Goal: Navigation & Orientation: Understand site structure

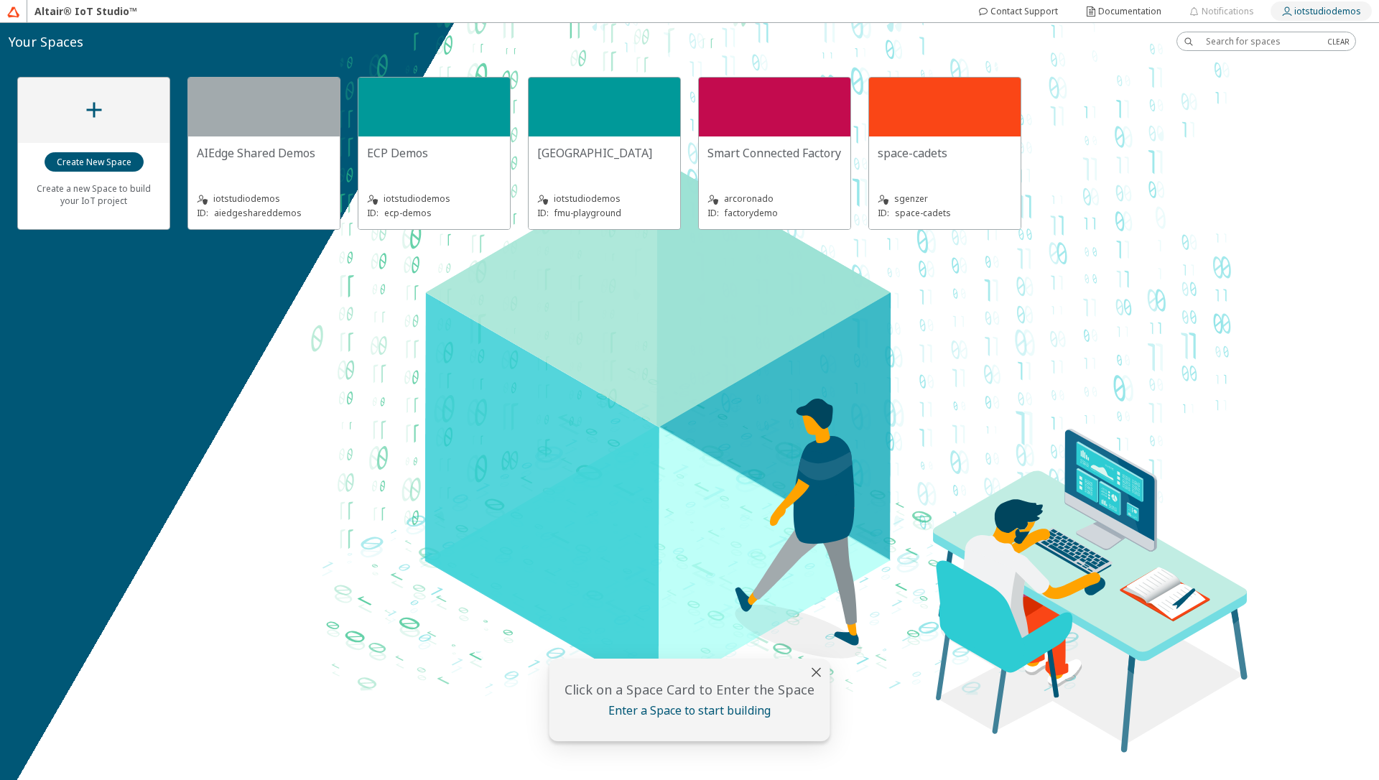
click at [0, 0] on slot "iotstudiodemos" at bounding box center [0, 0] width 0 height 0
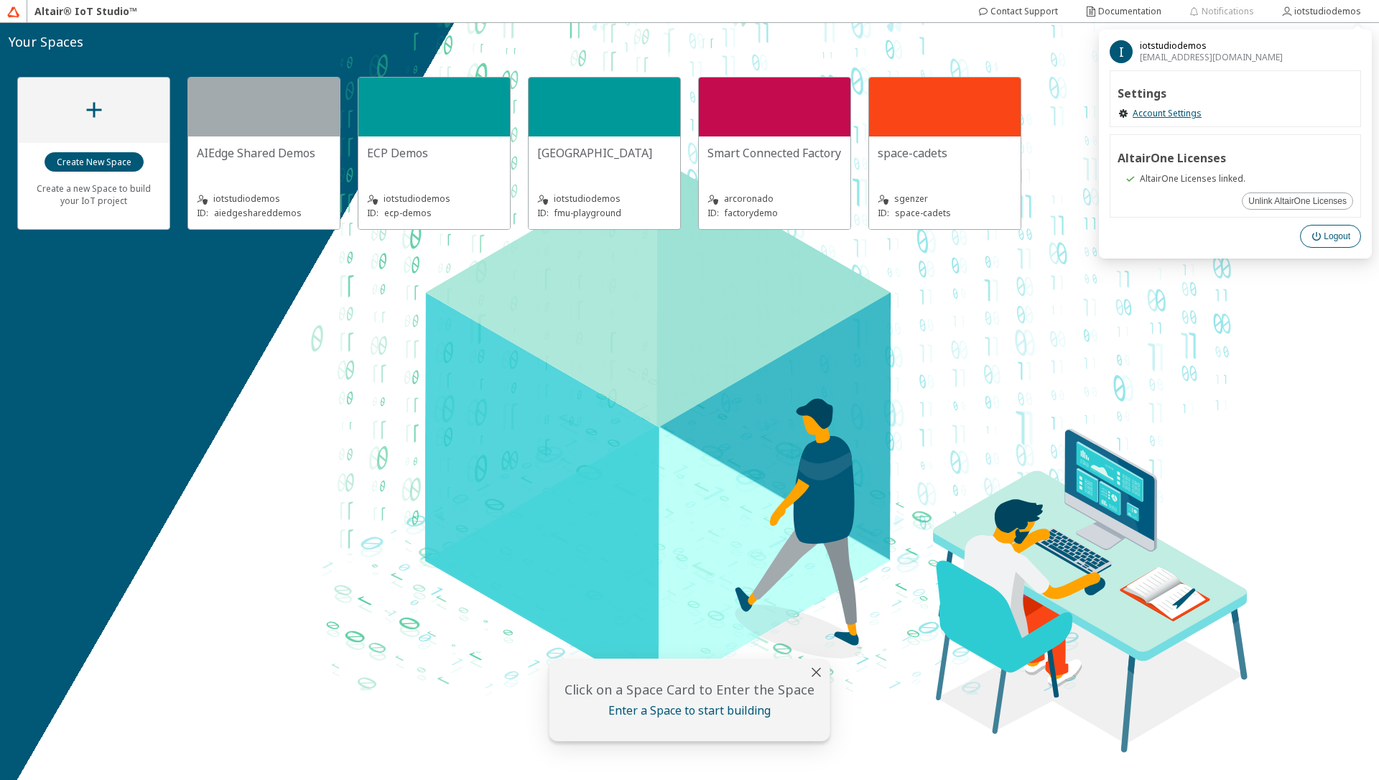
click at [1318, 242] on paper-button "Logout" at bounding box center [1330, 236] width 61 height 23
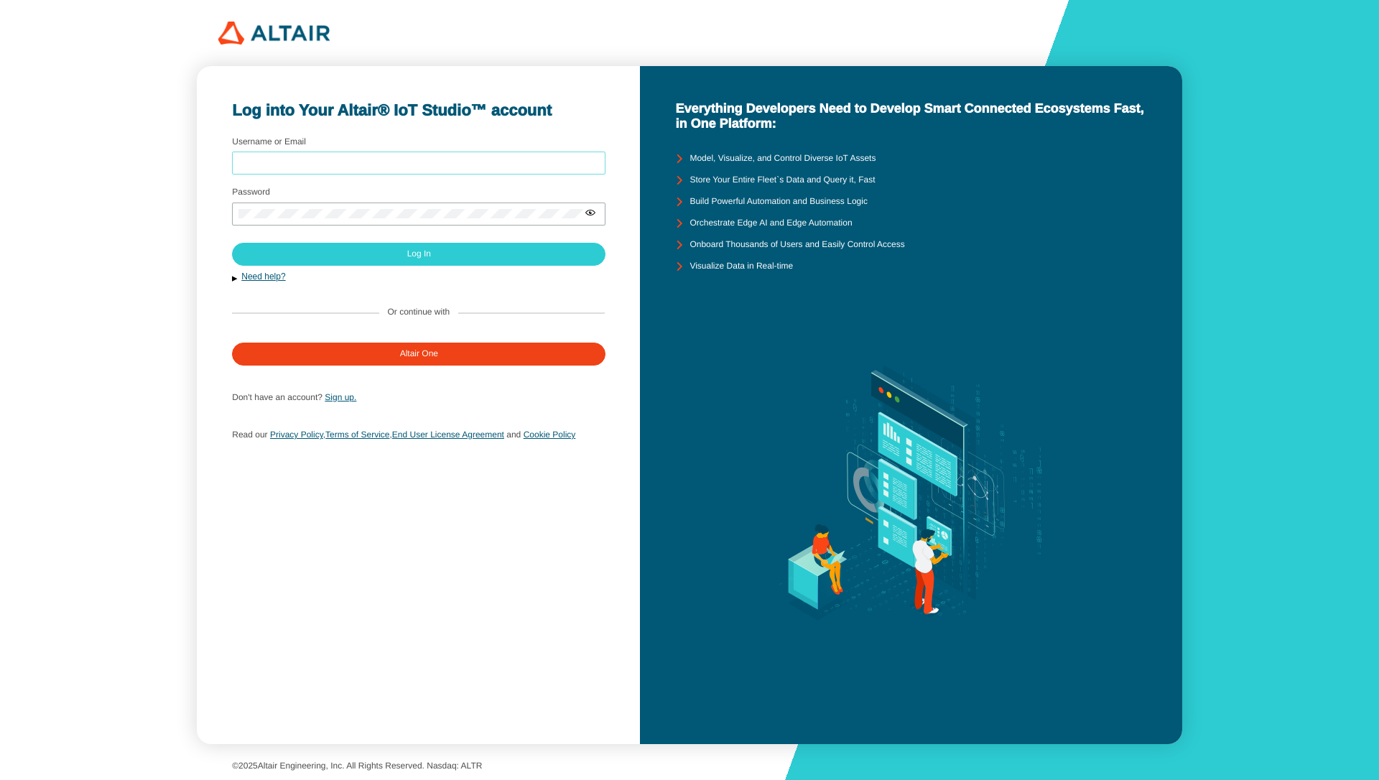
type input "iotstudiodemos"
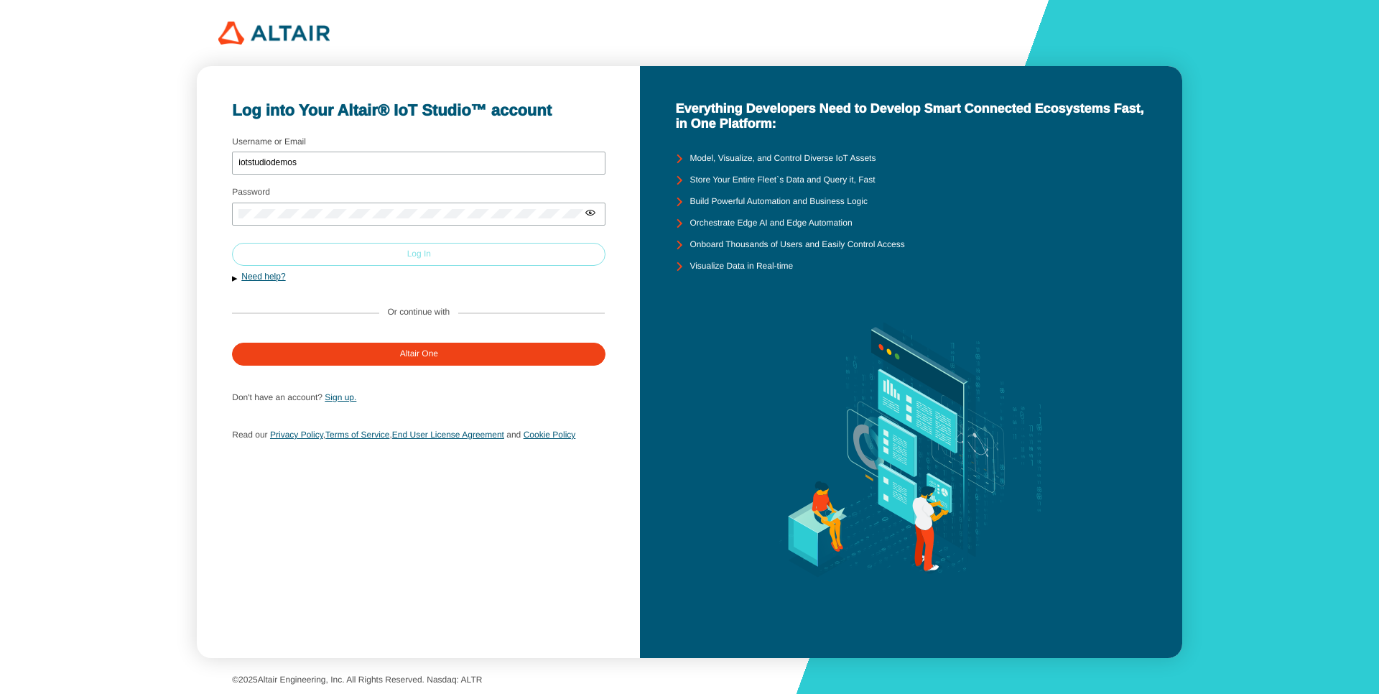
click at [384, 255] on paper-button "Log In" at bounding box center [418, 254] width 373 height 23
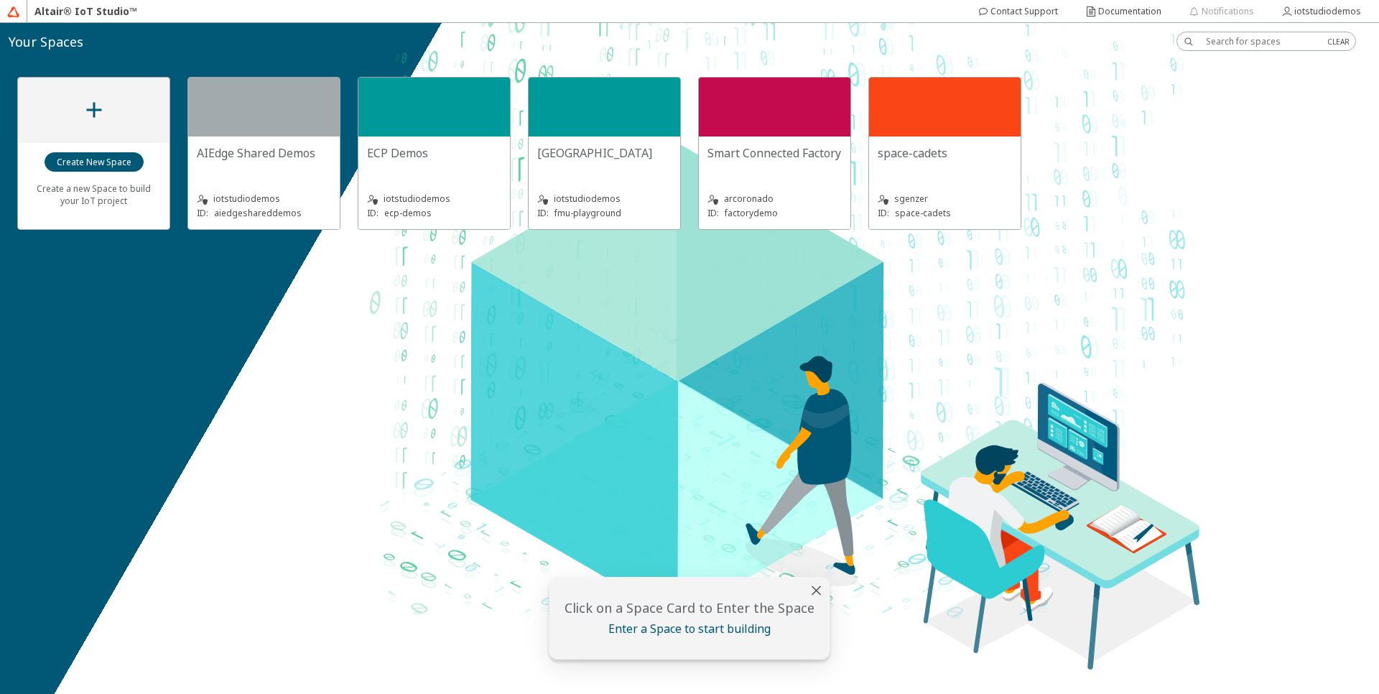
click at [427, 166] on div "ECP Demos" at bounding box center [434, 159] width 134 height 29
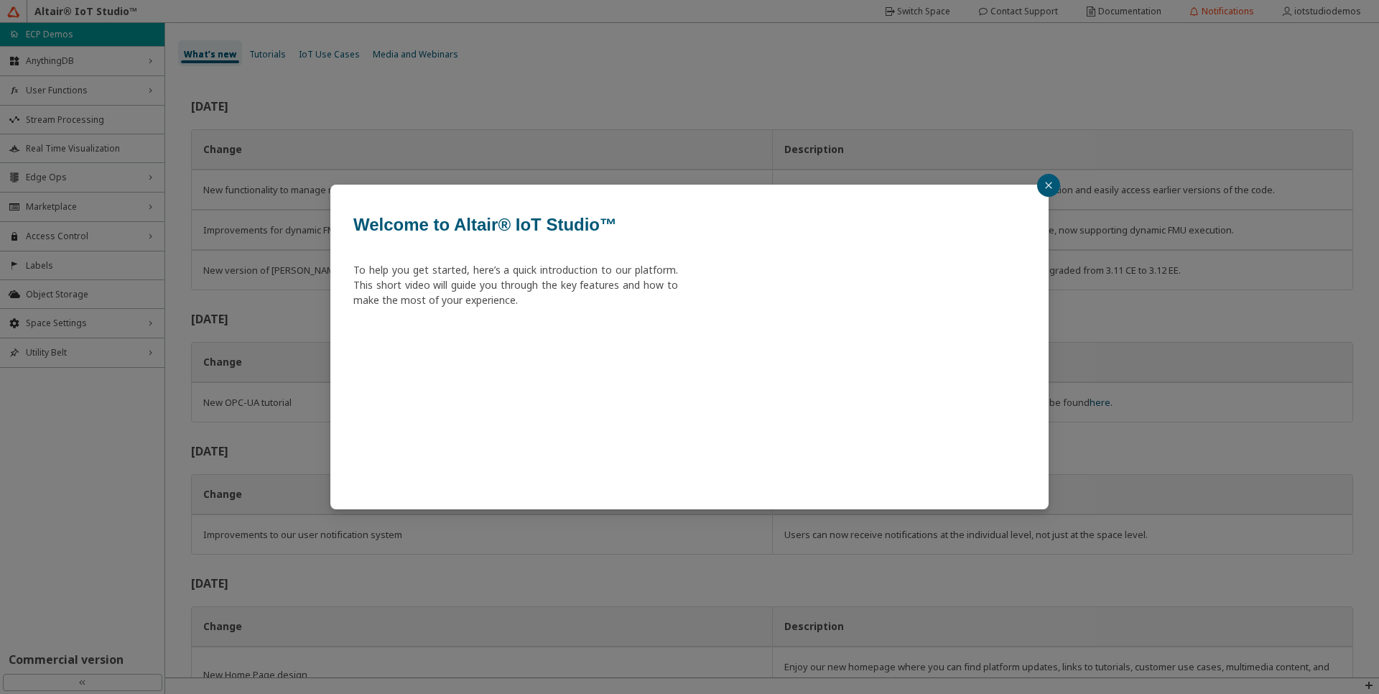
click at [65, 552] on div "Welcome to Altair® IoT Studio™ To help you get started, here’s a quick introduc…" at bounding box center [689, 347] width 1379 height 694
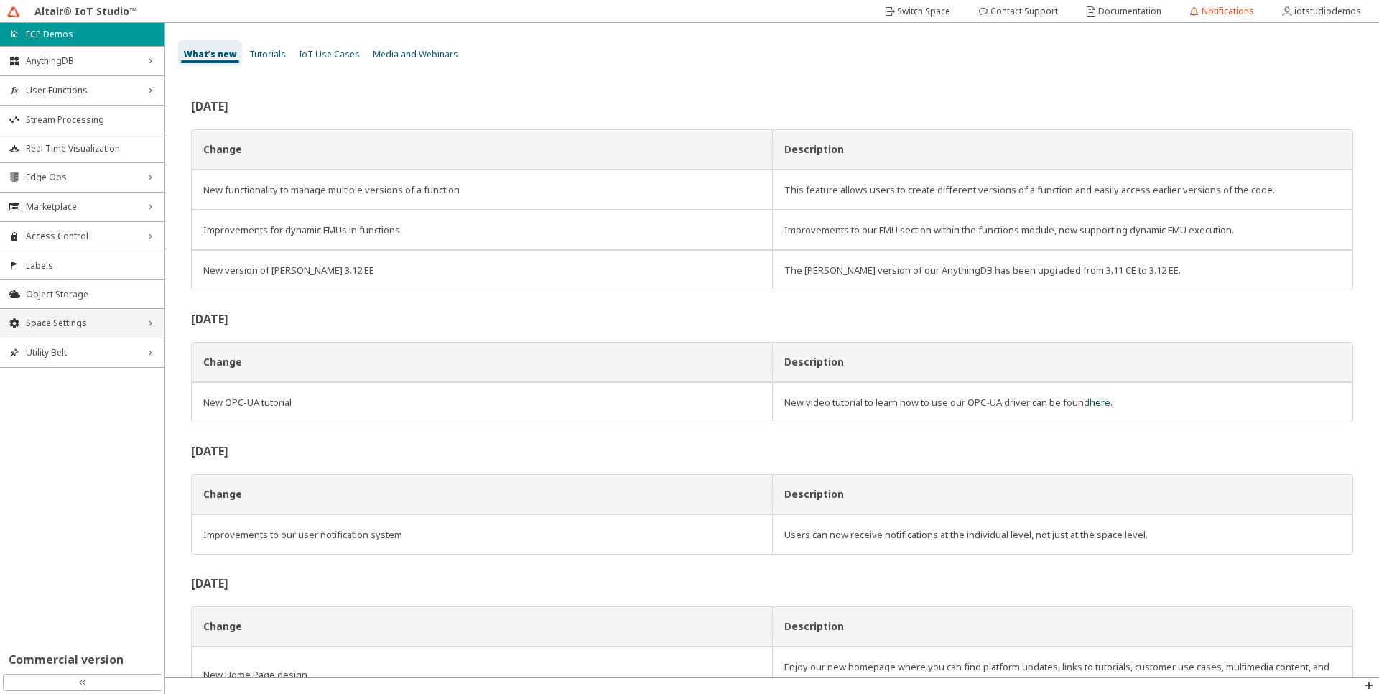
click at [101, 333] on div "Space Settings right_chevron" at bounding box center [82, 323] width 164 height 29
click at [72, 424] on span "AU Management" at bounding box center [91, 419] width 130 height 11
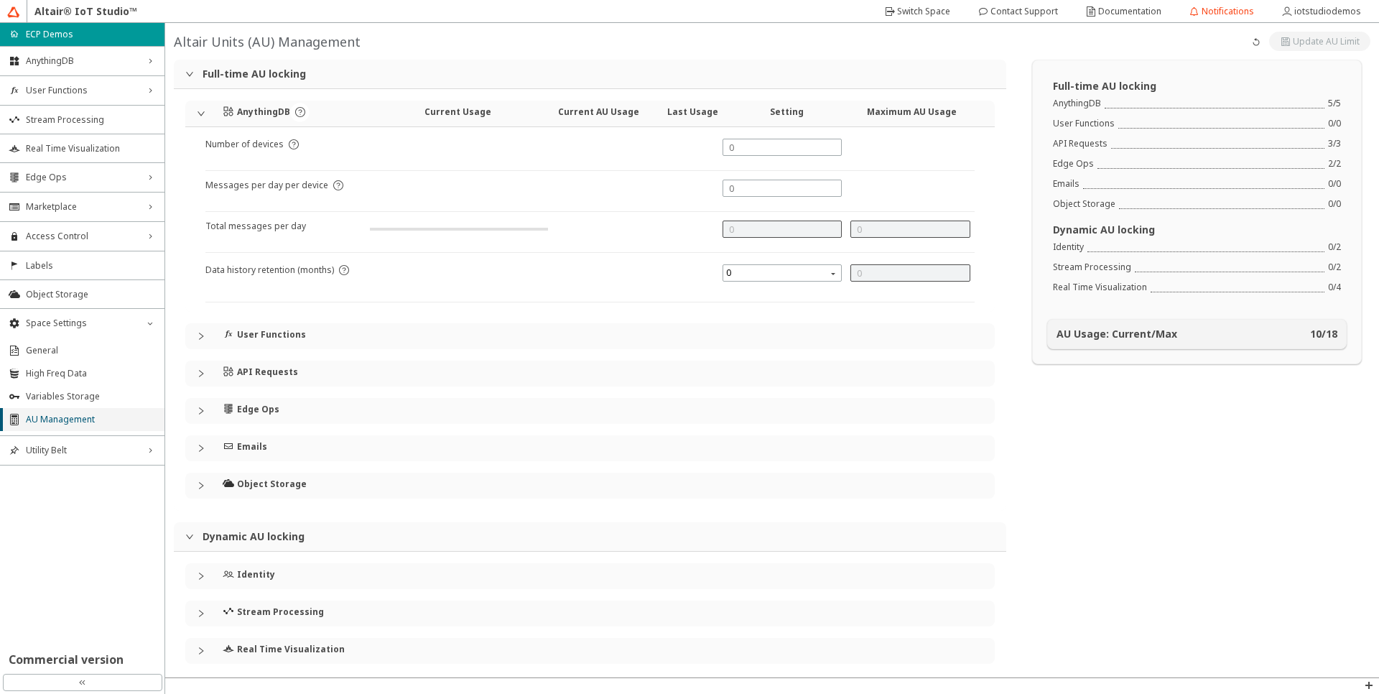
type input "5"
type input "0"
type input "24000"
click at [198, 341] on div "User Functions" at bounding box center [589, 336] width 809 height 26
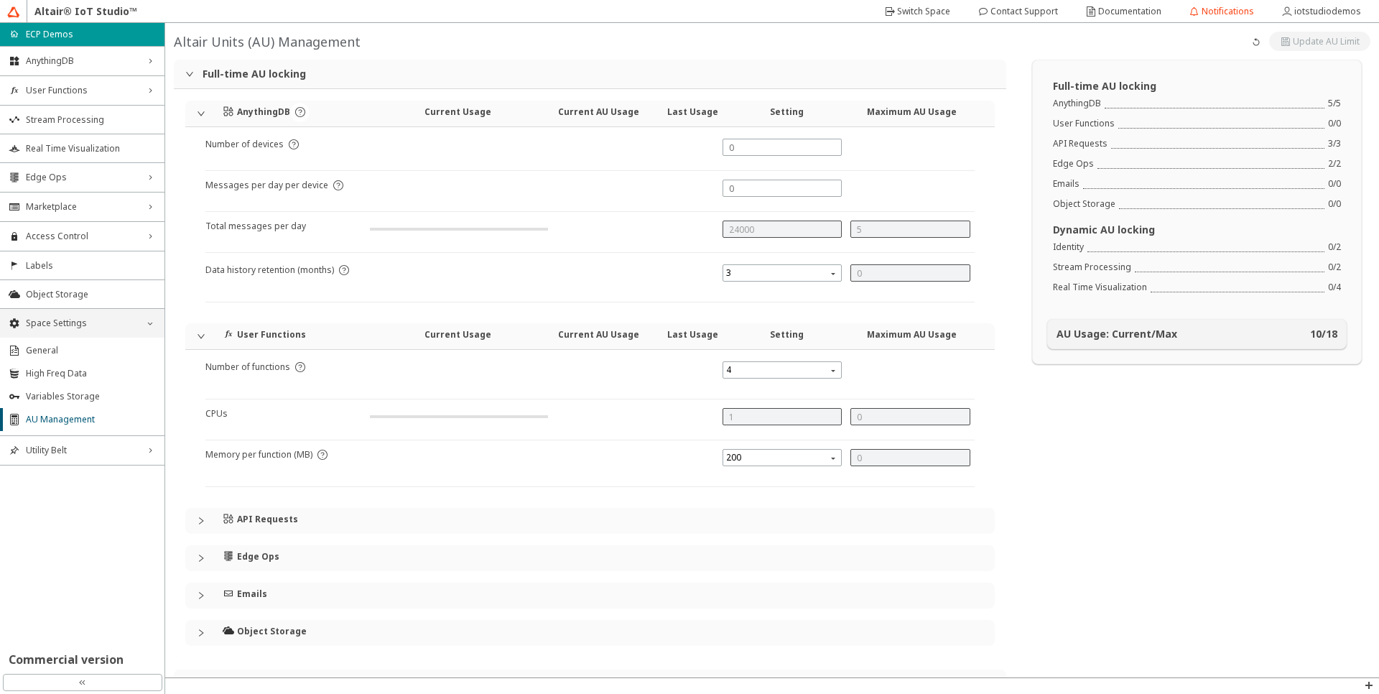
click at [143, 326] on div "Space Settings down_chevron" at bounding box center [82, 323] width 164 height 29
click at [144, 57] on icon "right_chevron" at bounding box center [149, 60] width 11 height 11
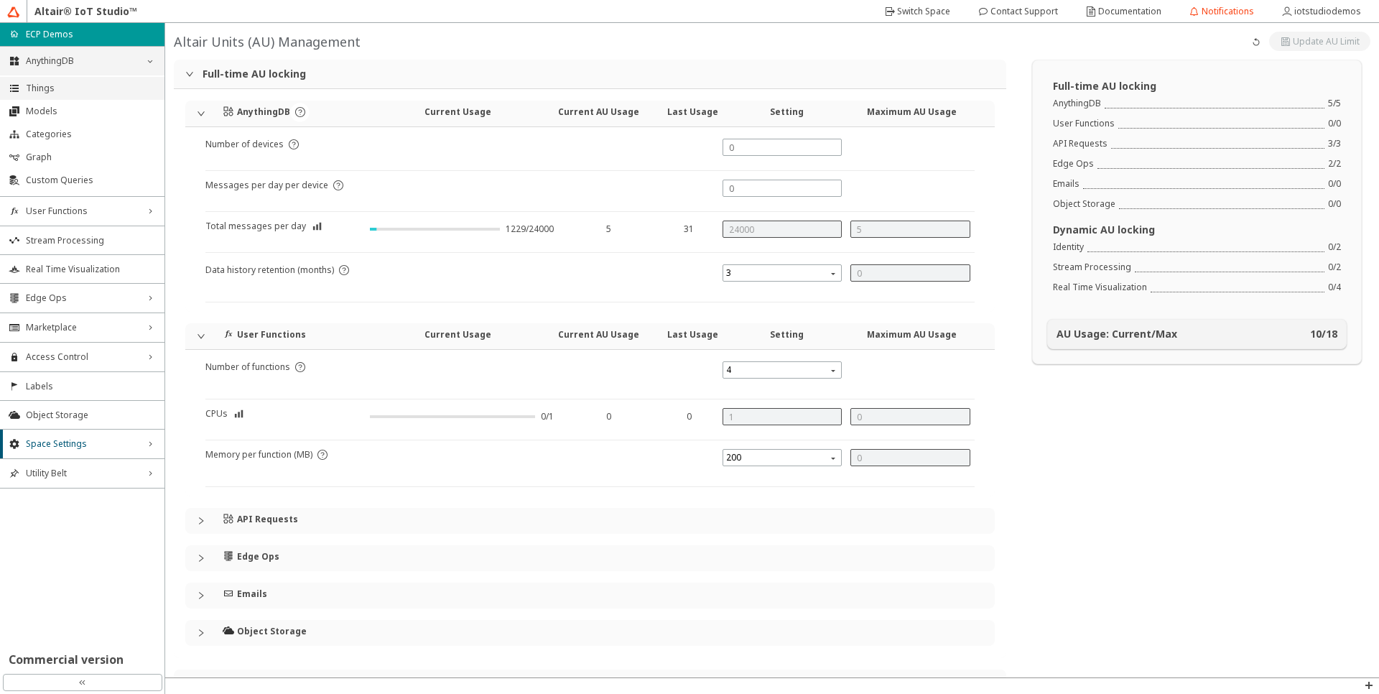
click at [80, 88] on span "Things" at bounding box center [91, 88] width 130 height 11
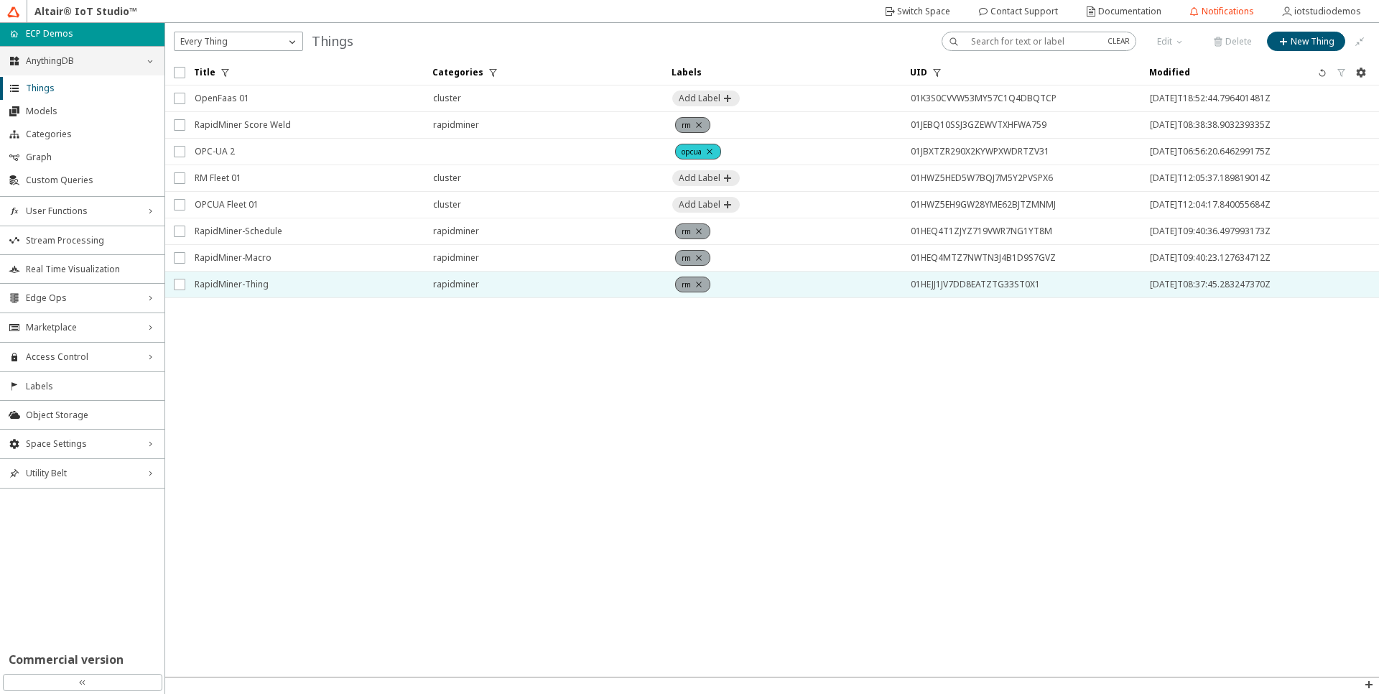
click at [262, 282] on span "RapidMiner-Thing" at bounding box center [305, 284] width 220 height 26
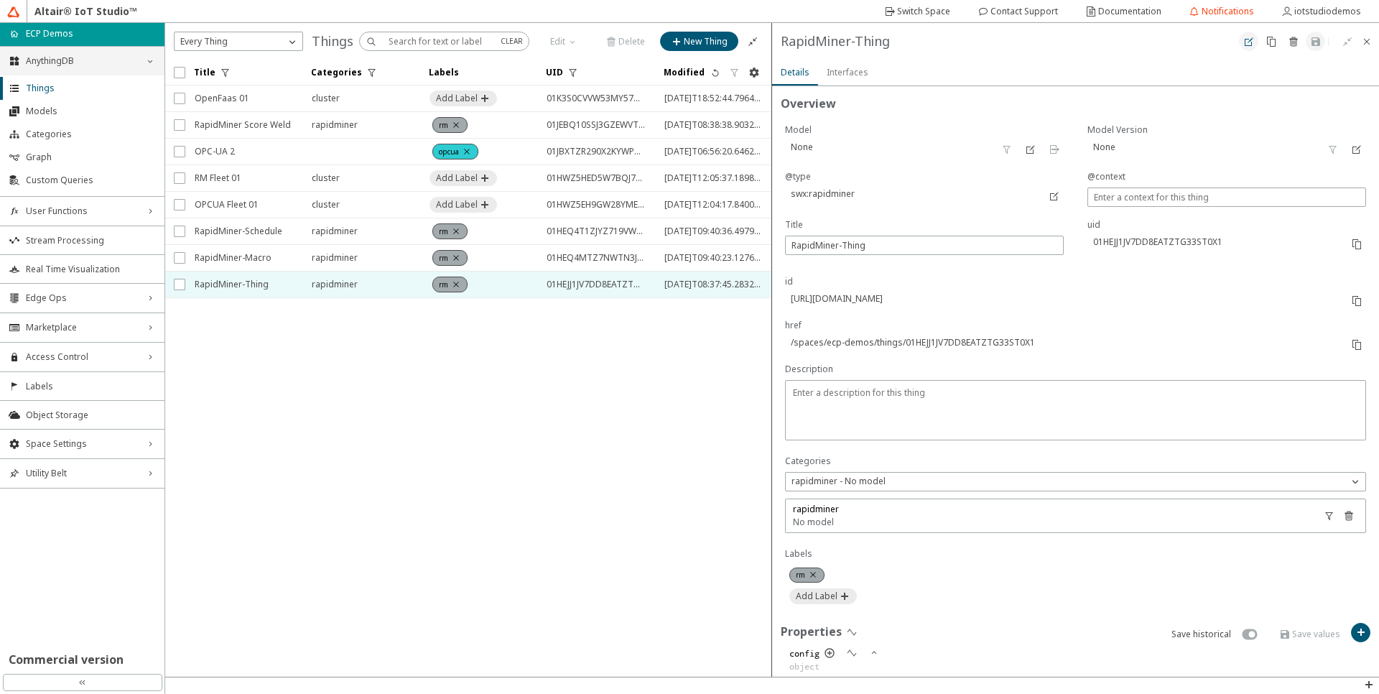
click at [1240, 47] on paper-button at bounding box center [1248, 41] width 19 height 19
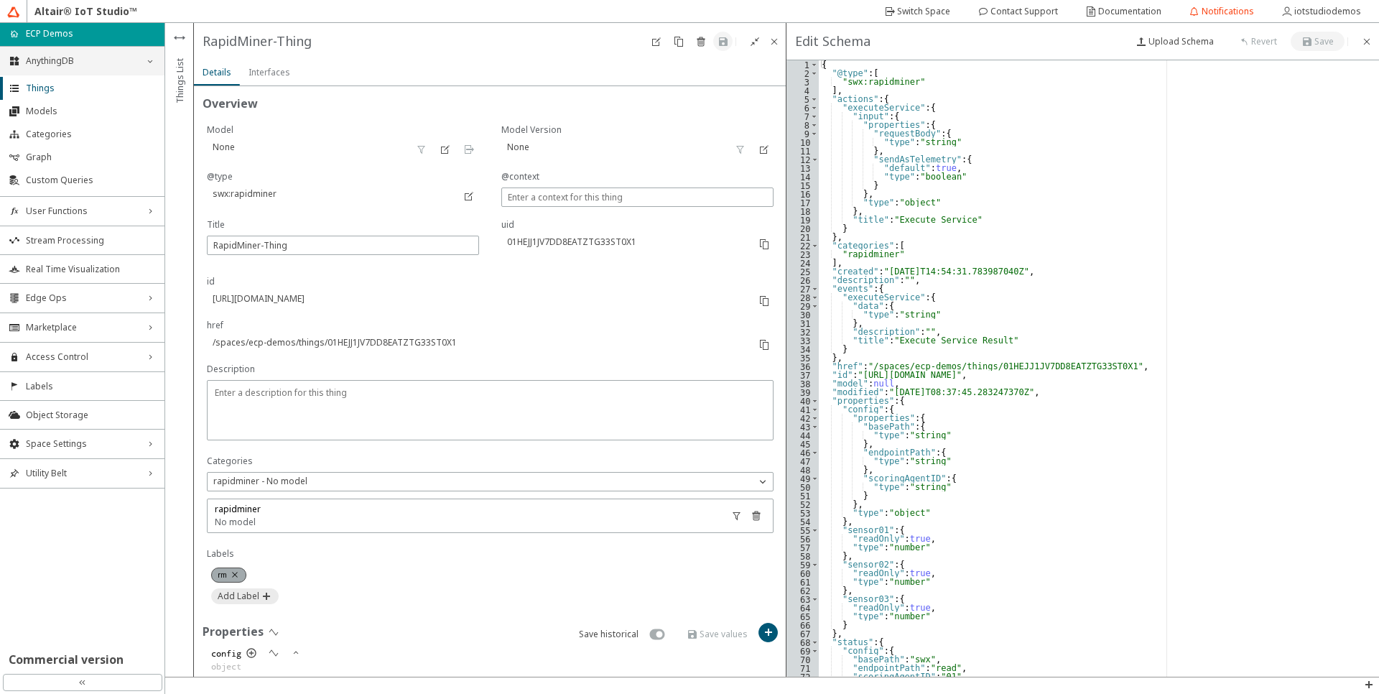
scroll to position [406, 0]
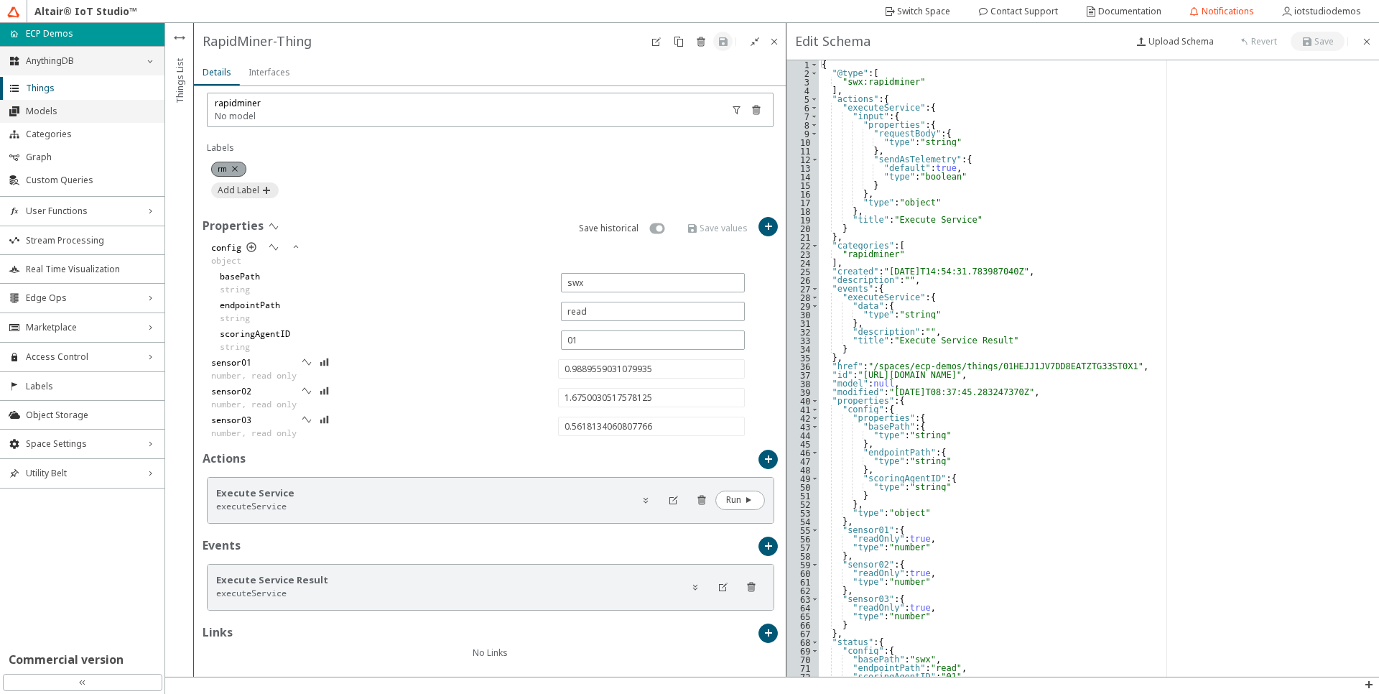
click at [57, 116] on span "Models" at bounding box center [91, 111] width 130 height 11
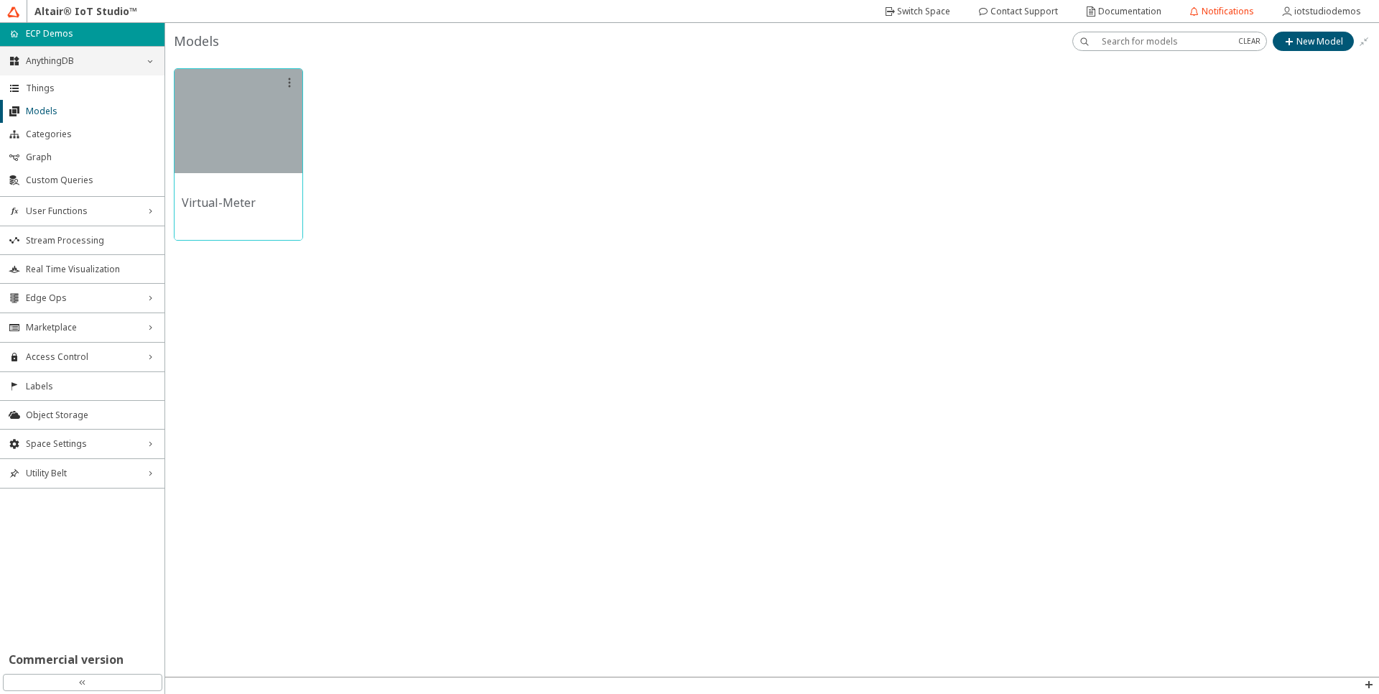
click at [233, 213] on div "Virtual-Meter" at bounding box center [239, 206] width 128 height 67
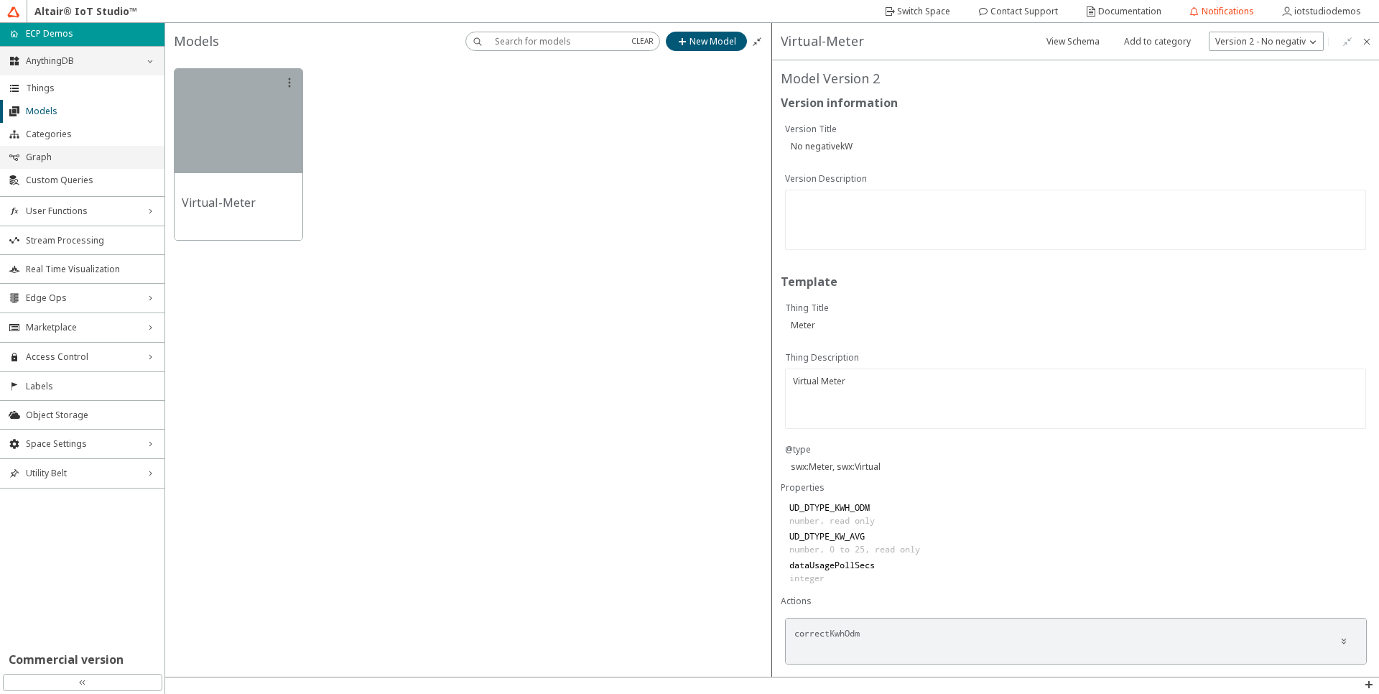
click at [55, 164] on li "Graph" at bounding box center [82, 157] width 164 height 23
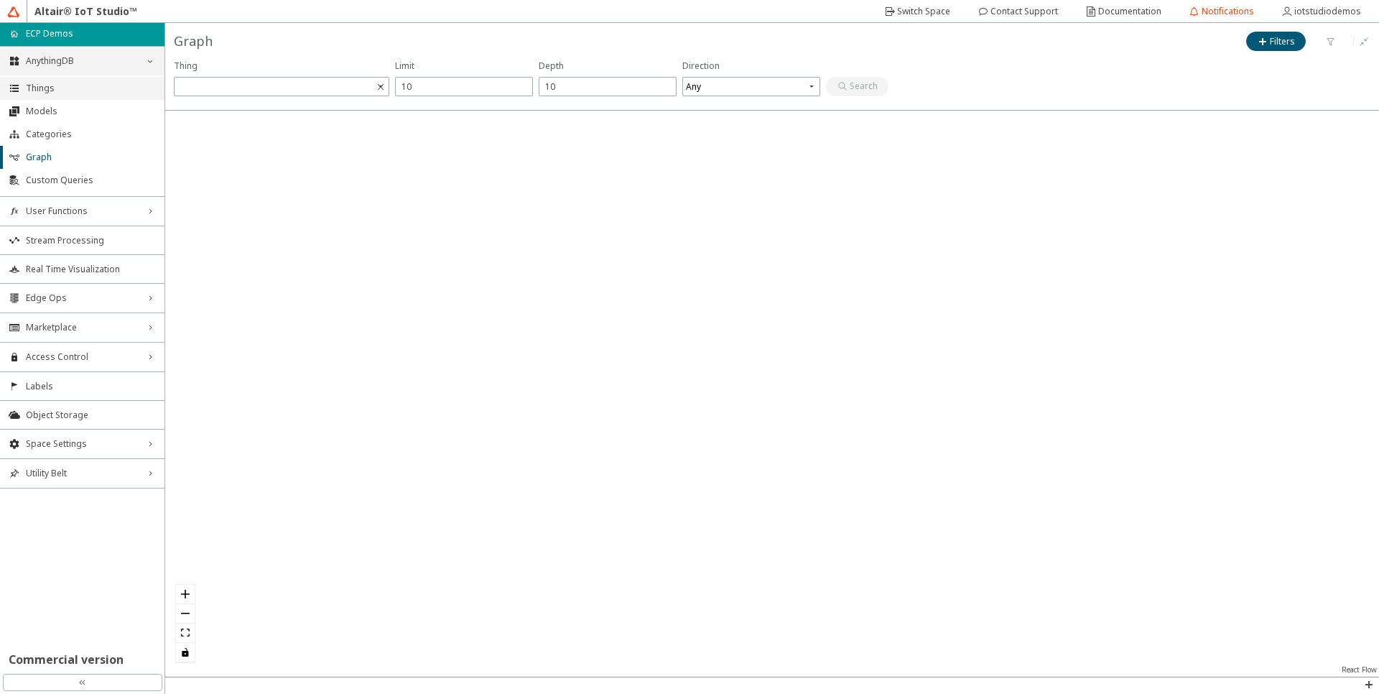
click at [45, 90] on span "Things" at bounding box center [91, 88] width 130 height 11
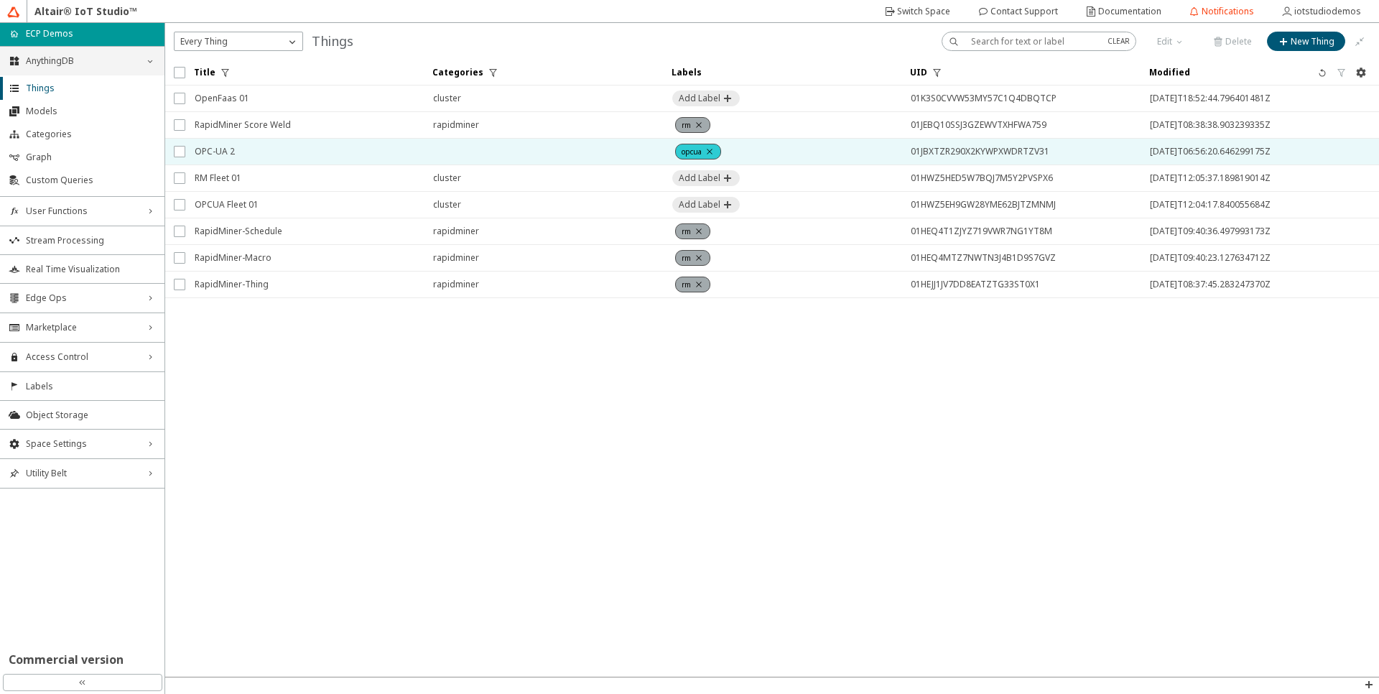
click at [253, 159] on span "OPC-UA 2" at bounding box center [305, 152] width 220 height 26
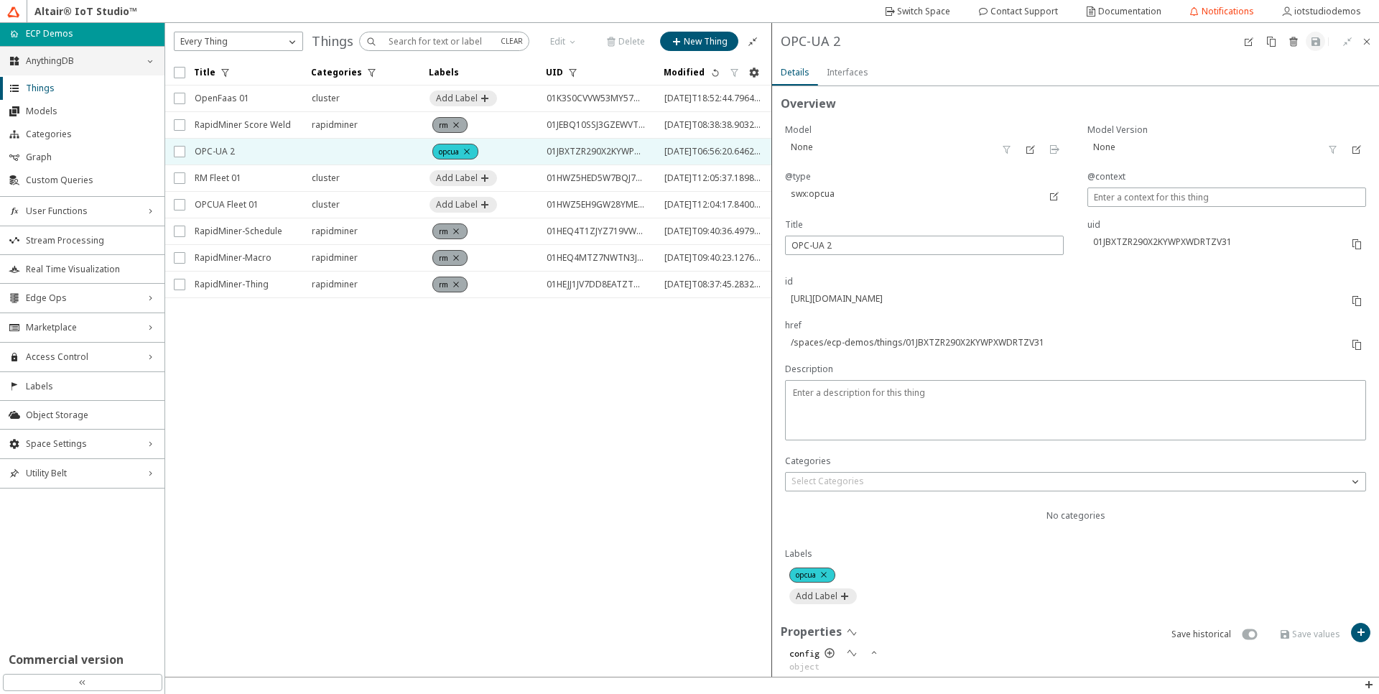
type input "2050796090"
type input "585.7221"
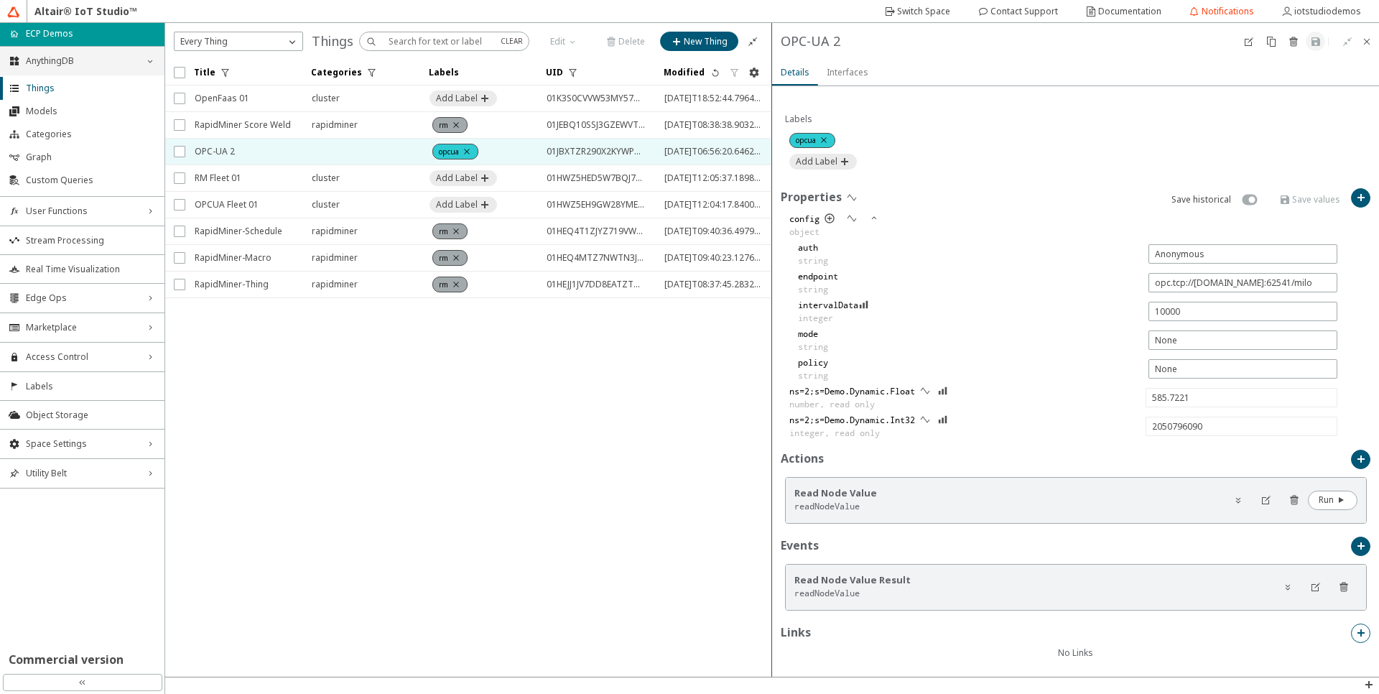
click at [1356, 632] on paper-button at bounding box center [1360, 632] width 19 height 19
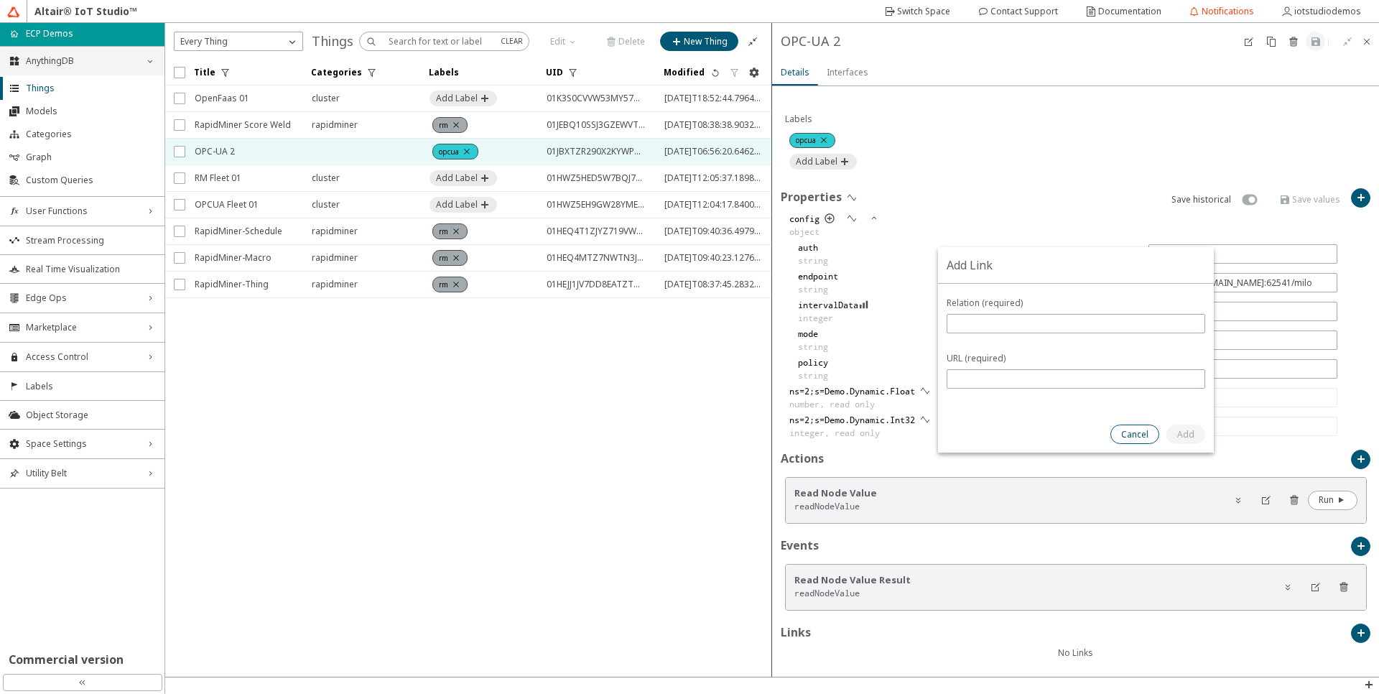
click at [1133, 443] on paper-button "Cancel" at bounding box center [1134, 433] width 49 height 19
click at [1133, 443] on div "Properties Save historical config object auth string endpoint string intervalDa…" at bounding box center [1076, 318] width 590 height 261
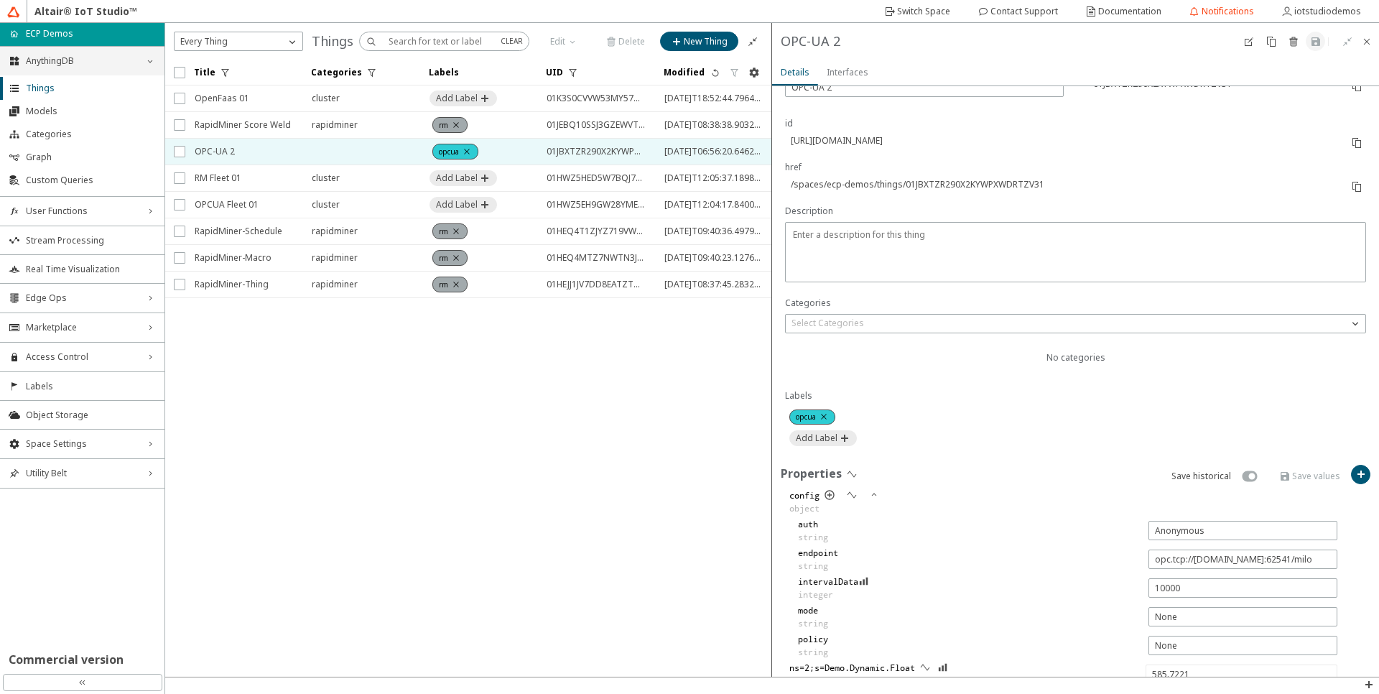
scroll to position [0, 0]
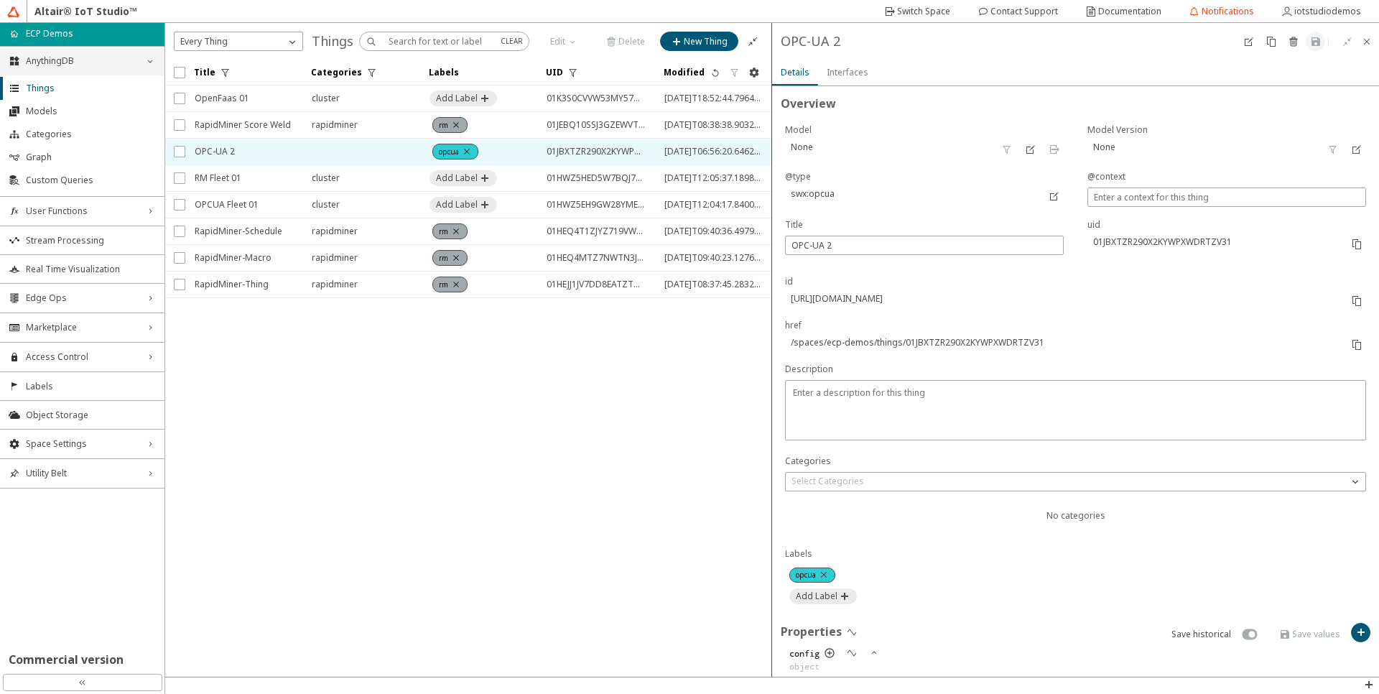
type input "-339717911"
type input "537.9836"
click at [79, 178] on span "Custom Queries" at bounding box center [91, 180] width 130 height 11
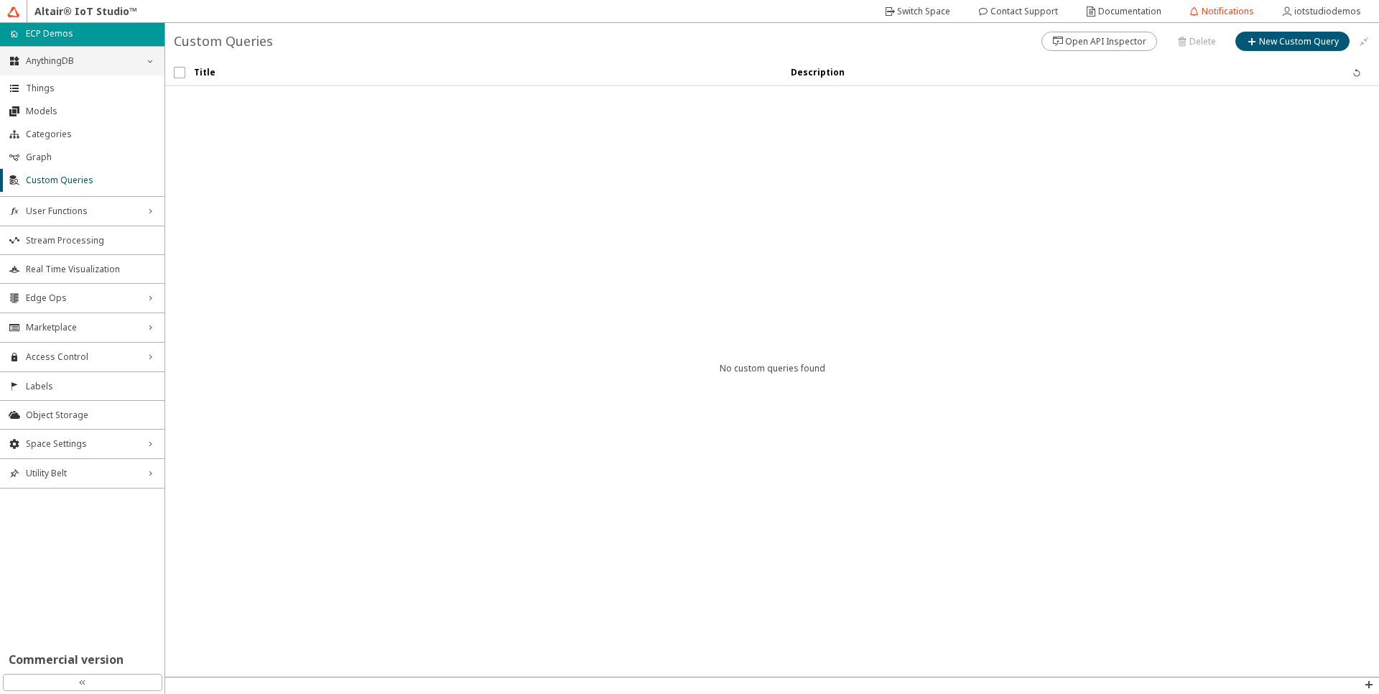
click at [152, 60] on icon "down_chevron" at bounding box center [149, 60] width 11 height 11
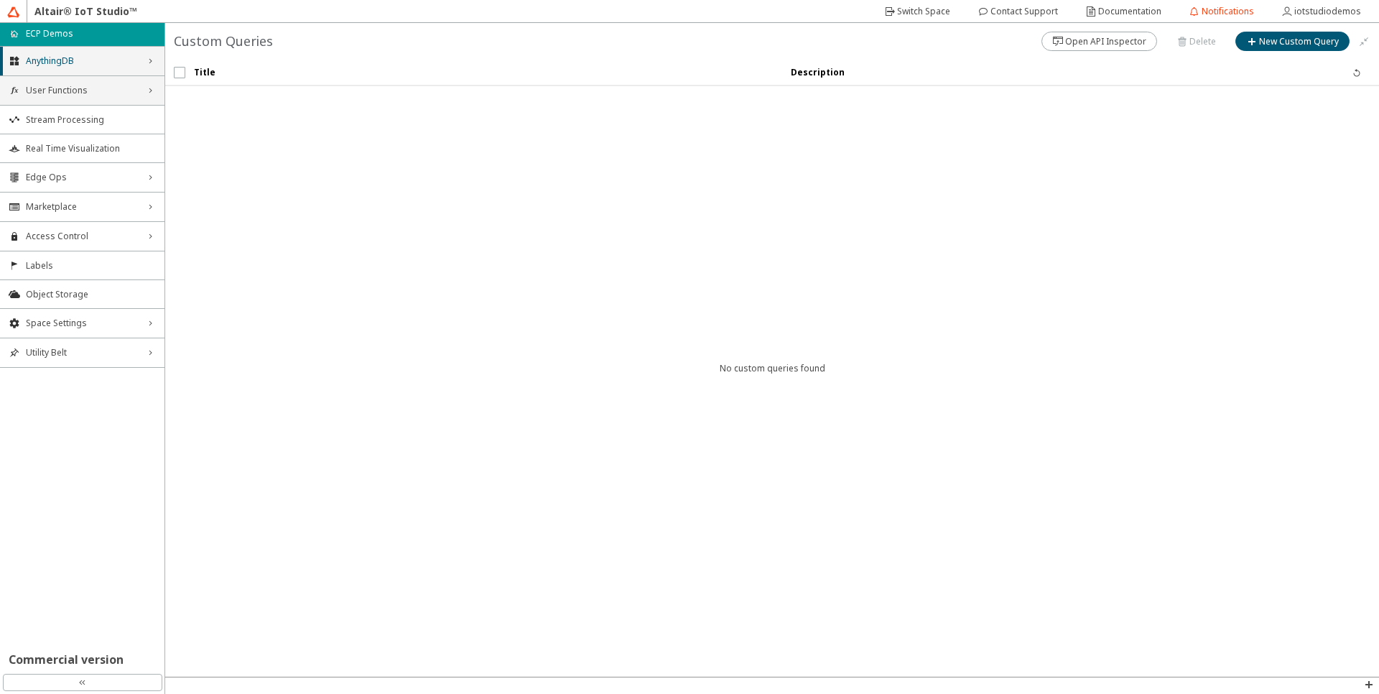
click at [149, 96] on div "User Functions right_chevron" at bounding box center [82, 90] width 164 height 29
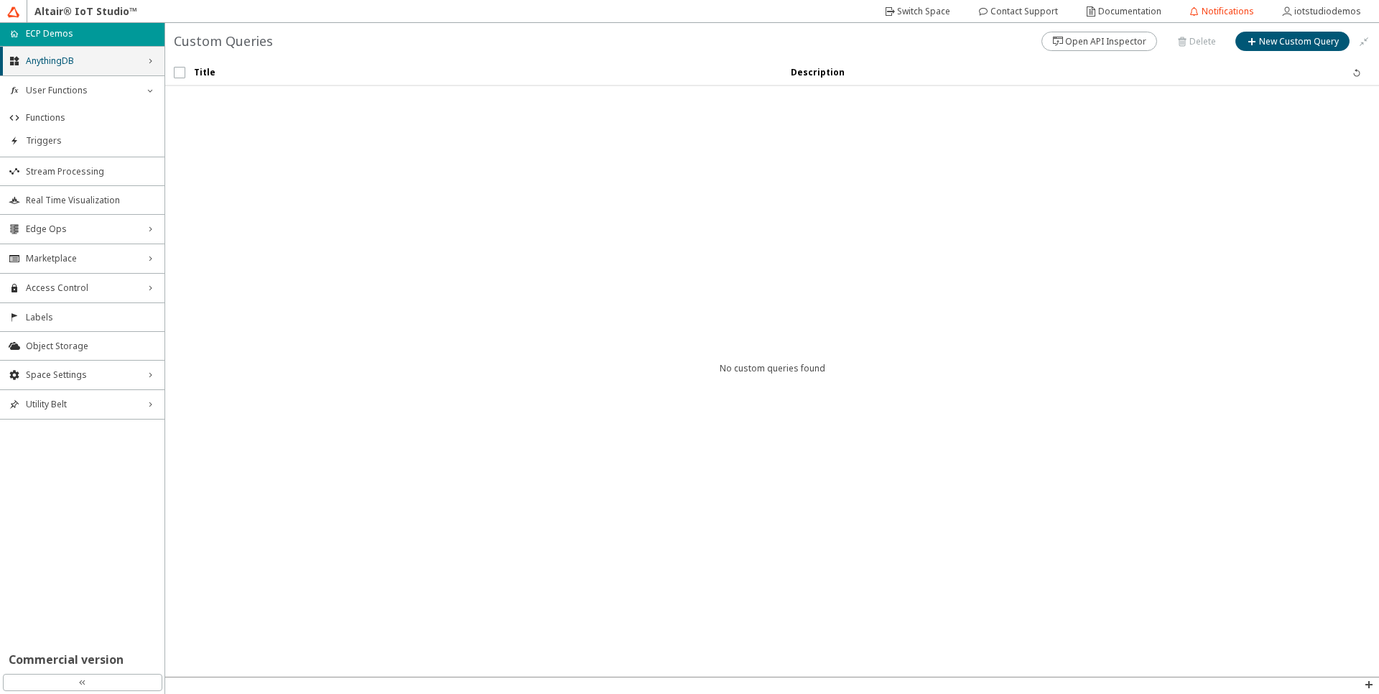
click at [148, 66] on icon "right_chevron" at bounding box center [149, 60] width 11 height 11
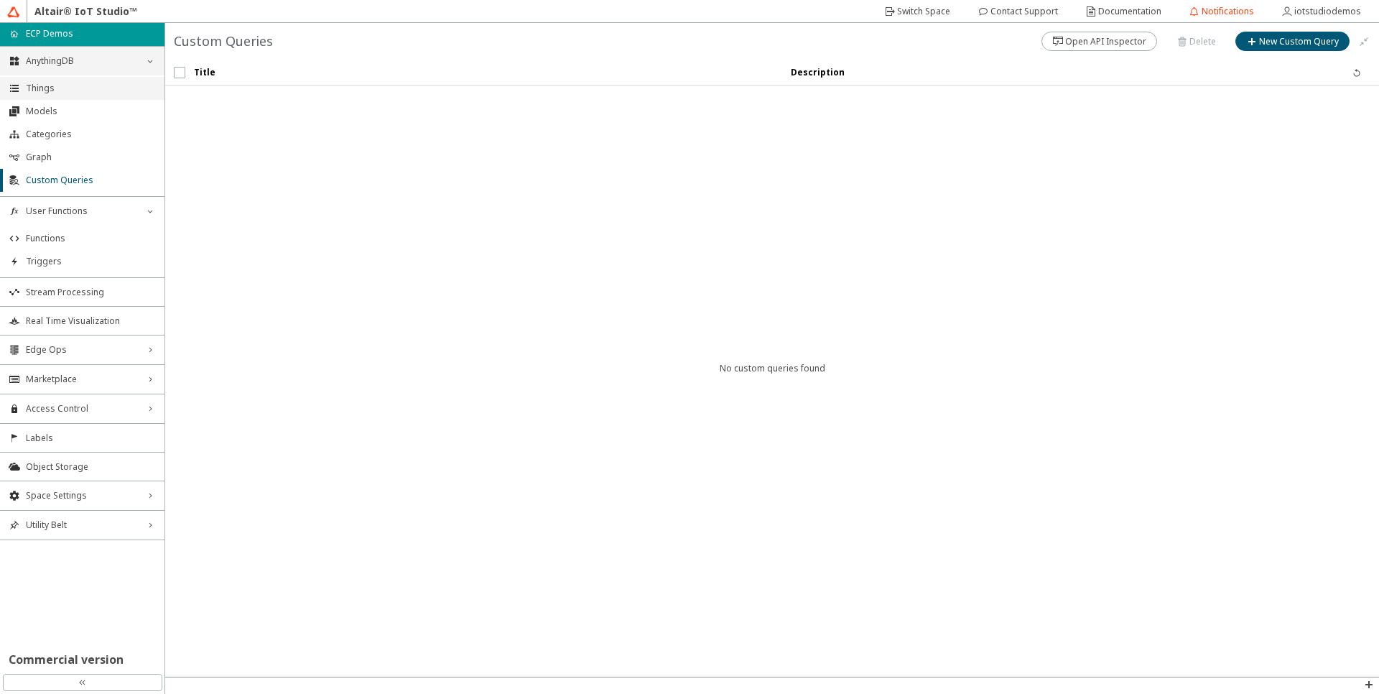
click at [65, 95] on li "Things" at bounding box center [82, 88] width 164 height 23
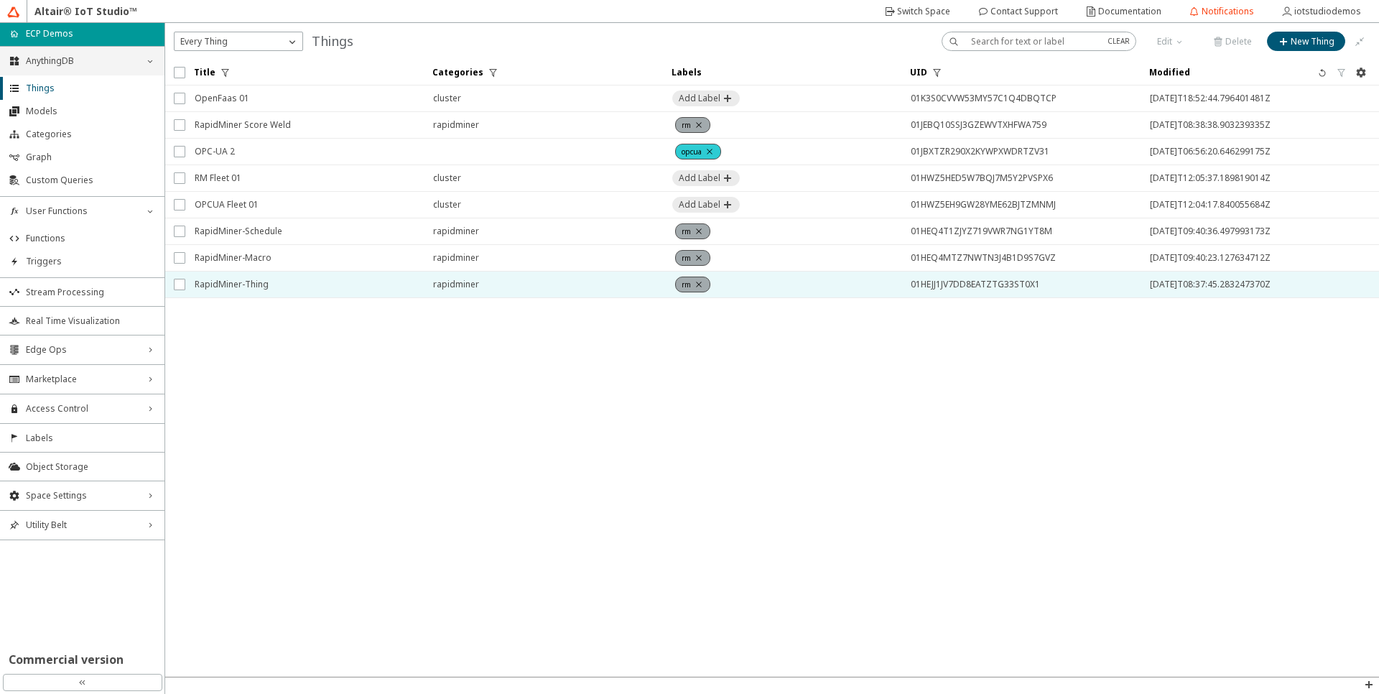
click at [268, 293] on span "RapidMiner-Thing" at bounding box center [305, 284] width 220 height 26
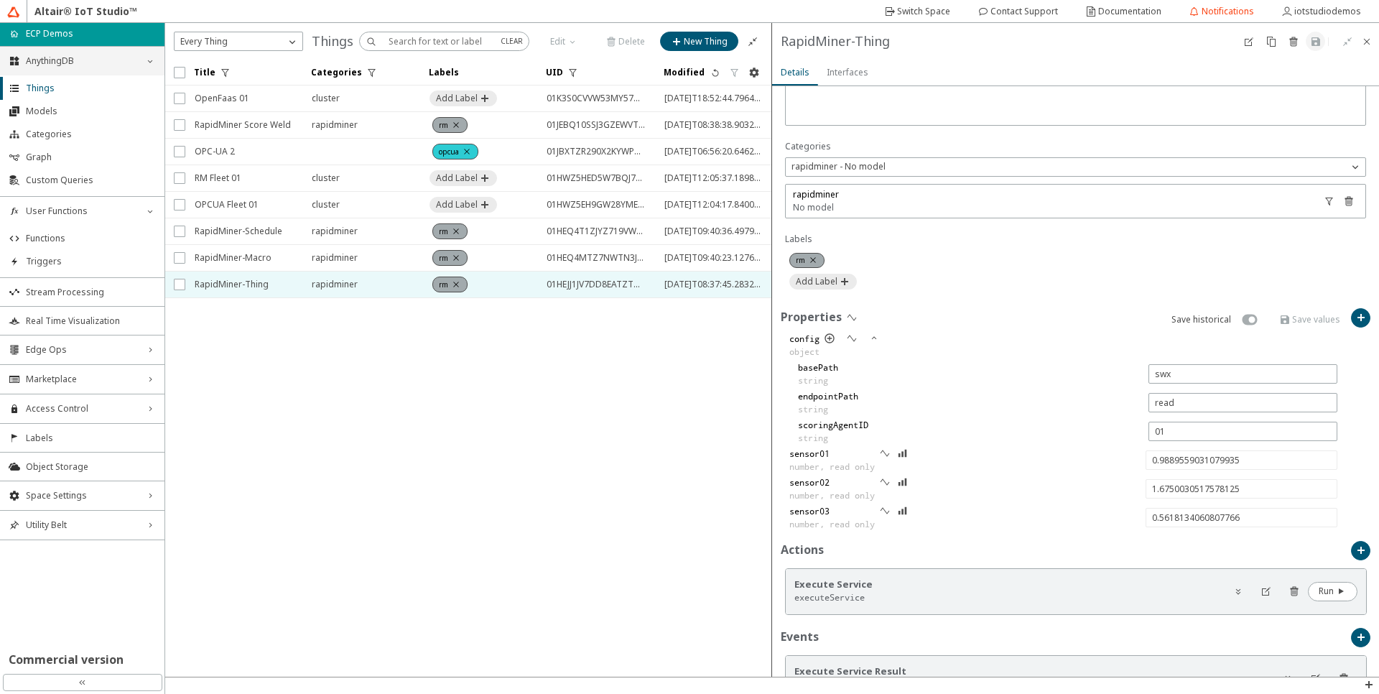
scroll to position [406, 0]
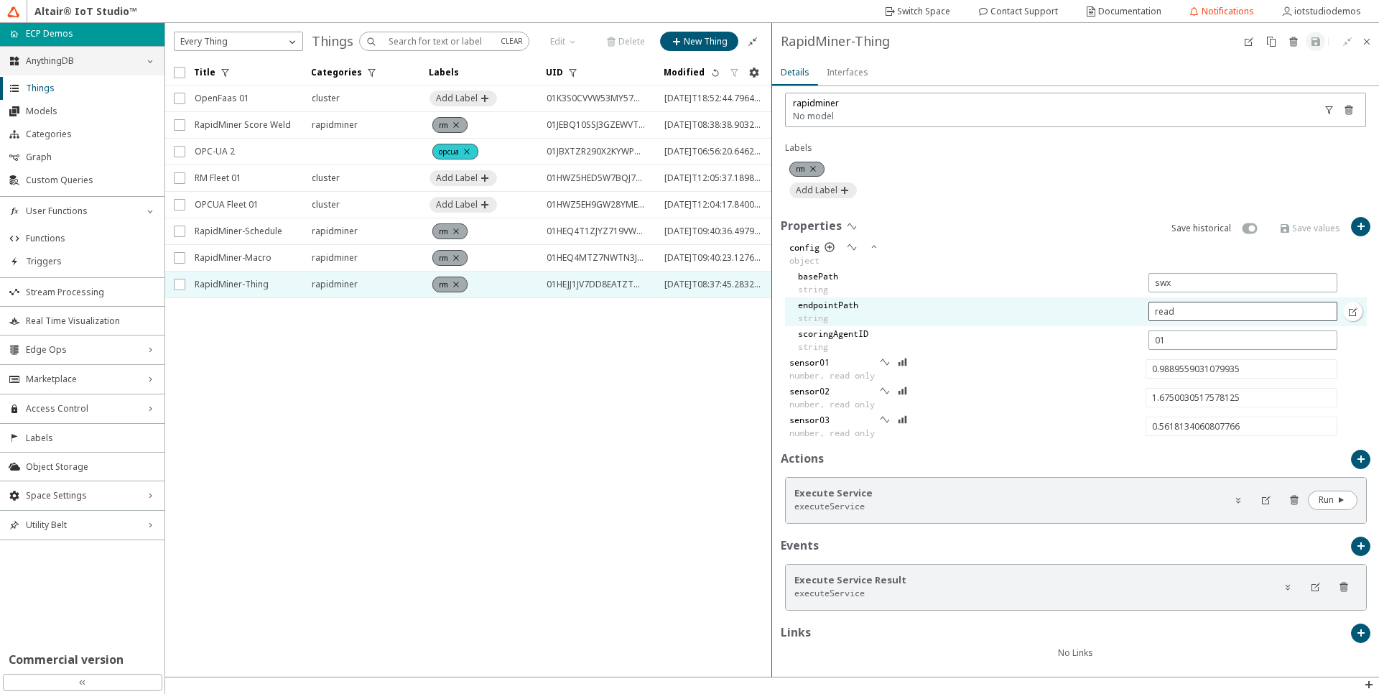
type input "-0.999300423779194"
type input "1.7000045776367188"
type input "0.40652916159261604"
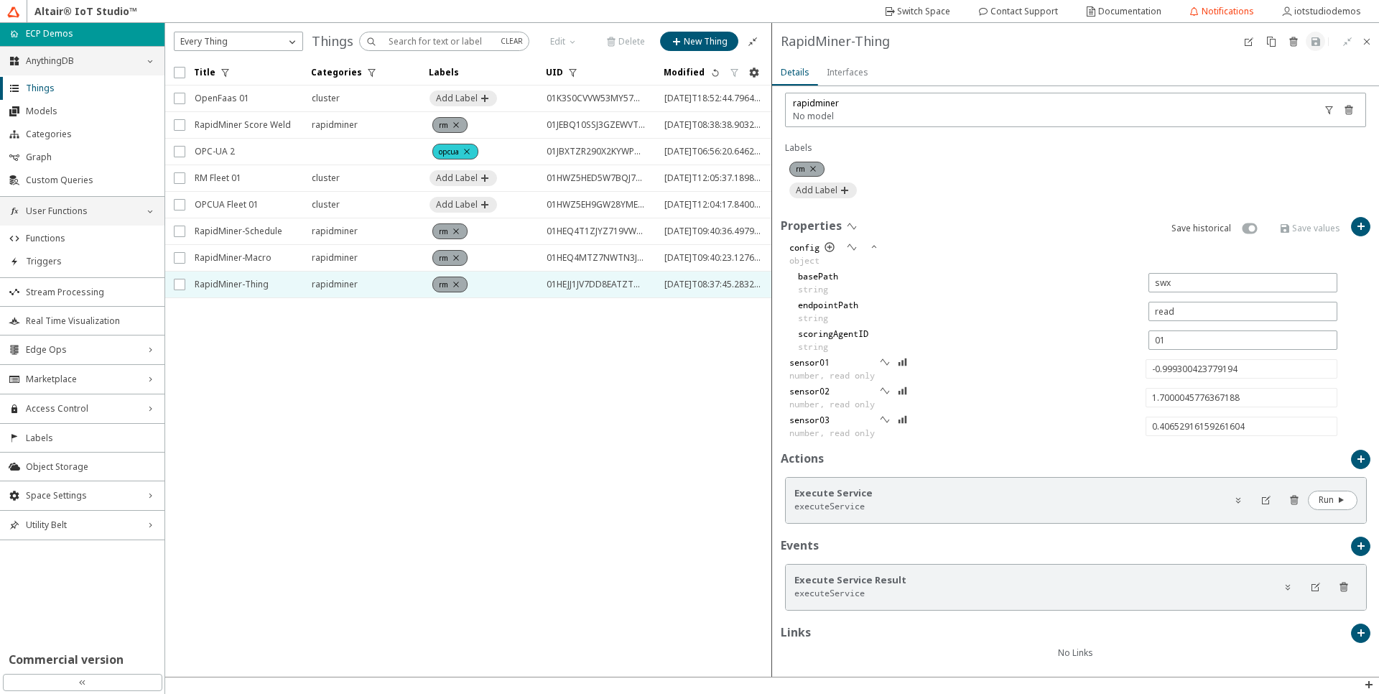
click at [153, 216] on icon "down_chevron" at bounding box center [149, 210] width 11 height 11
click at [146, 70] on div "AnythingDB down_chevron" at bounding box center [82, 61] width 164 height 29
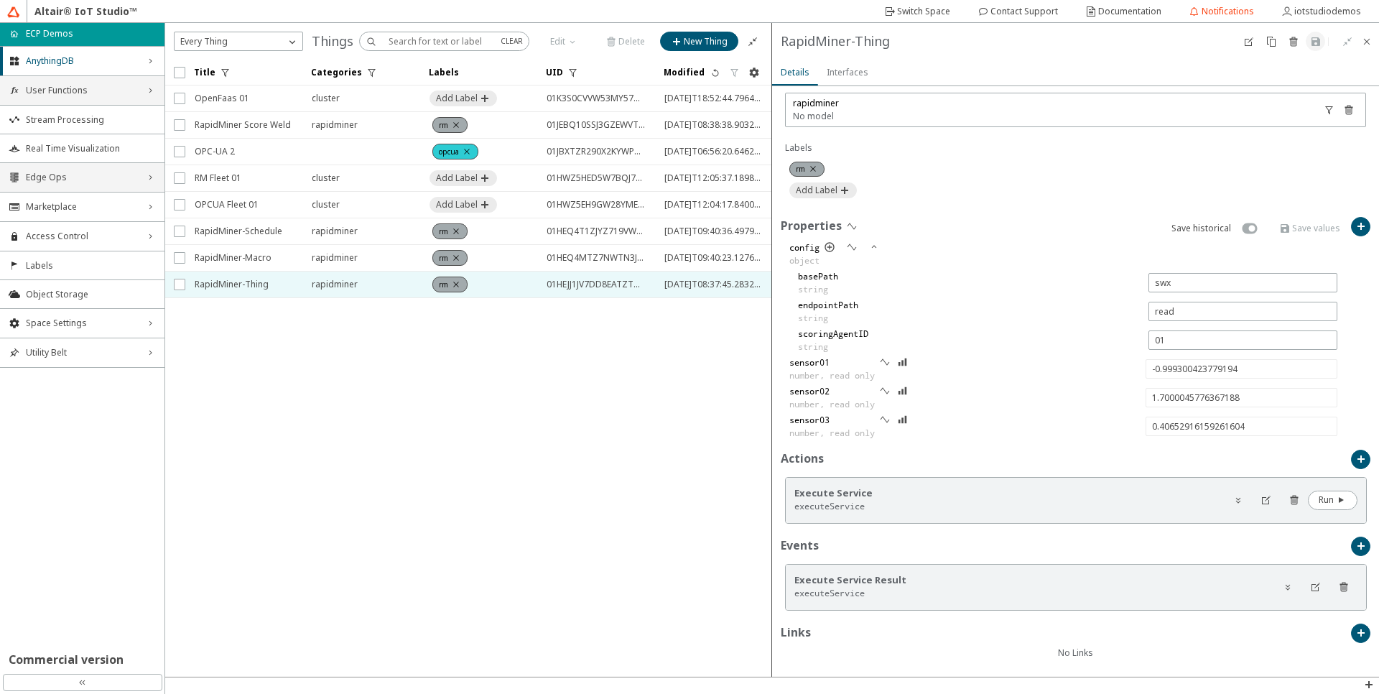
type input "0.9754553409671569"
type input "1.6500015258789062"
type input "-0.9907243333784815"
drag, startPoint x: 150, startPoint y: 177, endPoint x: 68, endPoint y: 155, distance: 84.7
click at [68, 155] on ul "AnythingDB right_chevron Things Models Categories Graph Custom Queries User Fun…" at bounding box center [82, 207] width 164 height 322
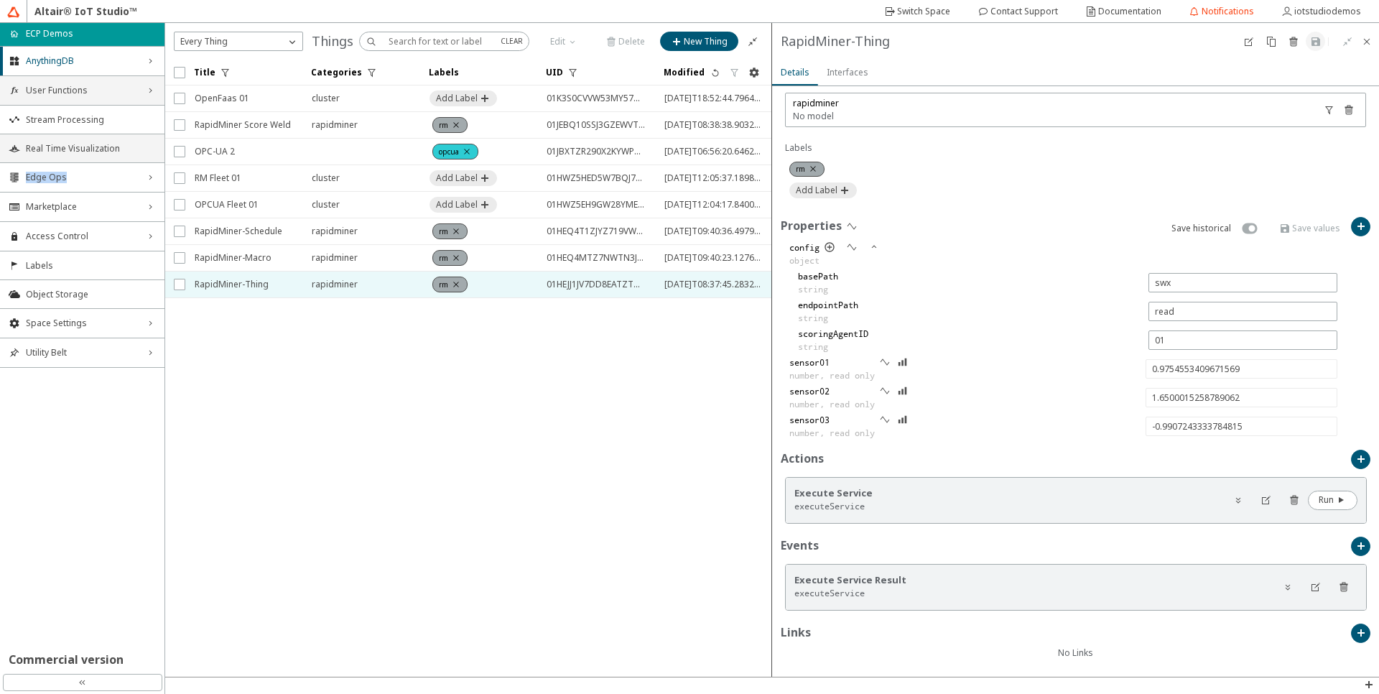
click at [68, 155] on li "Real Time Visualization" at bounding box center [82, 148] width 164 height 29
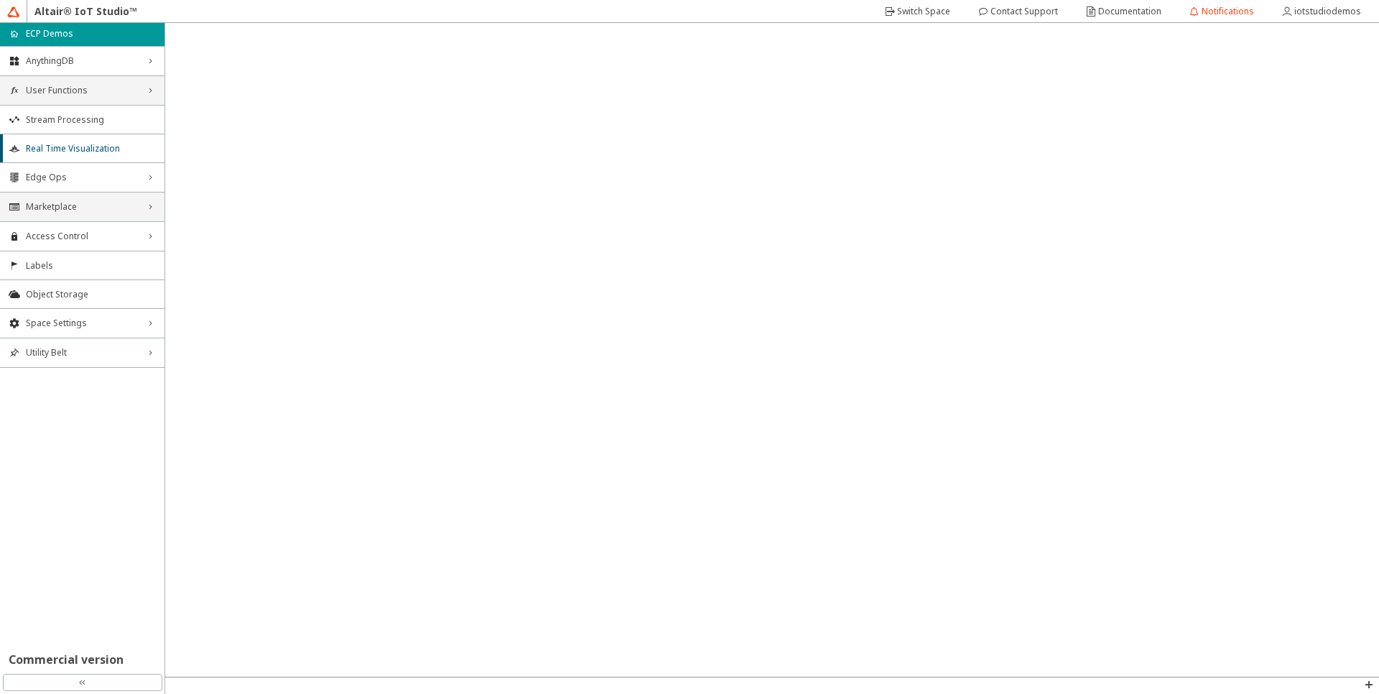
click at [144, 207] on icon "right_chevron" at bounding box center [149, 206] width 11 height 11
click at [60, 230] on span "Edge Applications" at bounding box center [91, 233] width 130 height 11
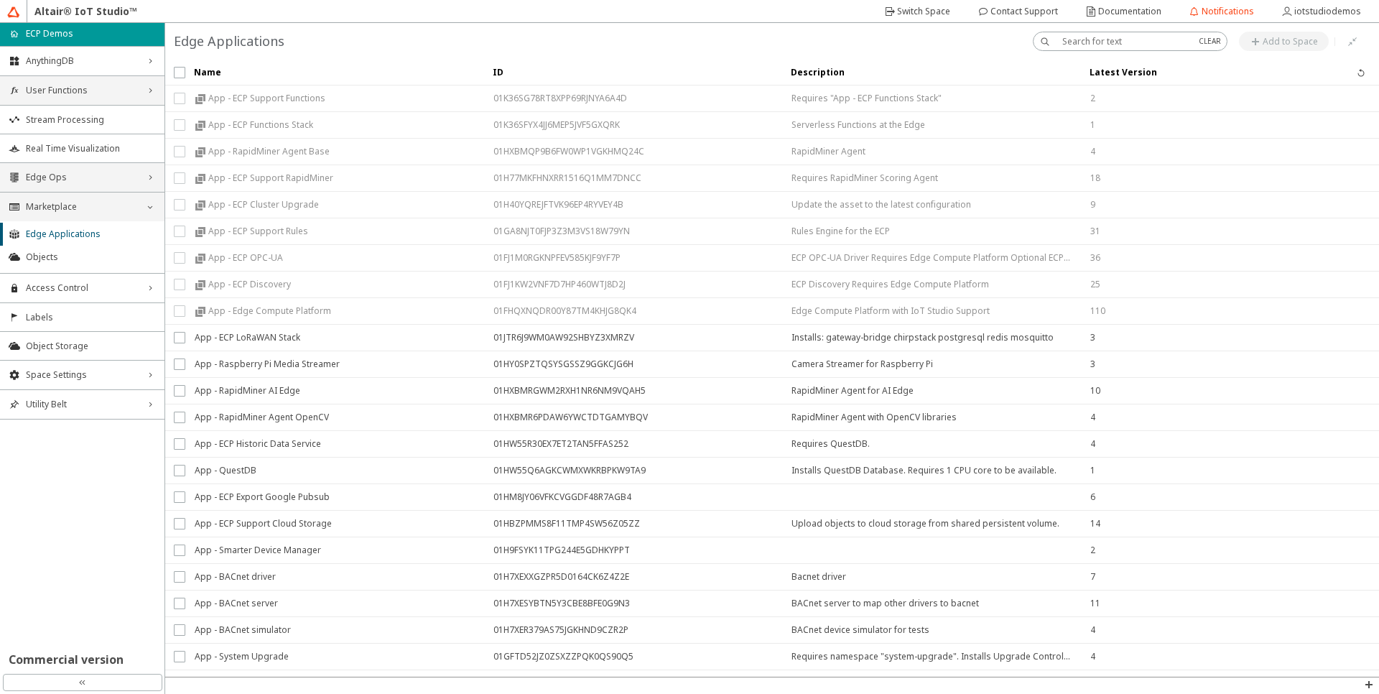
click at [144, 177] on icon "right_chevron" at bounding box center [149, 177] width 11 height 11
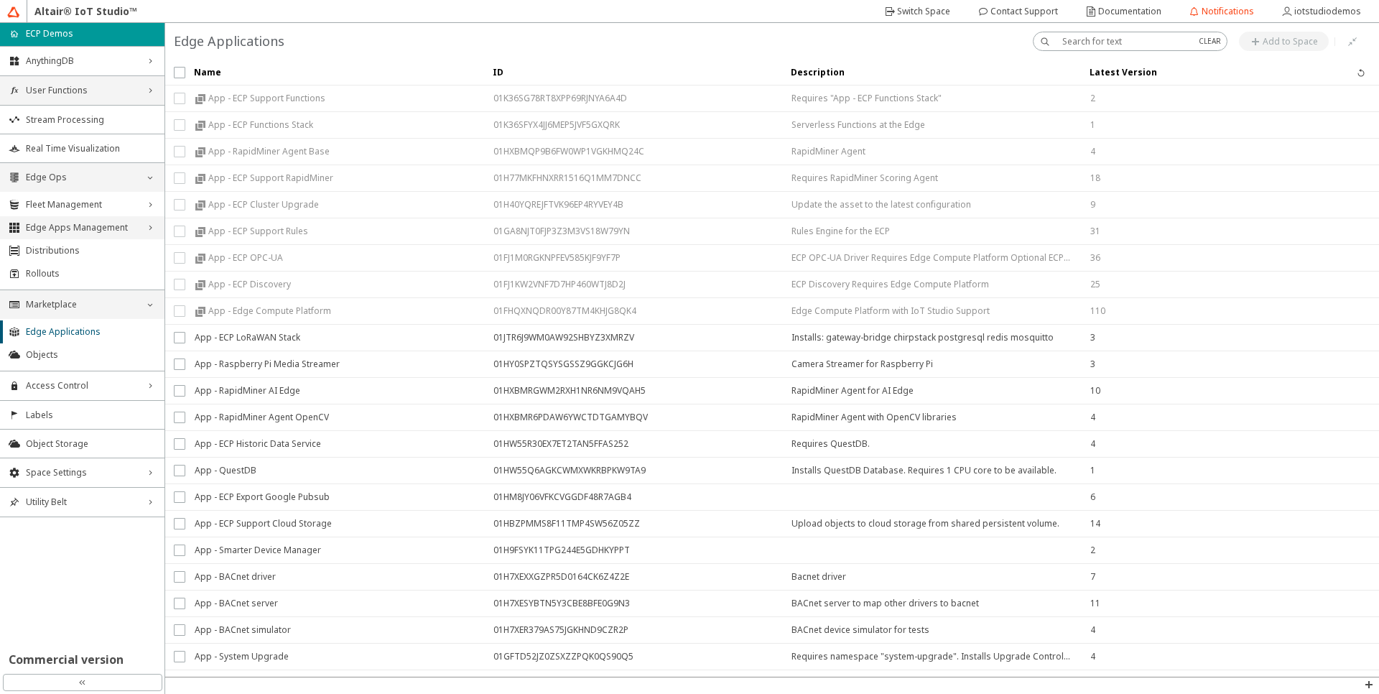
click at [148, 226] on icon "right_chevron" at bounding box center [149, 227] width 11 height 11
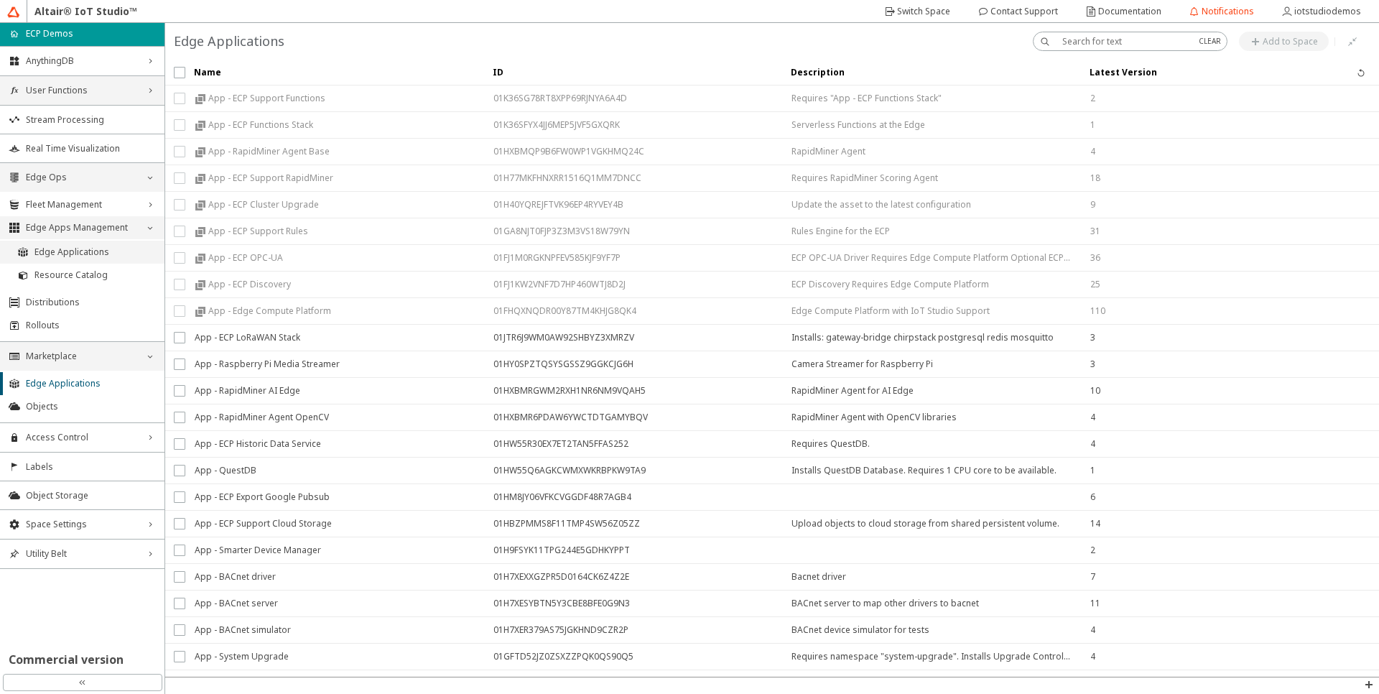
click at [102, 256] on span "Edge Applications" at bounding box center [94, 251] width 121 height 11
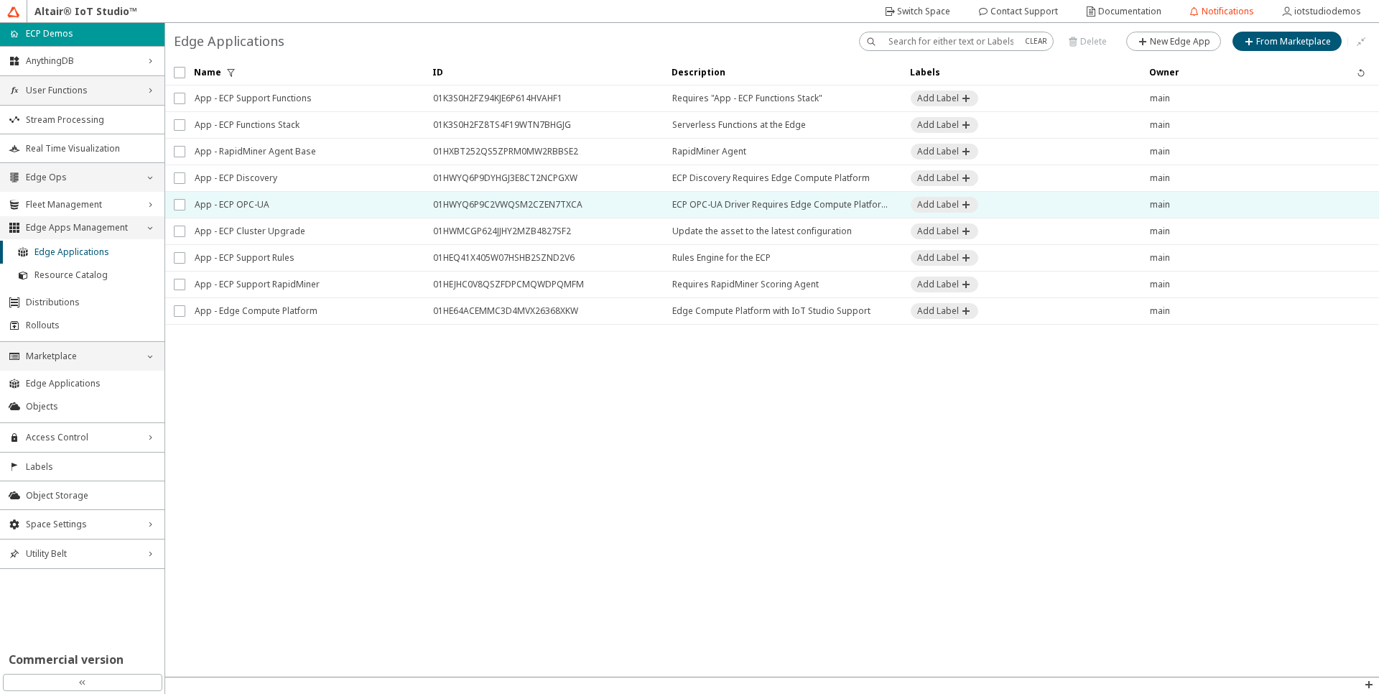
click at [271, 200] on span "App - ECP OPC-UA" at bounding box center [305, 205] width 220 height 26
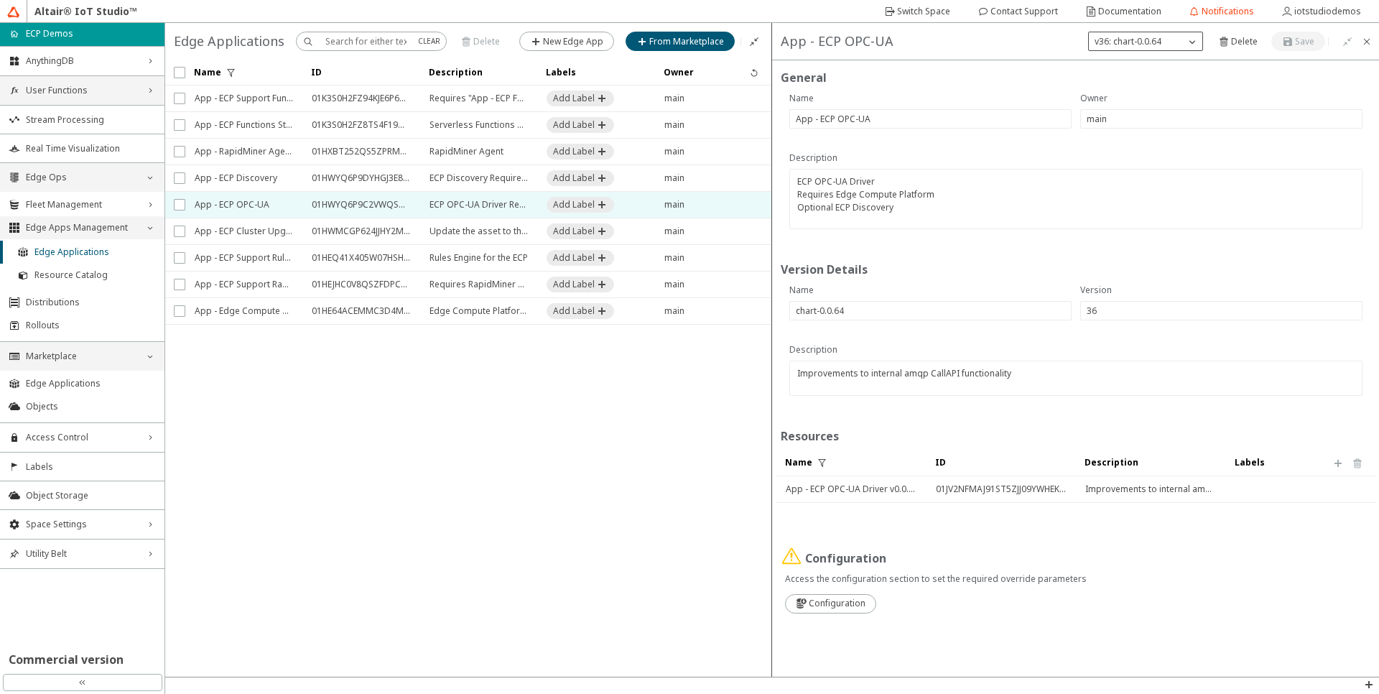
click at [1187, 40] on iron-icon at bounding box center [1192, 41] width 14 height 14
click at [1174, 74] on div "v35: chart-0.0.63" at bounding box center [1146, 84] width 113 height 22
type input "chart-0.0.63"
type input "35"
type textarea "Dynamic setting of OPC-UA configuration using schema properties"
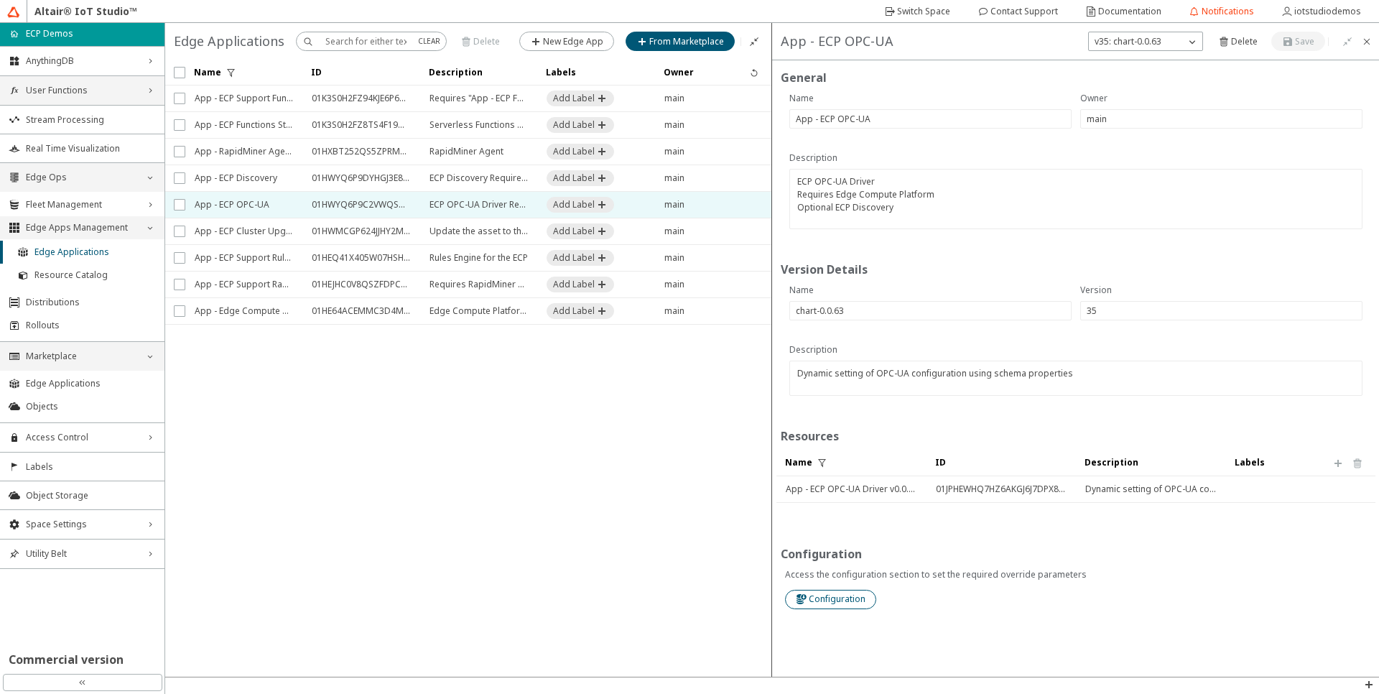
click at [827, 608] on paper-button "Configuration" at bounding box center [830, 599] width 91 height 19
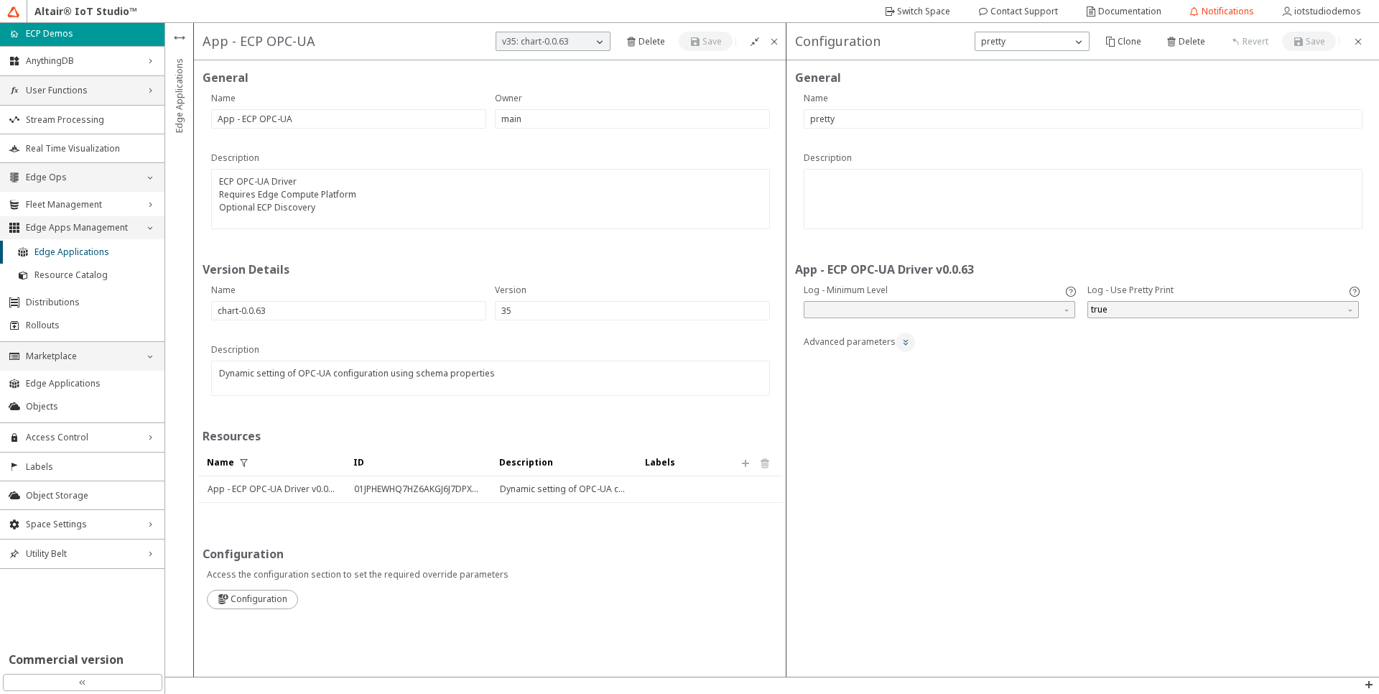
click at [901, 341] on iron-icon at bounding box center [905, 341] width 11 height 11
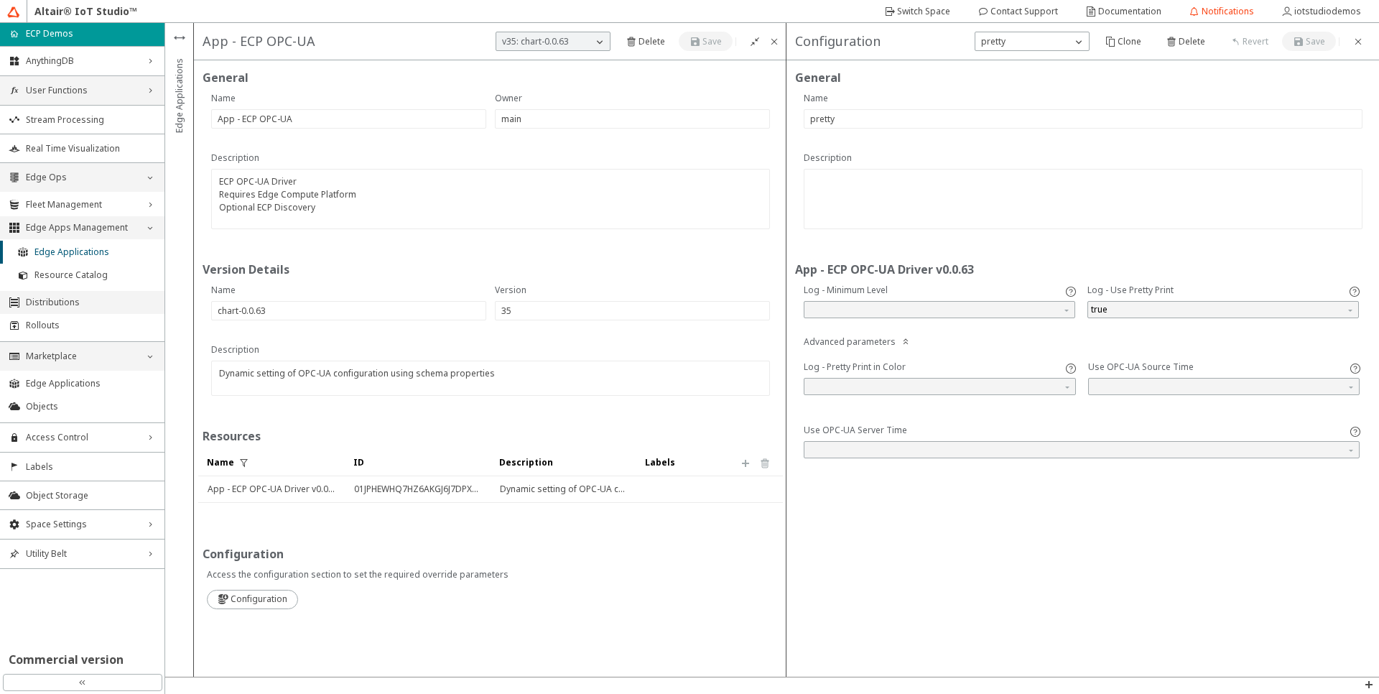
click at [92, 301] on span "Distributions" at bounding box center [91, 302] width 130 height 11
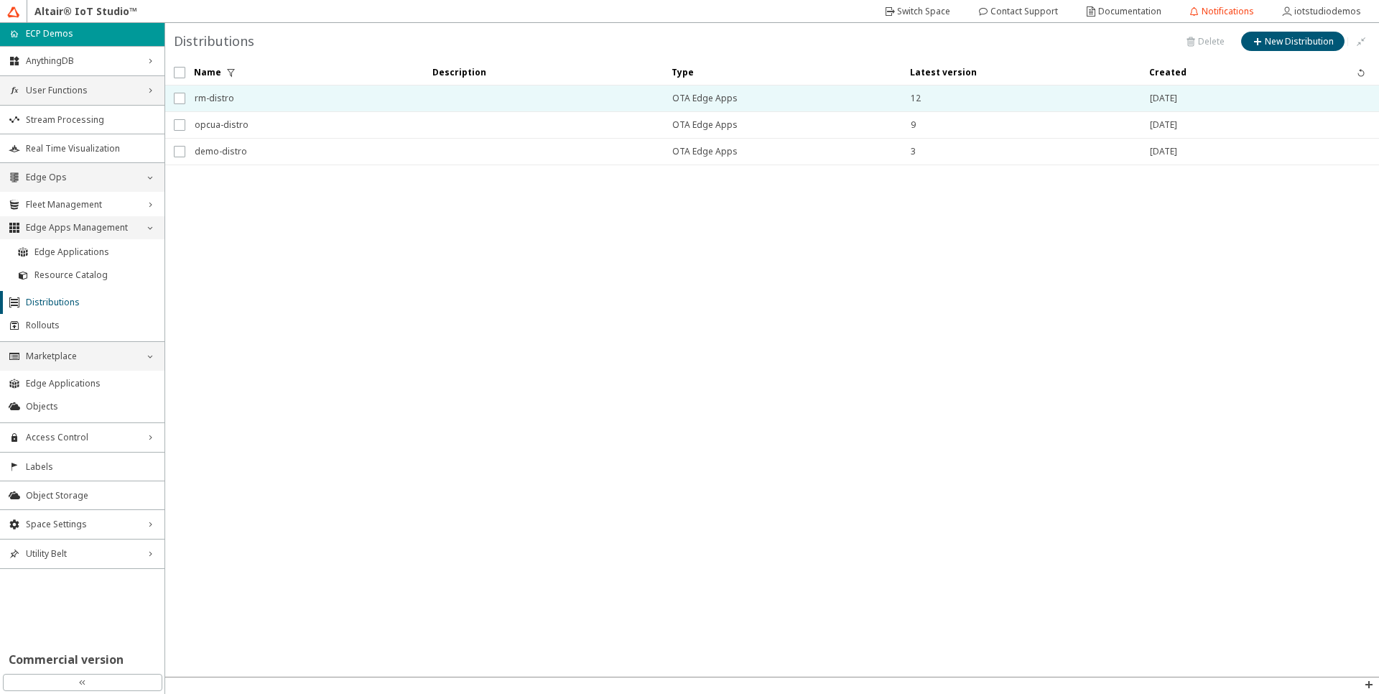
click at [264, 94] on span "rm-distro" at bounding box center [305, 98] width 220 height 26
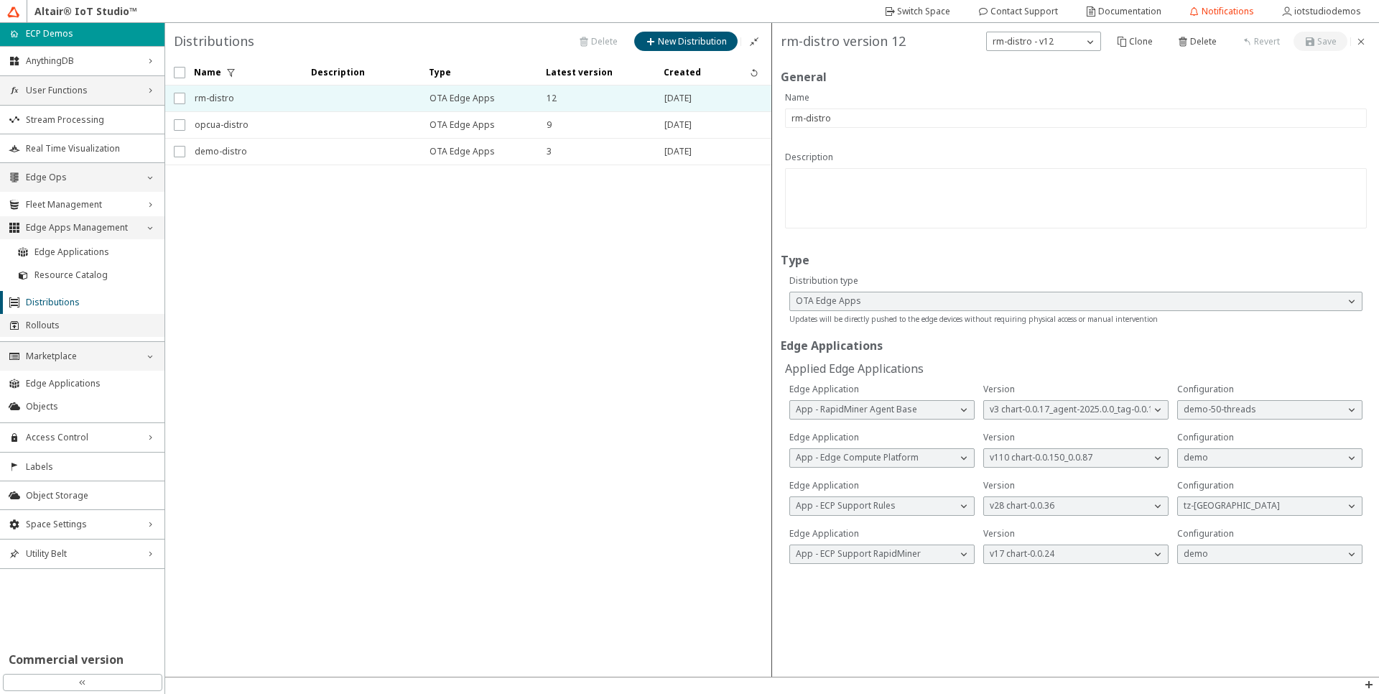
click at [45, 317] on li "Rollouts" at bounding box center [82, 325] width 164 height 23
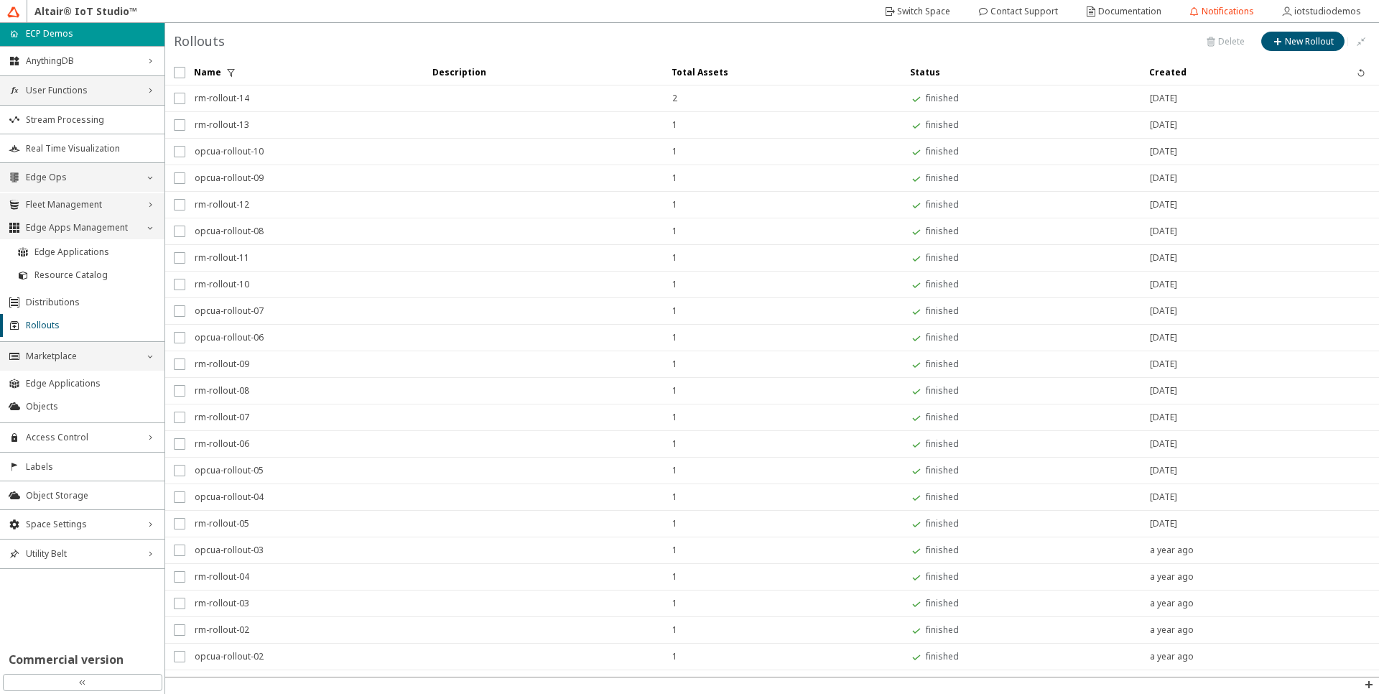
click at [147, 203] on icon "right_chevron" at bounding box center [149, 204] width 11 height 11
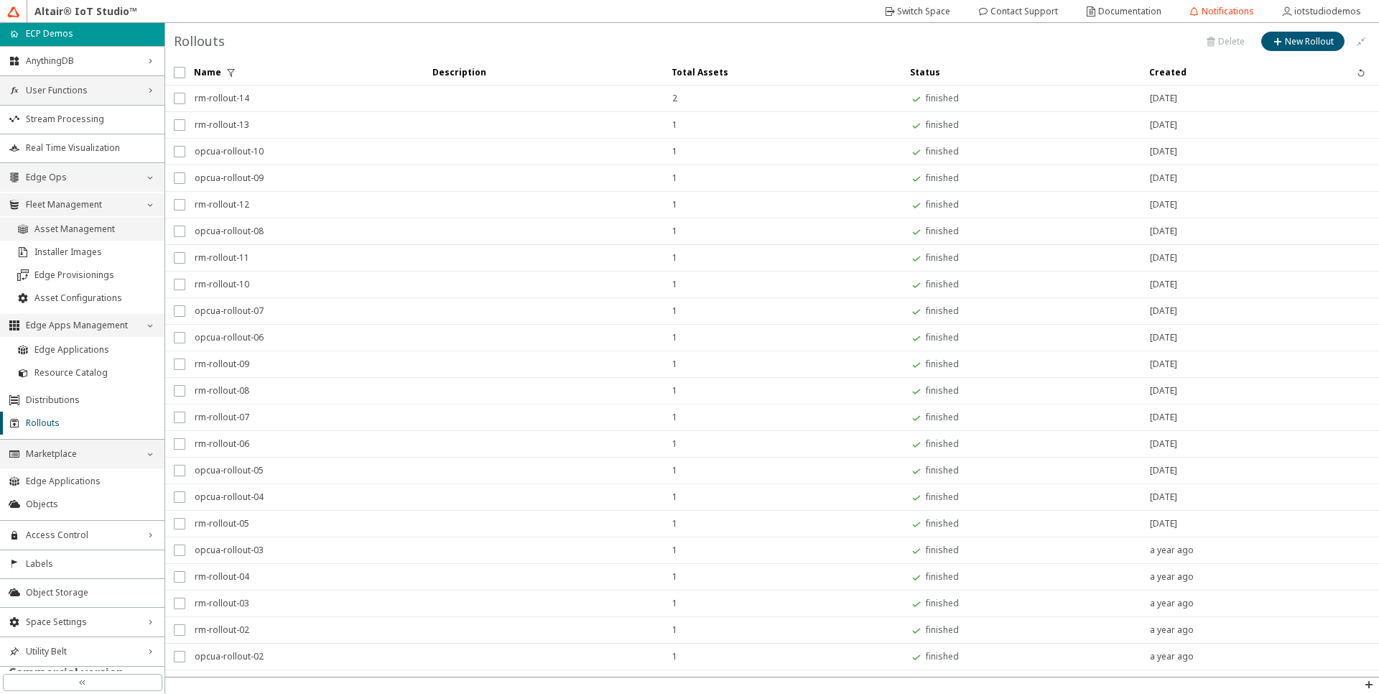
click at [91, 236] on li "Asset Management" at bounding box center [82, 229] width 164 height 23
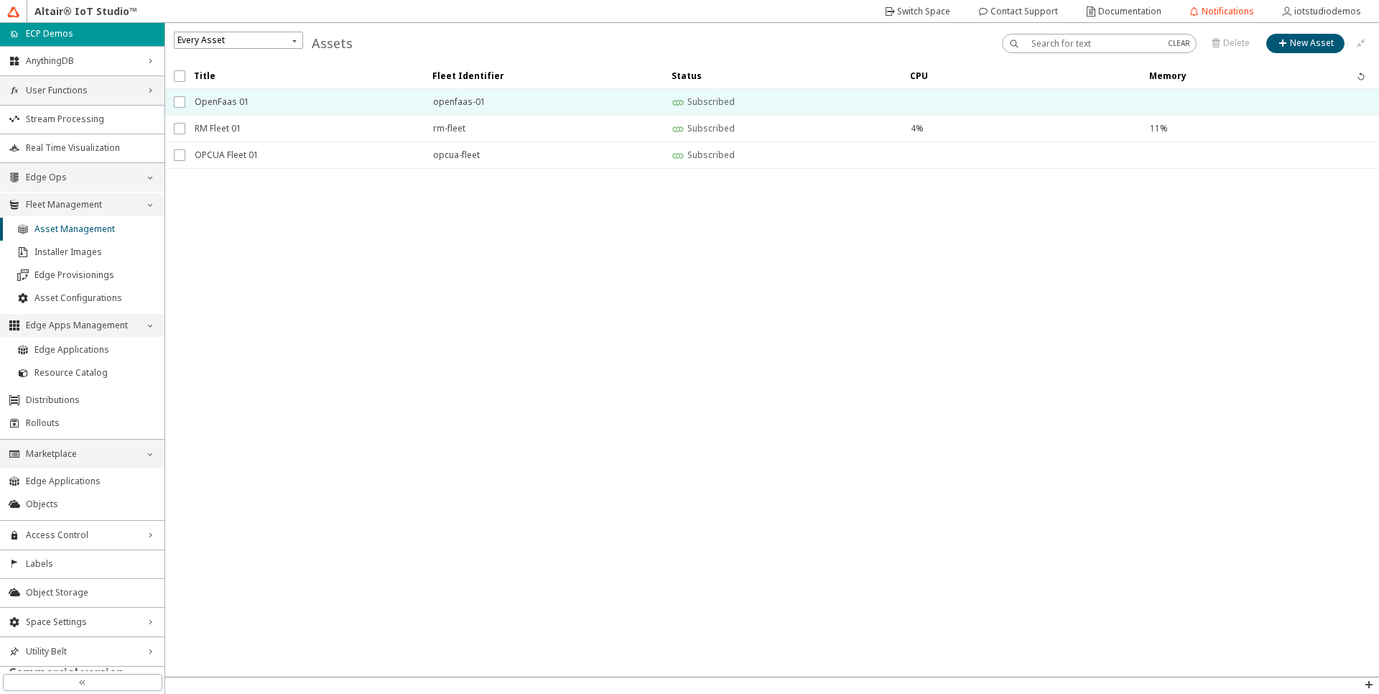
click at [248, 111] on span "OpenFaas 01" at bounding box center [305, 102] width 220 height 26
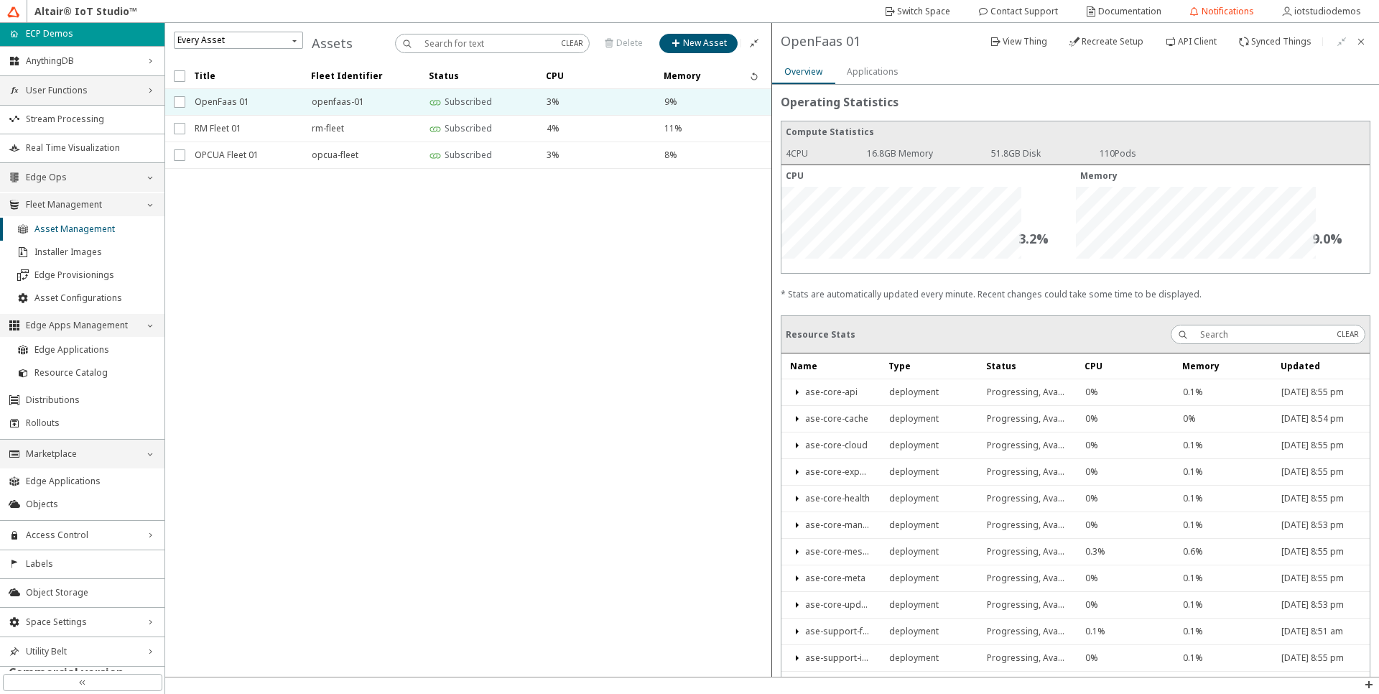
click at [0, 0] on slot "Applications" at bounding box center [0, 0] width 0 height 0
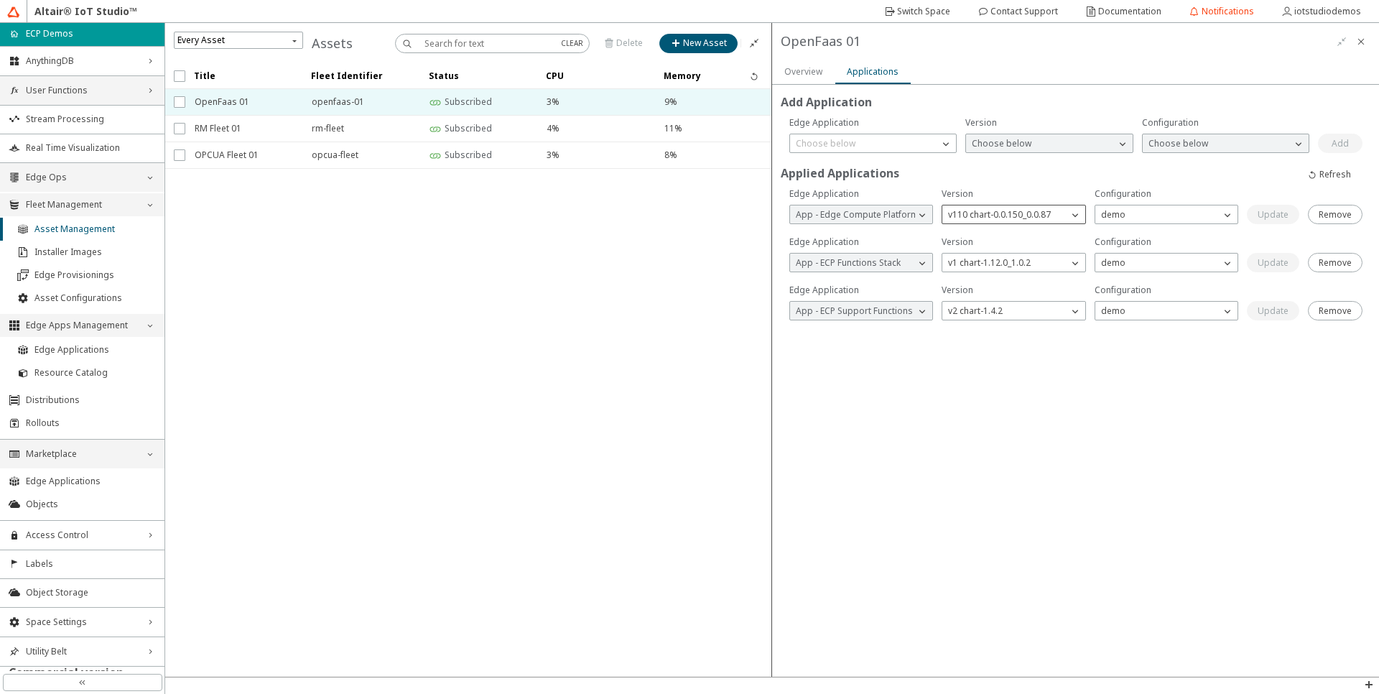
click at [1039, 221] on div "v110 chart-0.0.150_0.0.87" at bounding box center [1004, 215] width 125 height 14
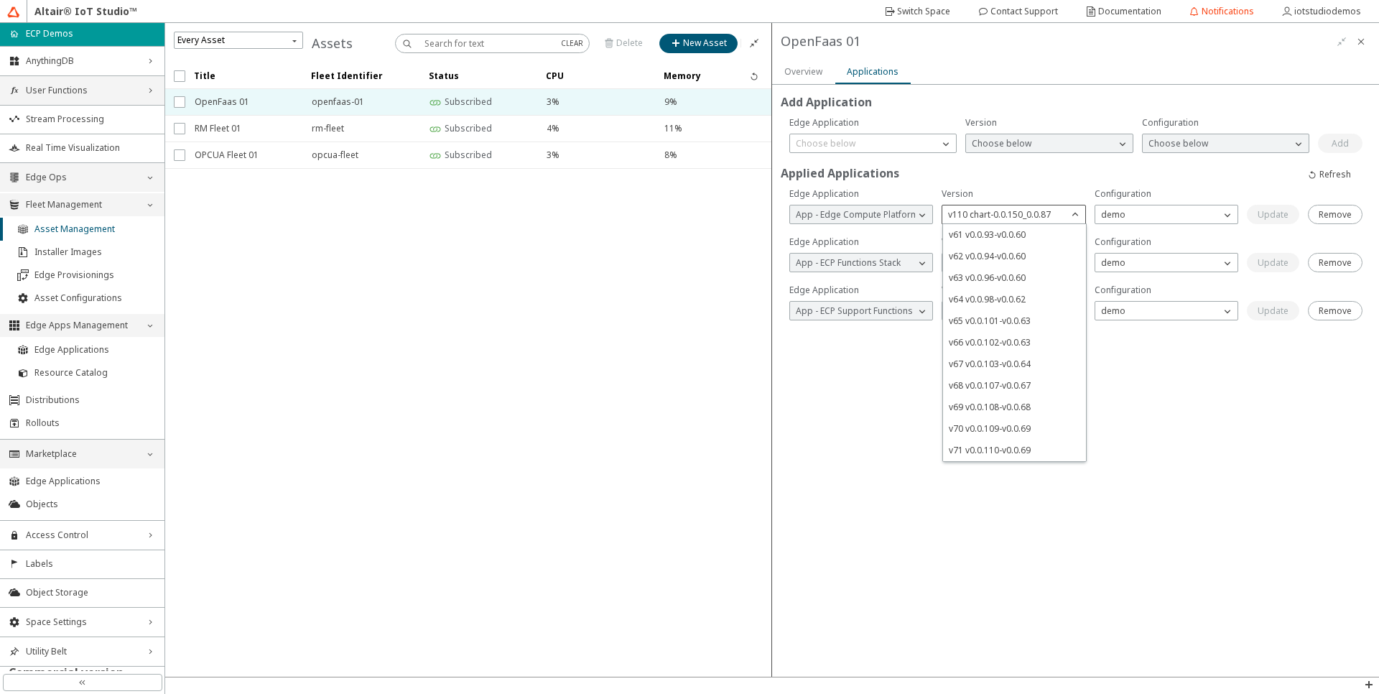
click at [1036, 186] on unity-typography "Applied Applications" at bounding box center [1076, 175] width 590 height 23
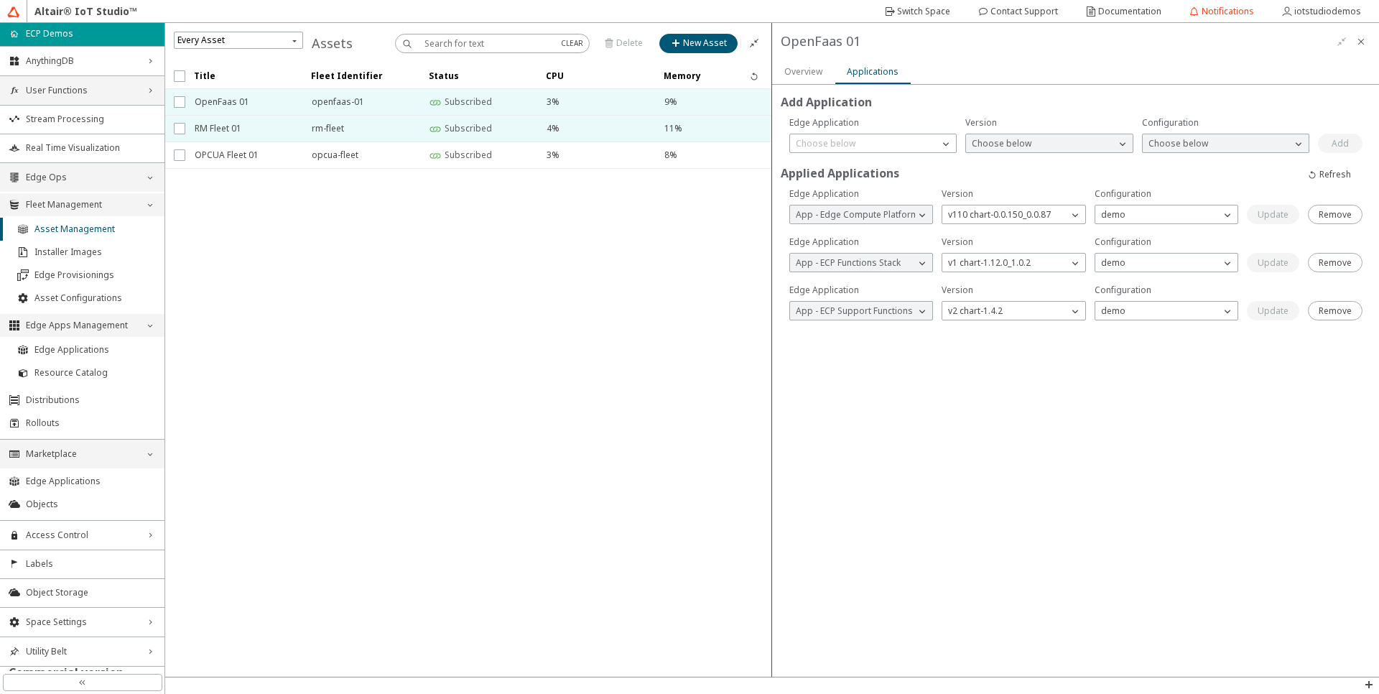
click at [238, 126] on span "RM Fleet 01" at bounding box center [244, 129] width 98 height 26
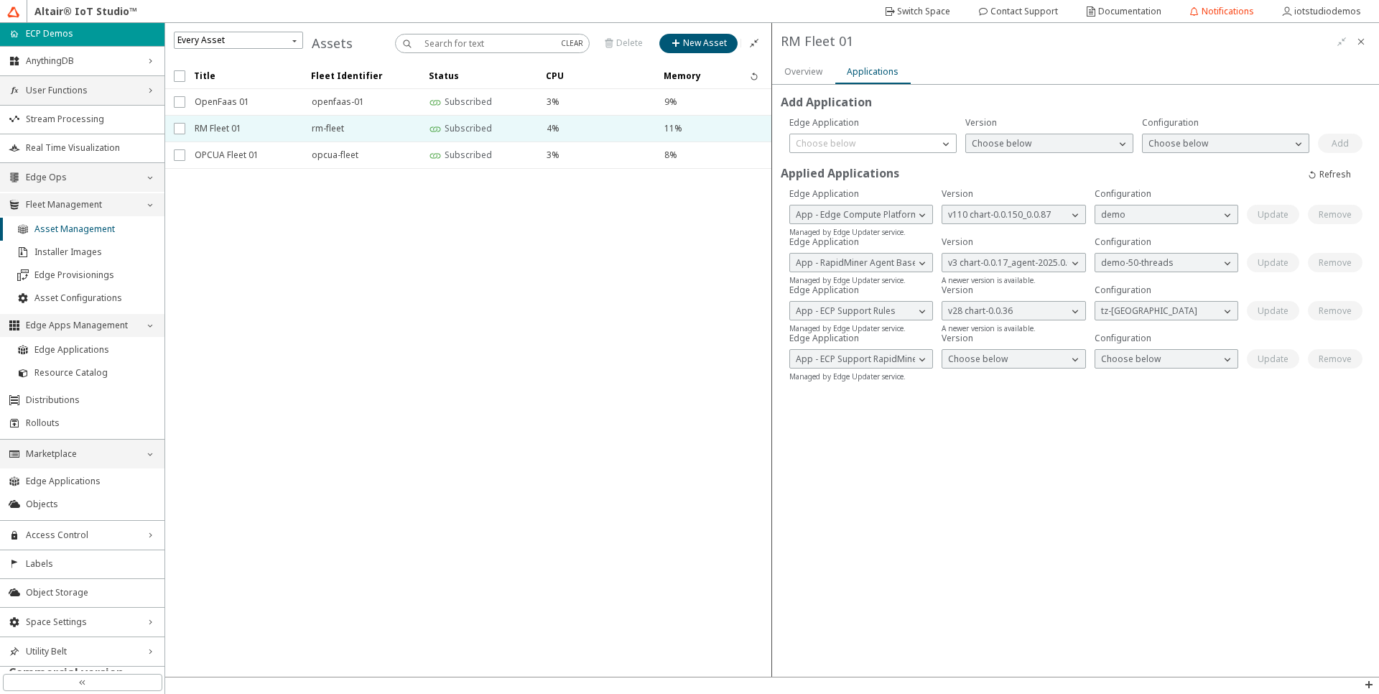
click at [0, 0] on slot "Overview" at bounding box center [0, 0] width 0 height 0
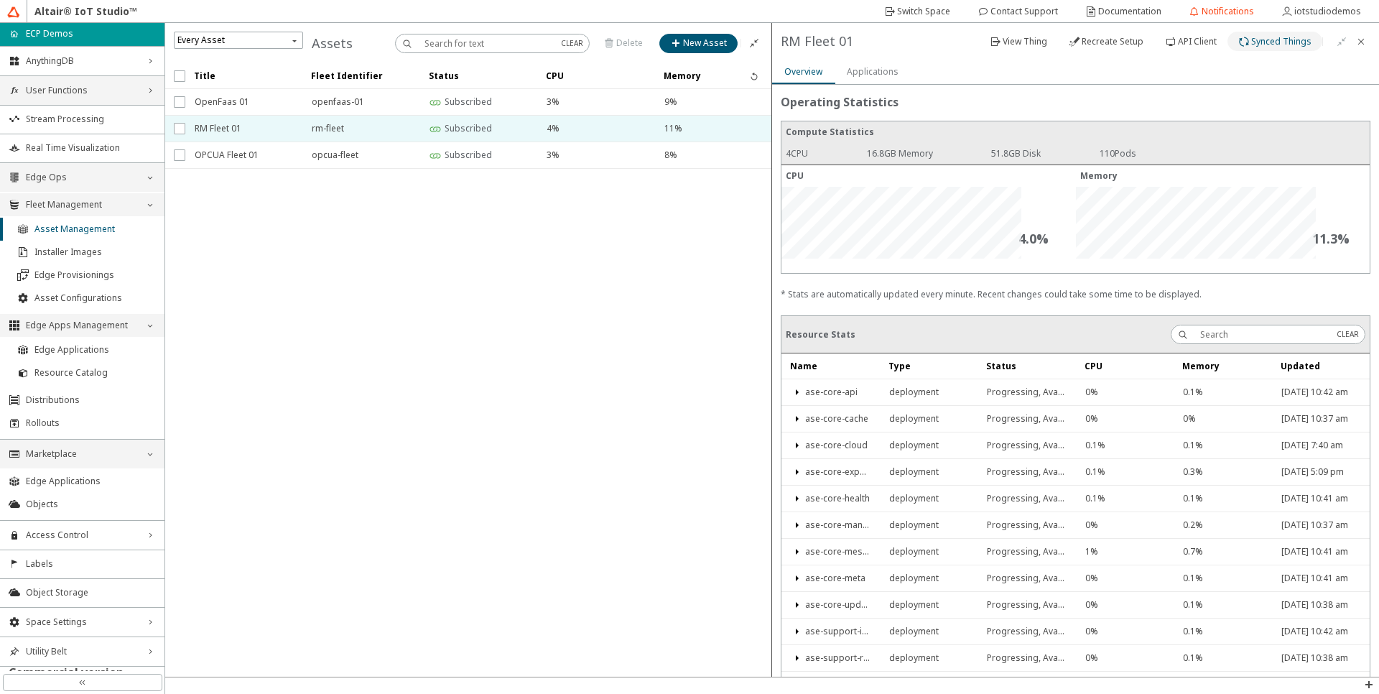
click at [1238, 49] on paper-button "Synced Things" at bounding box center [1274, 41] width 95 height 19
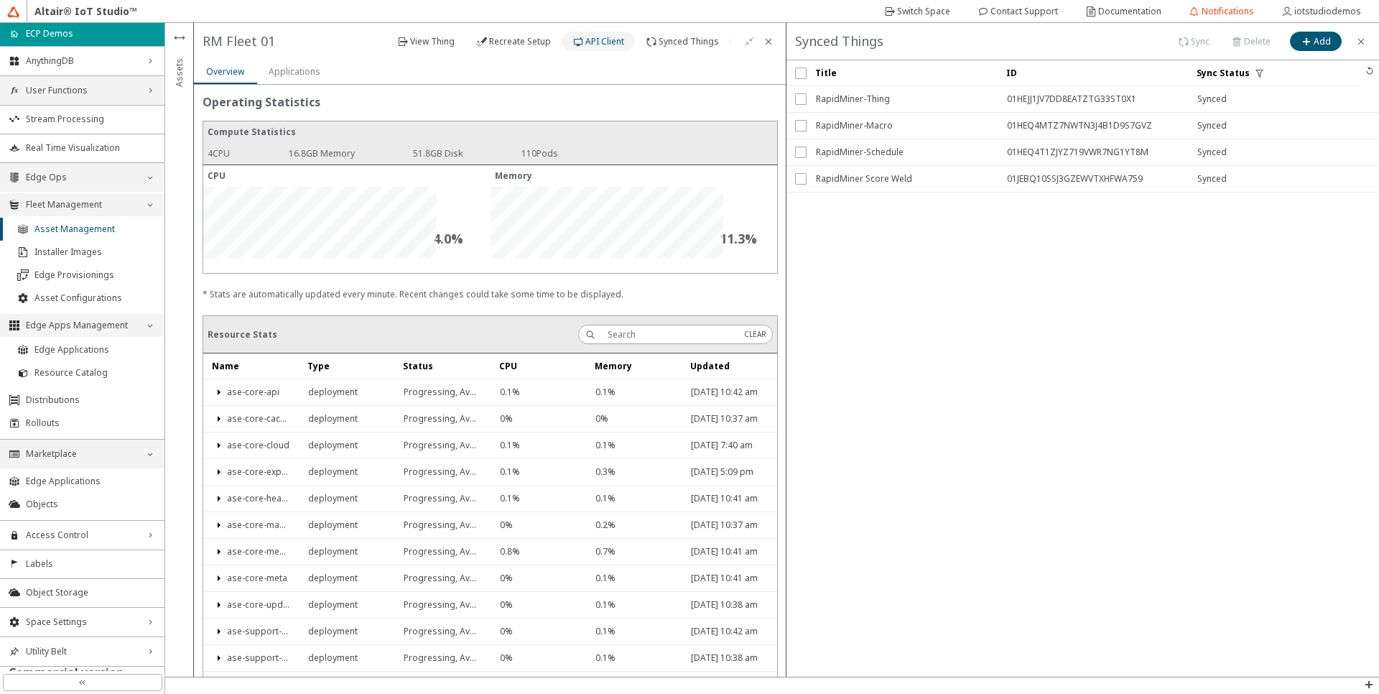
click at [0, 0] on slot "API Client" at bounding box center [0, 0] width 0 height 0
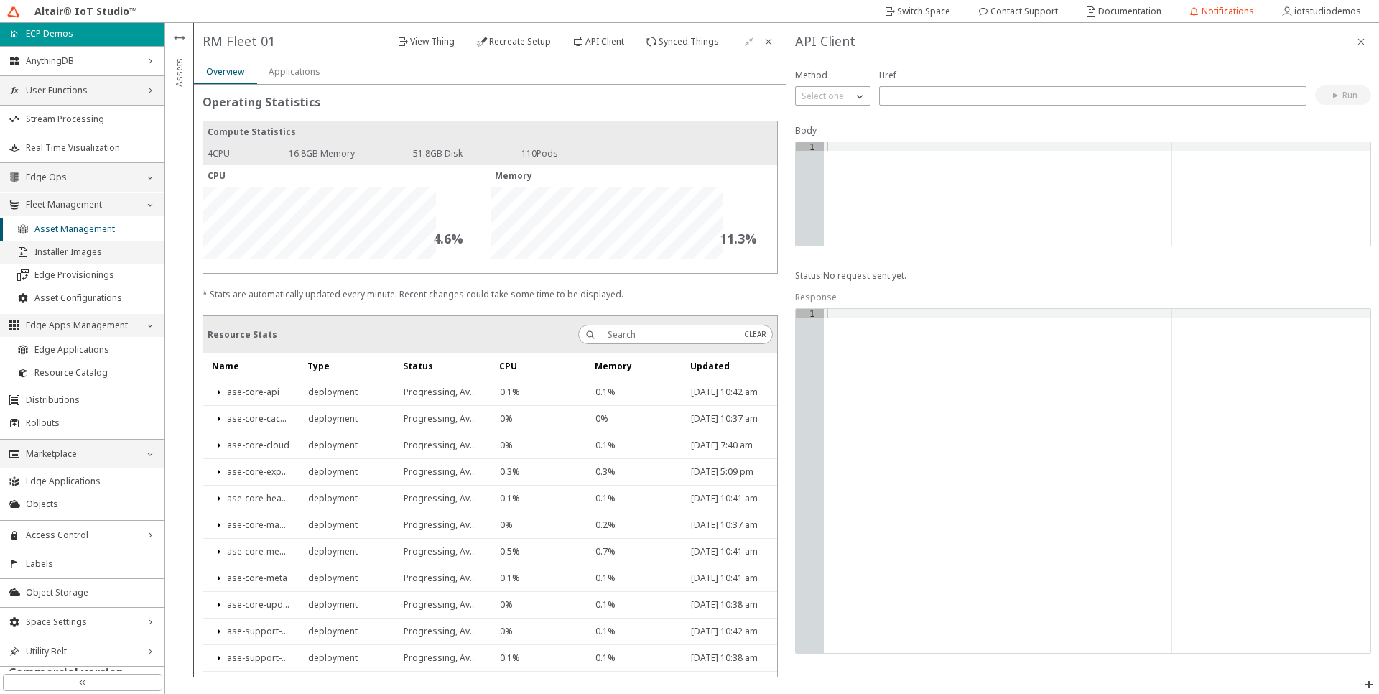
click at [64, 259] on li "Installer Images" at bounding box center [82, 252] width 164 height 23
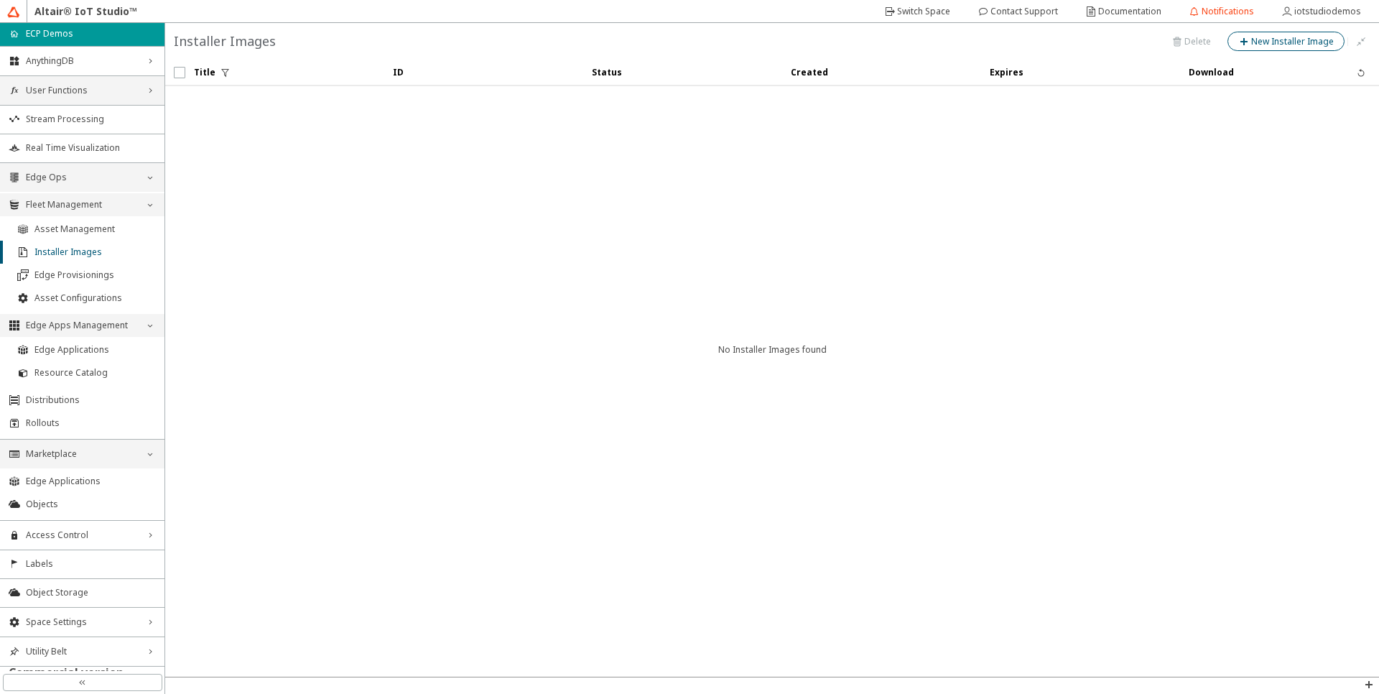
click at [1250, 45] on iron-icon at bounding box center [1244, 41] width 13 height 11
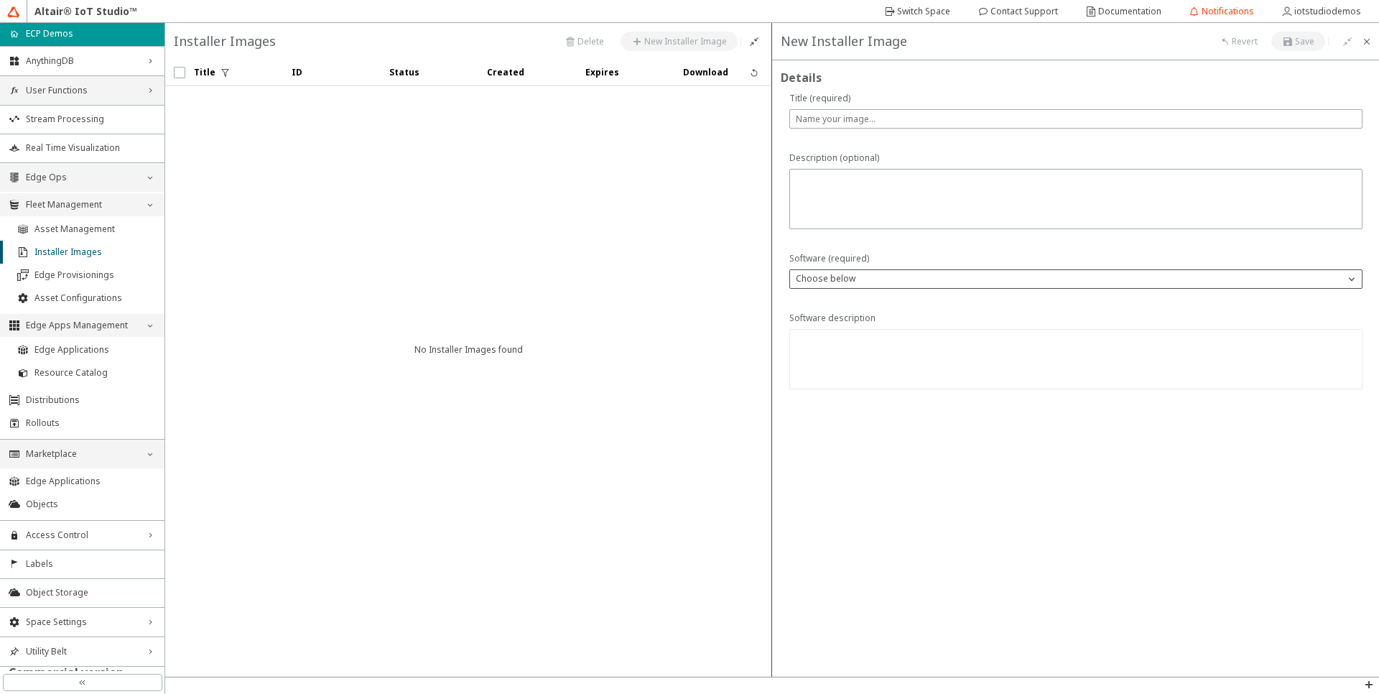
click at [922, 279] on div "Choose below" at bounding box center [1067, 278] width 554 height 14
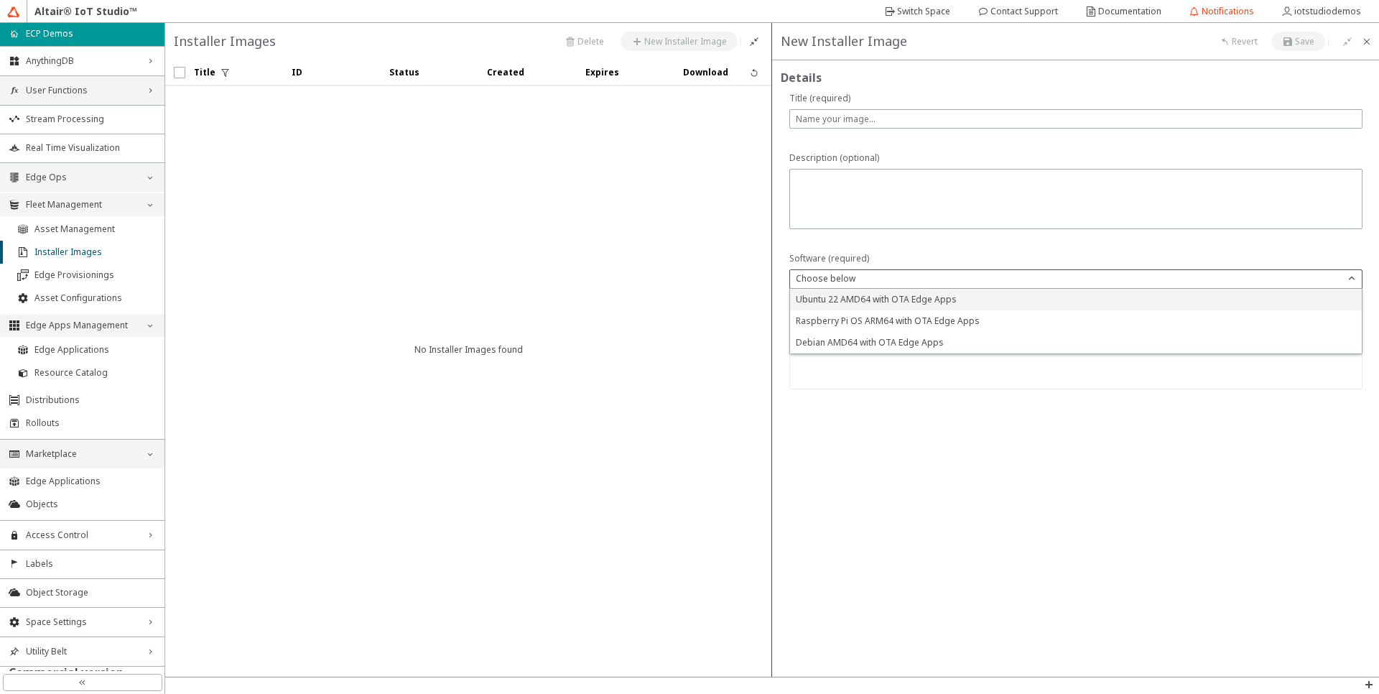
click at [907, 302] on span "Ubuntu 22 AMD64 with OTA Edge Apps" at bounding box center [876, 299] width 161 height 12
type textarea "Ubuntu 22 for Intel/AMD 64bit with OTA client for Edge App fleet management"
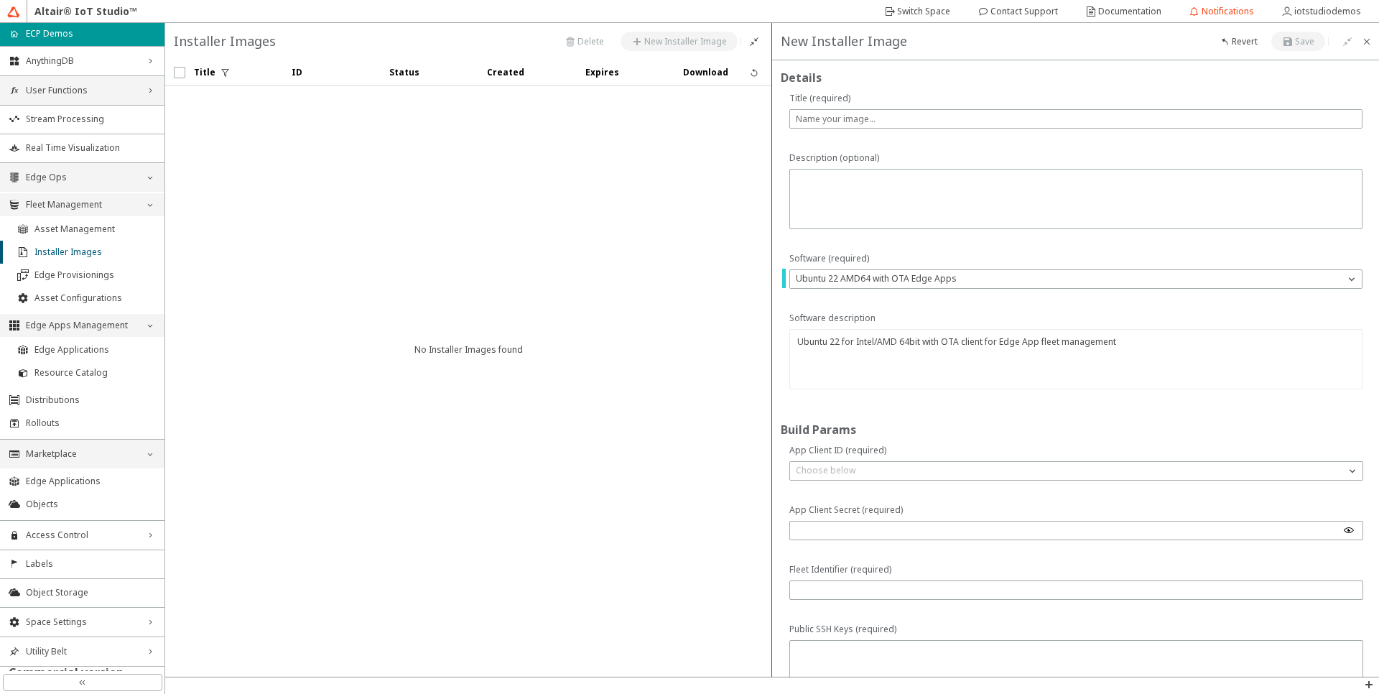
scroll to position [139, 0]
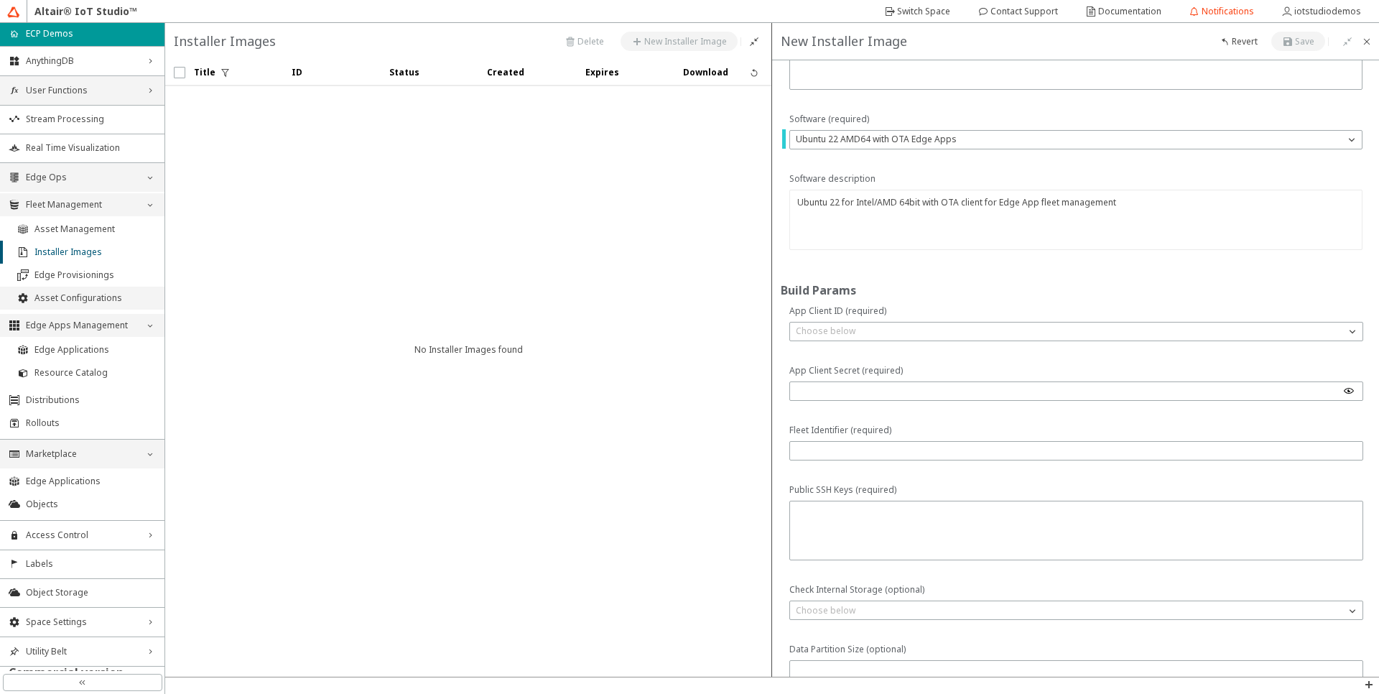
click at [83, 292] on span "Asset Configurations" at bounding box center [94, 297] width 121 height 11
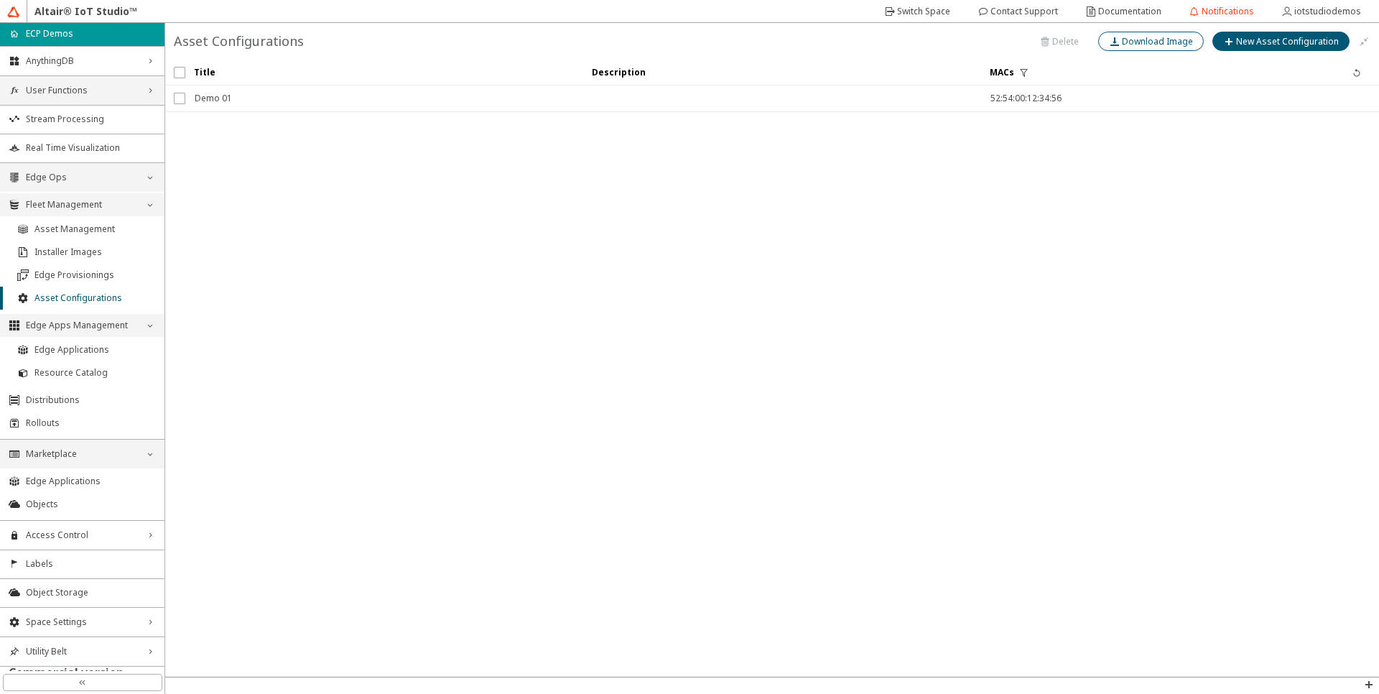
click at [0, 0] on slot "Download Image" at bounding box center [0, 0] width 0 height 0
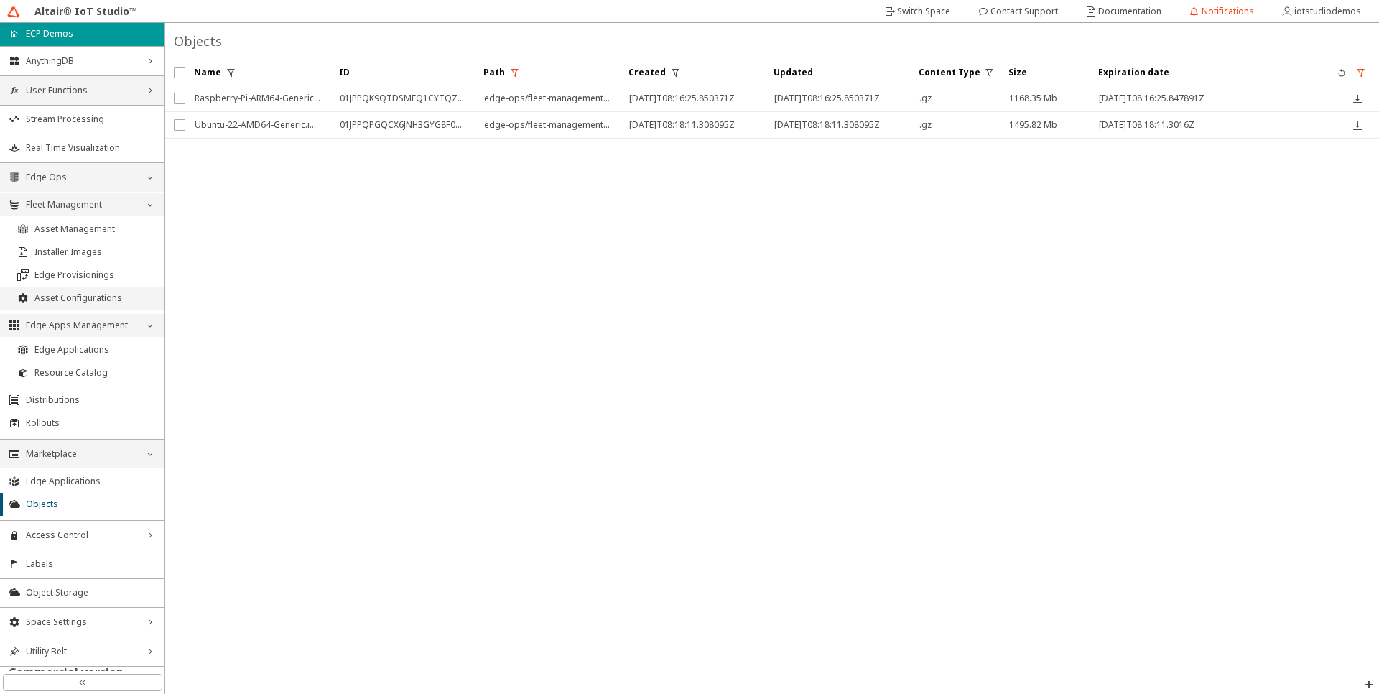
click at [57, 302] on span "Asset Configurations" at bounding box center [94, 297] width 121 height 11
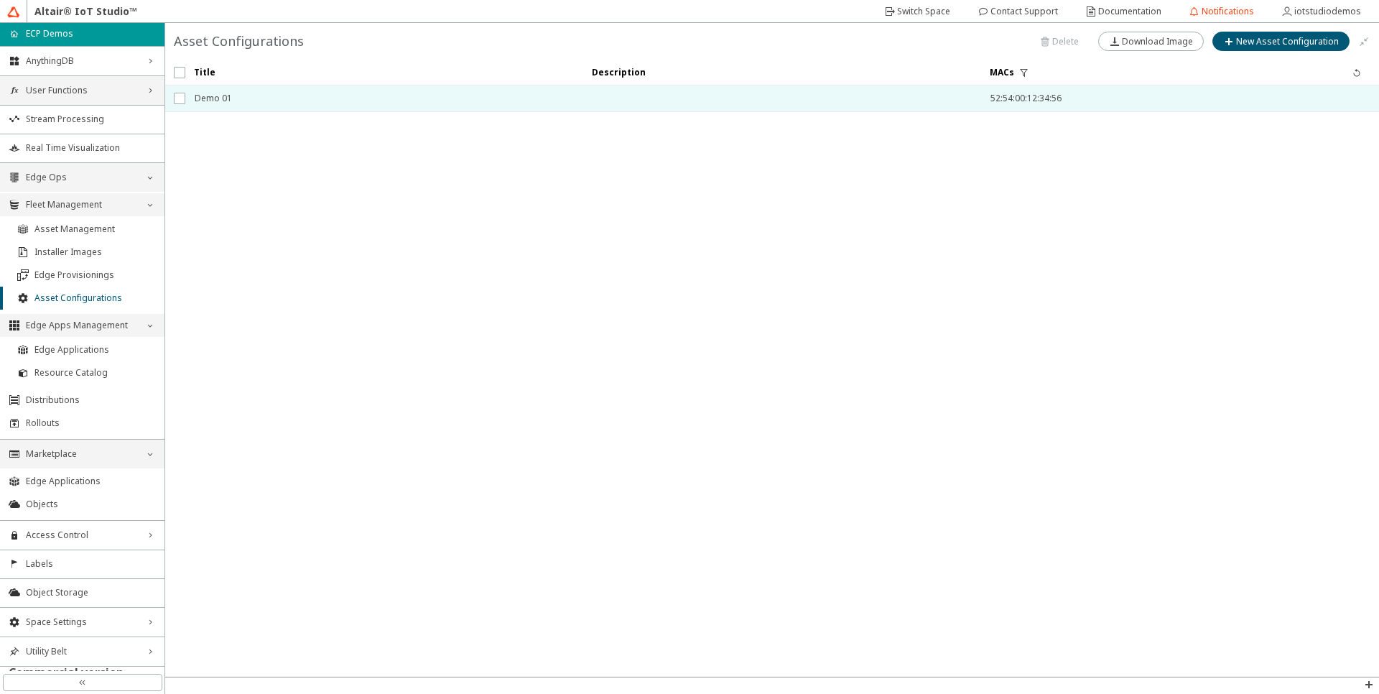
click at [321, 103] on span "Demo 01" at bounding box center [384, 98] width 379 height 26
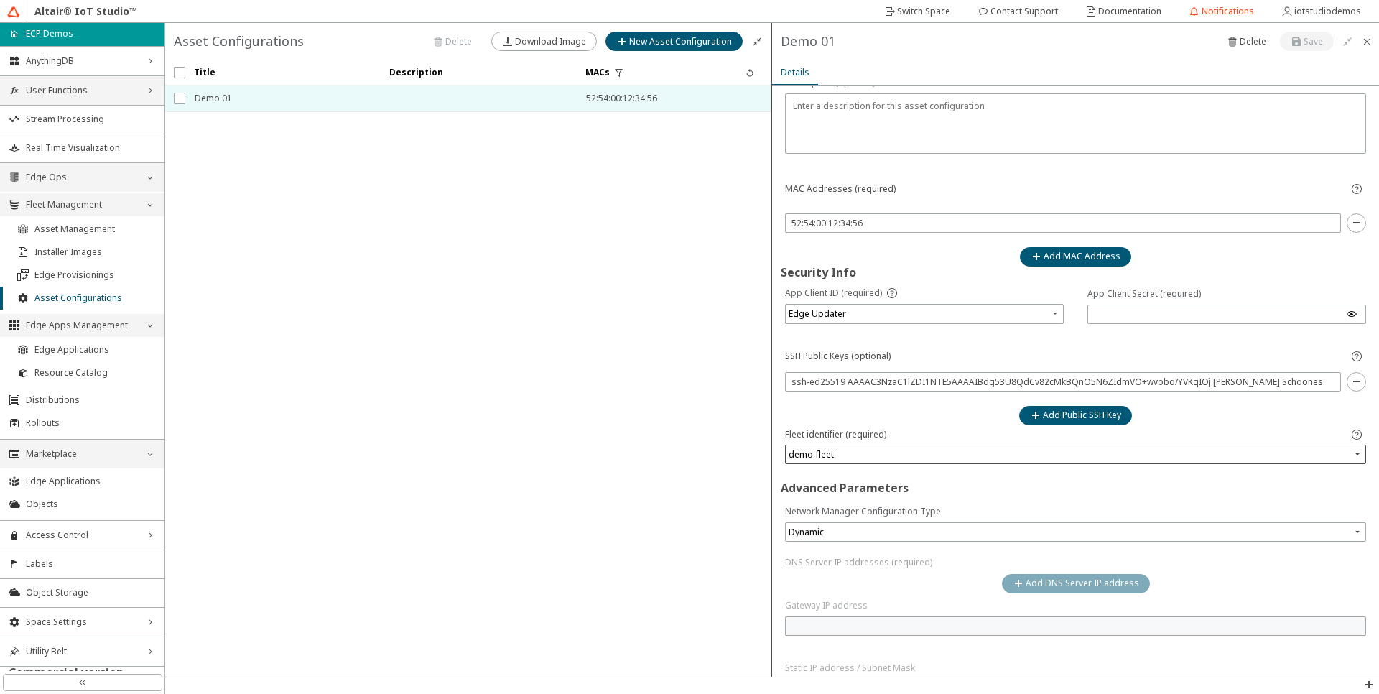
scroll to position [130, 0]
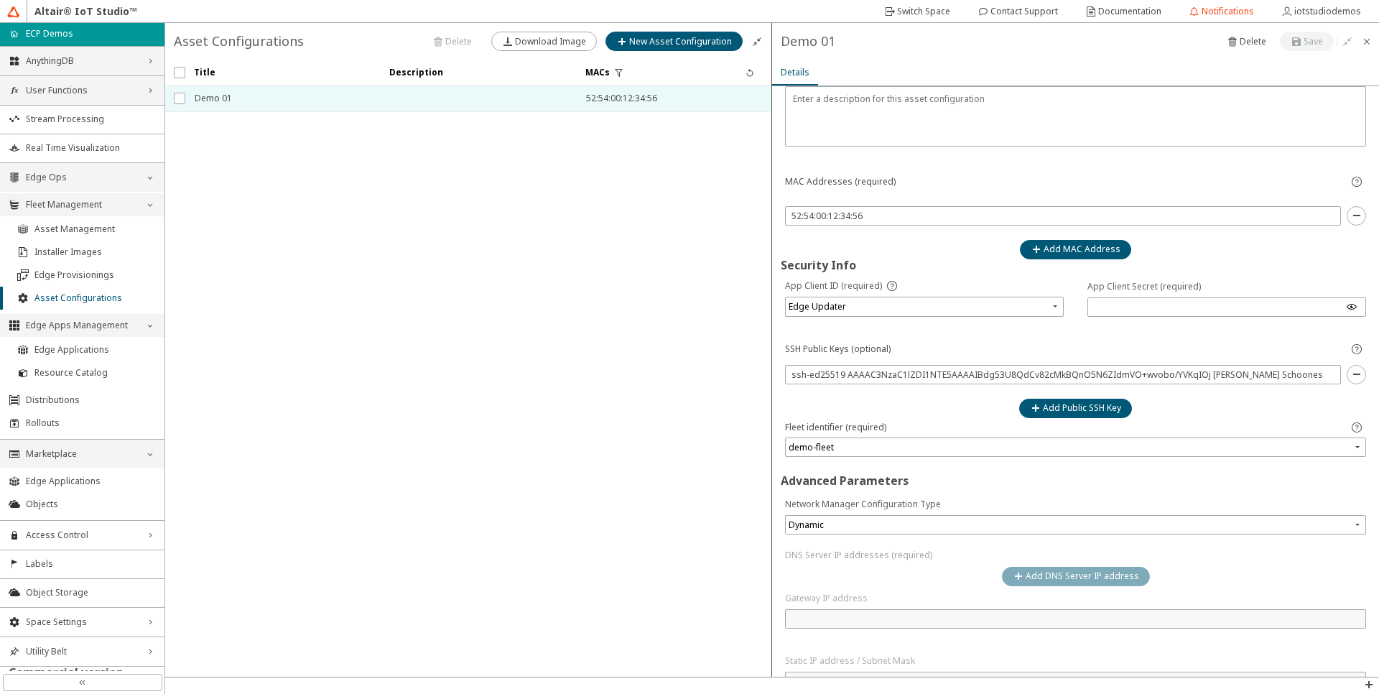
click at [65, 55] on span "AnythingDB" at bounding box center [82, 60] width 113 height 11
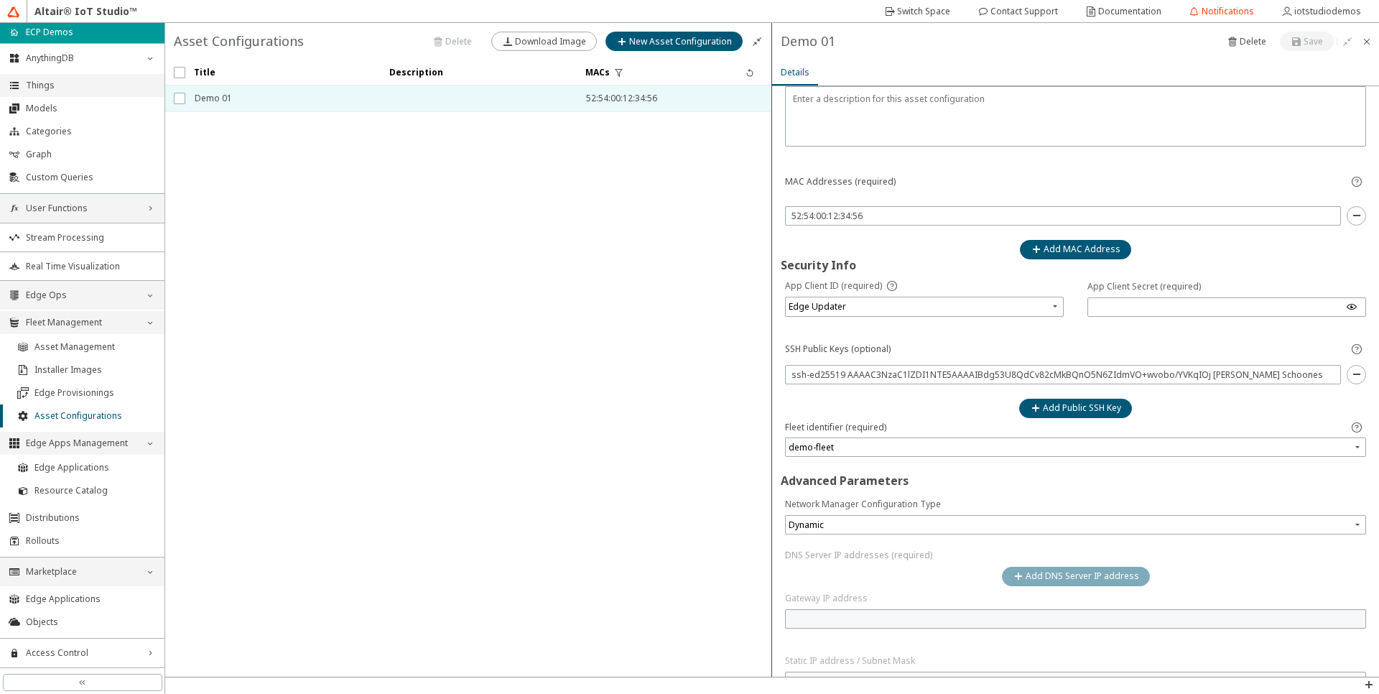
click at [55, 92] on li "Things" at bounding box center [82, 85] width 164 height 23
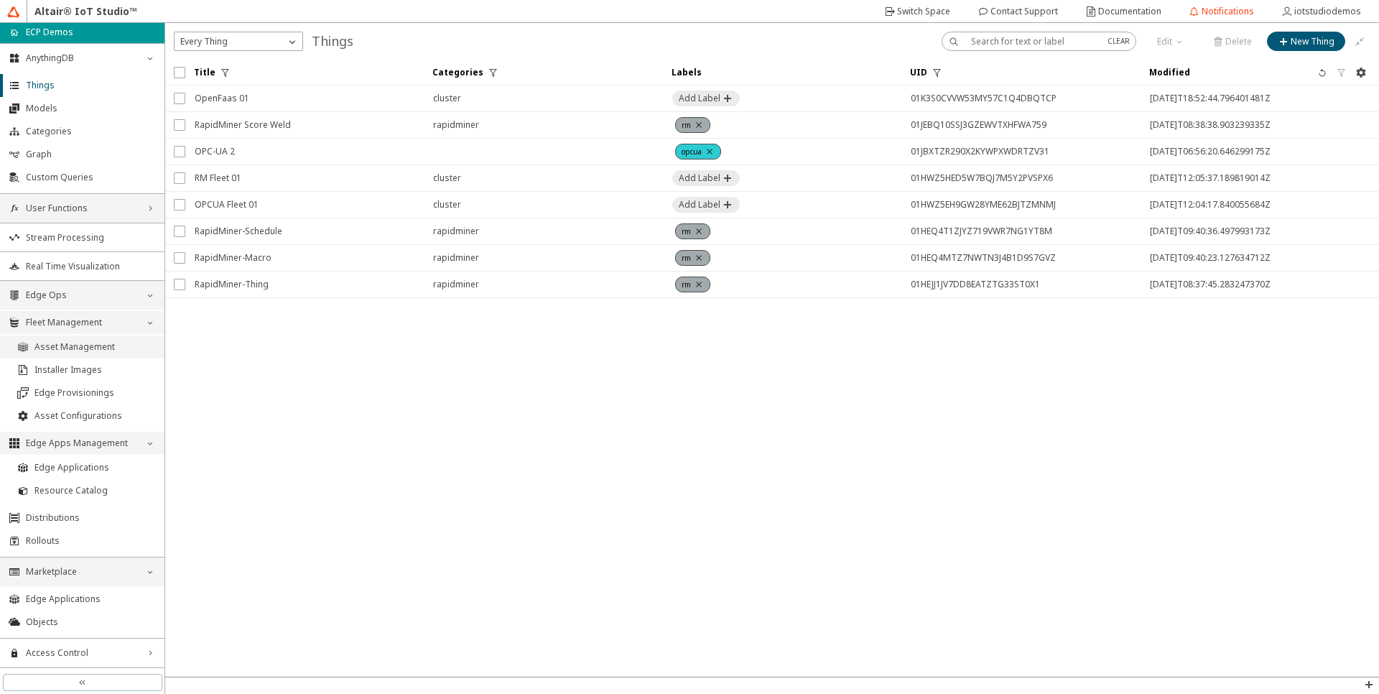
click at [63, 351] on span "Asset Management" at bounding box center [94, 346] width 121 height 11
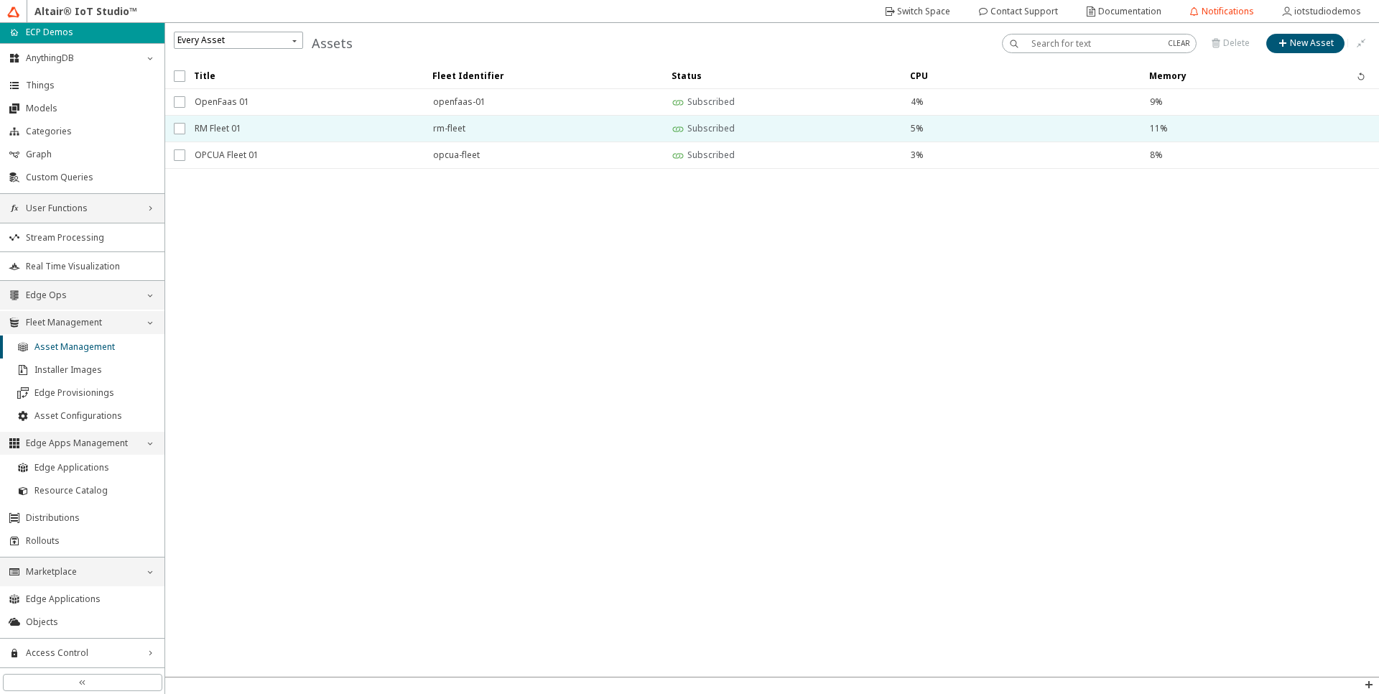
click at [259, 126] on span "RM Fleet 01" at bounding box center [305, 129] width 220 height 26
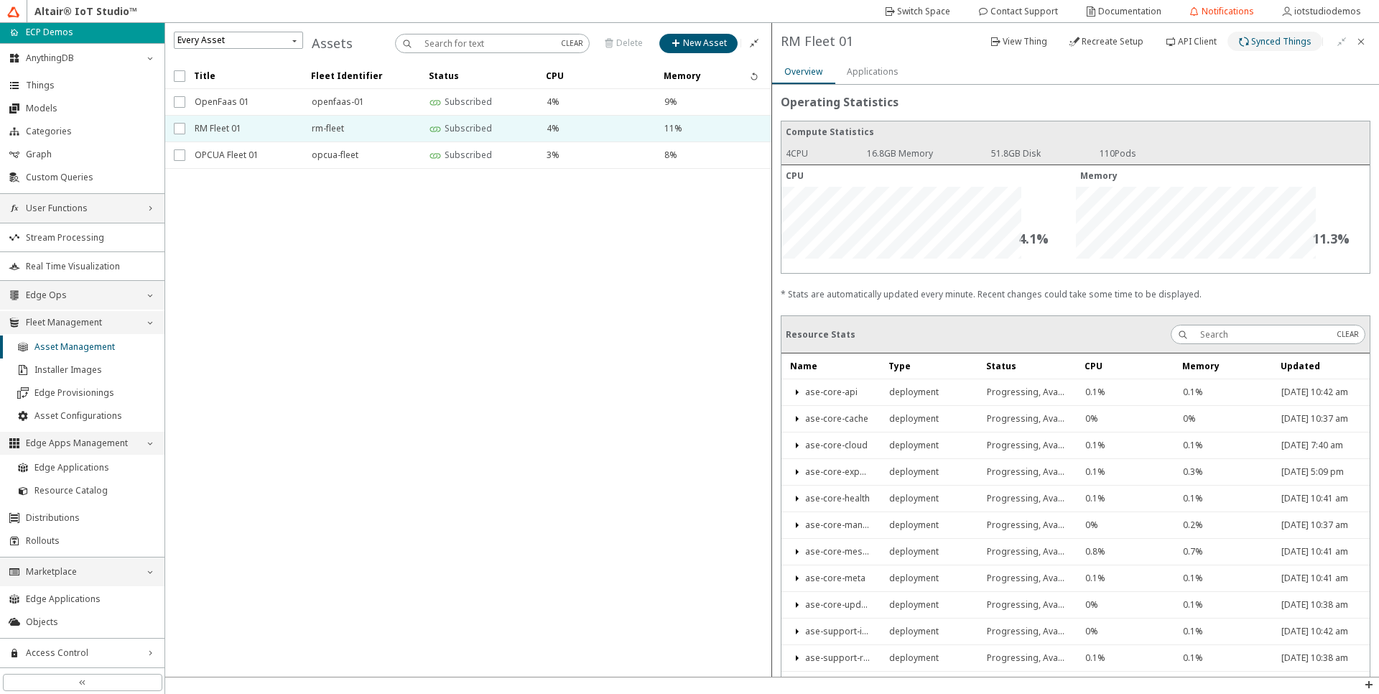
click at [0, 0] on slot "Synced Things" at bounding box center [0, 0] width 0 height 0
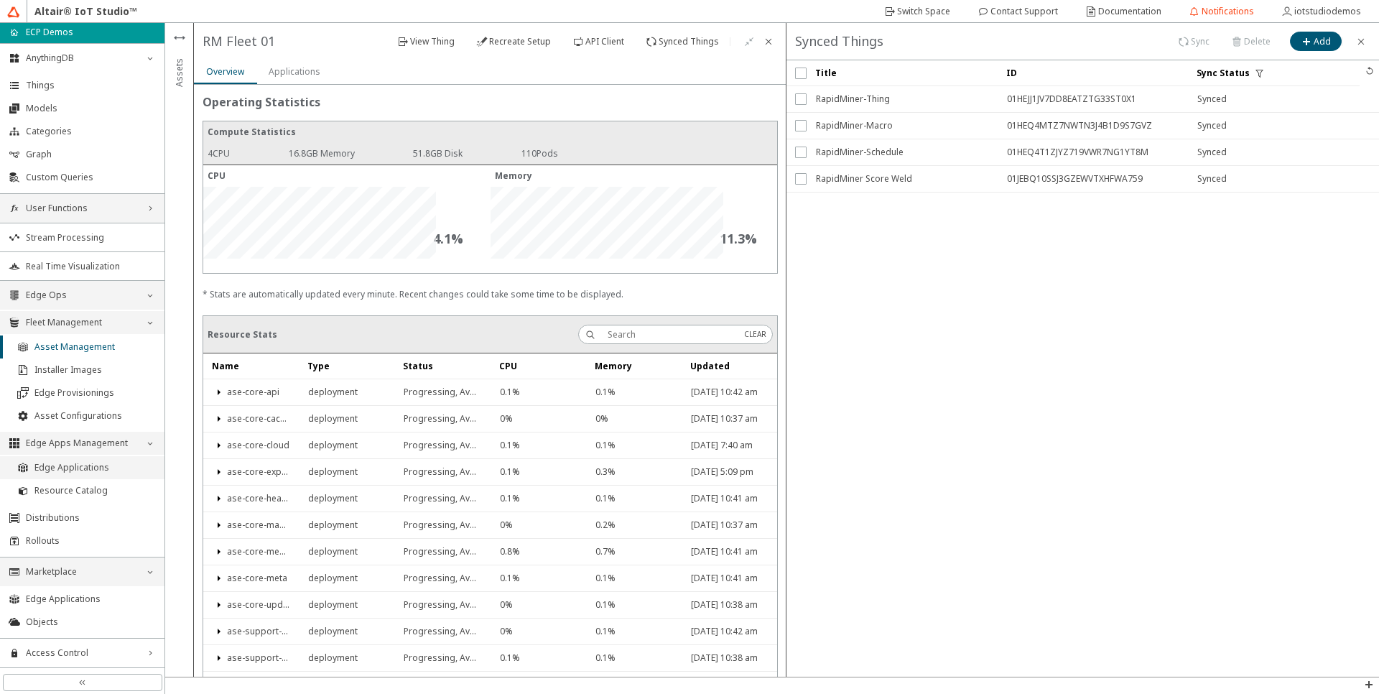
click at [61, 474] on li "Edge Applications" at bounding box center [82, 467] width 164 height 23
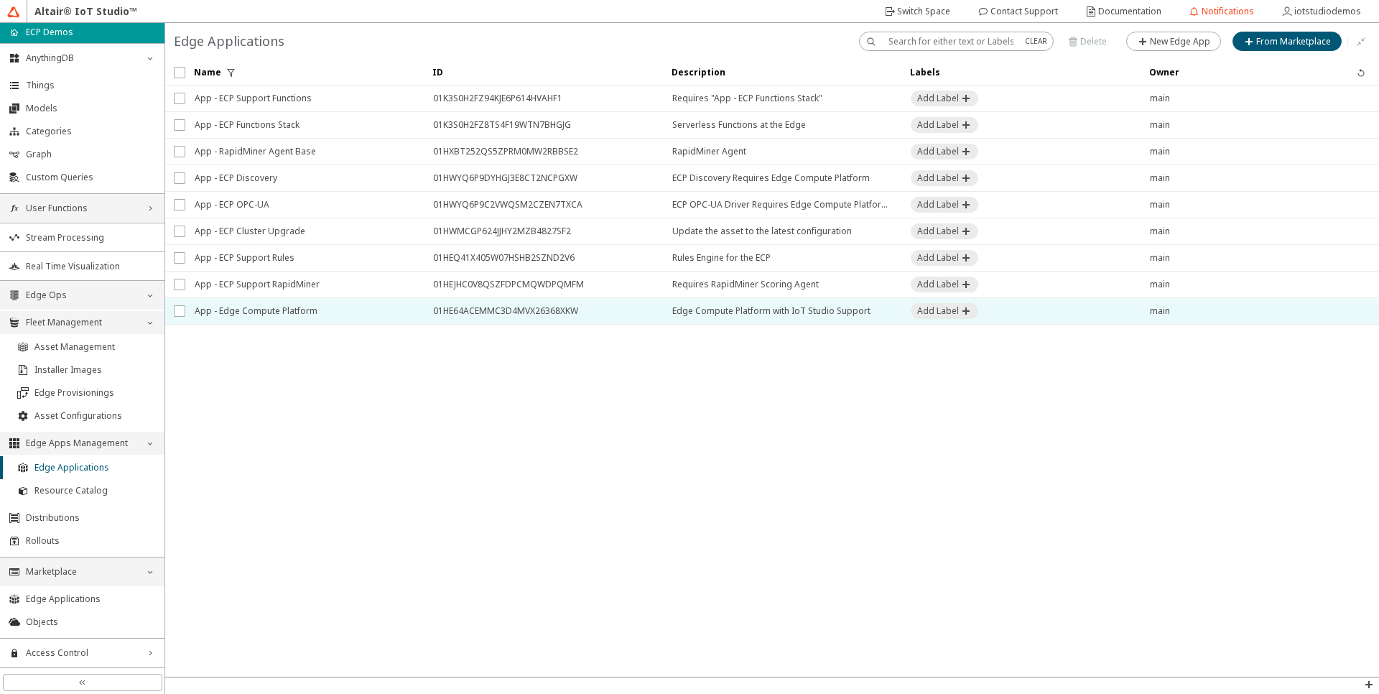
click at [278, 311] on span "App - Edge Compute Platform" at bounding box center [305, 311] width 220 height 26
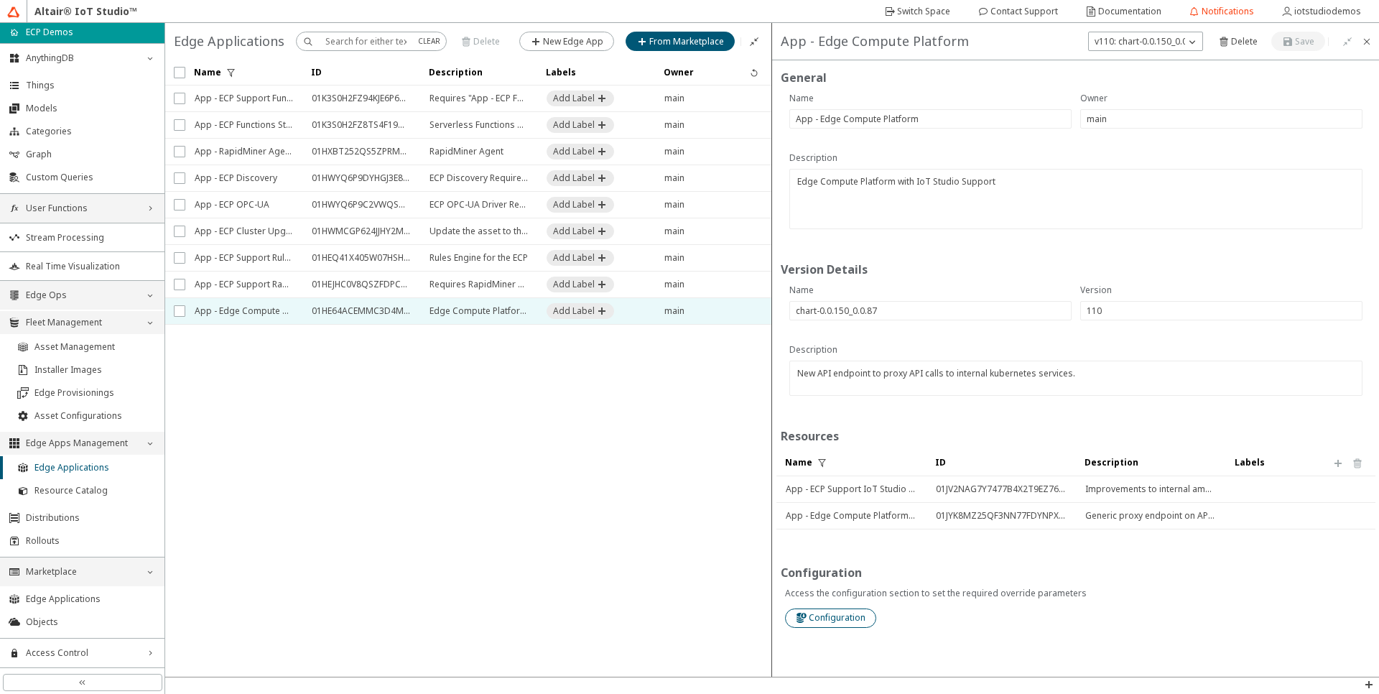
click at [827, 623] on div "Configuration" at bounding box center [837, 617] width 57 height 13
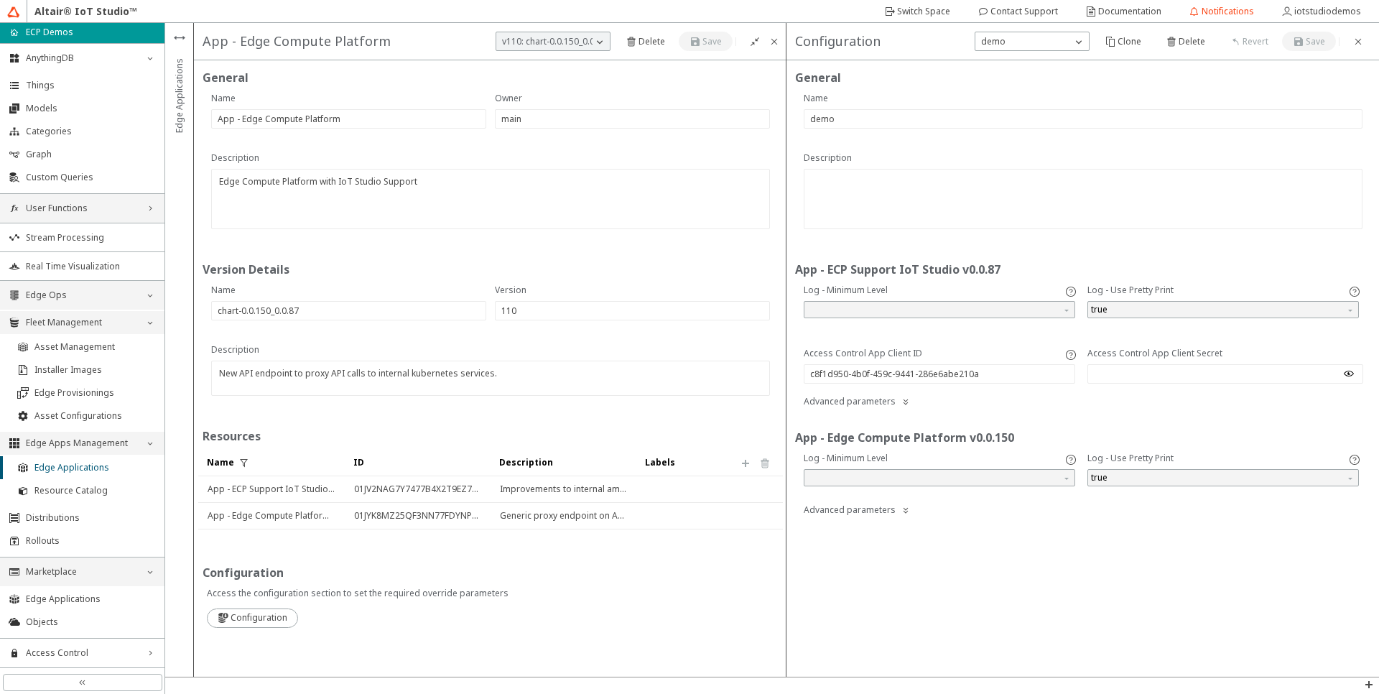
click at [912, 407] on div "Advanced parameters" at bounding box center [1082, 406] width 567 height 28
click at [900, 400] on iron-icon at bounding box center [905, 401] width 11 height 11
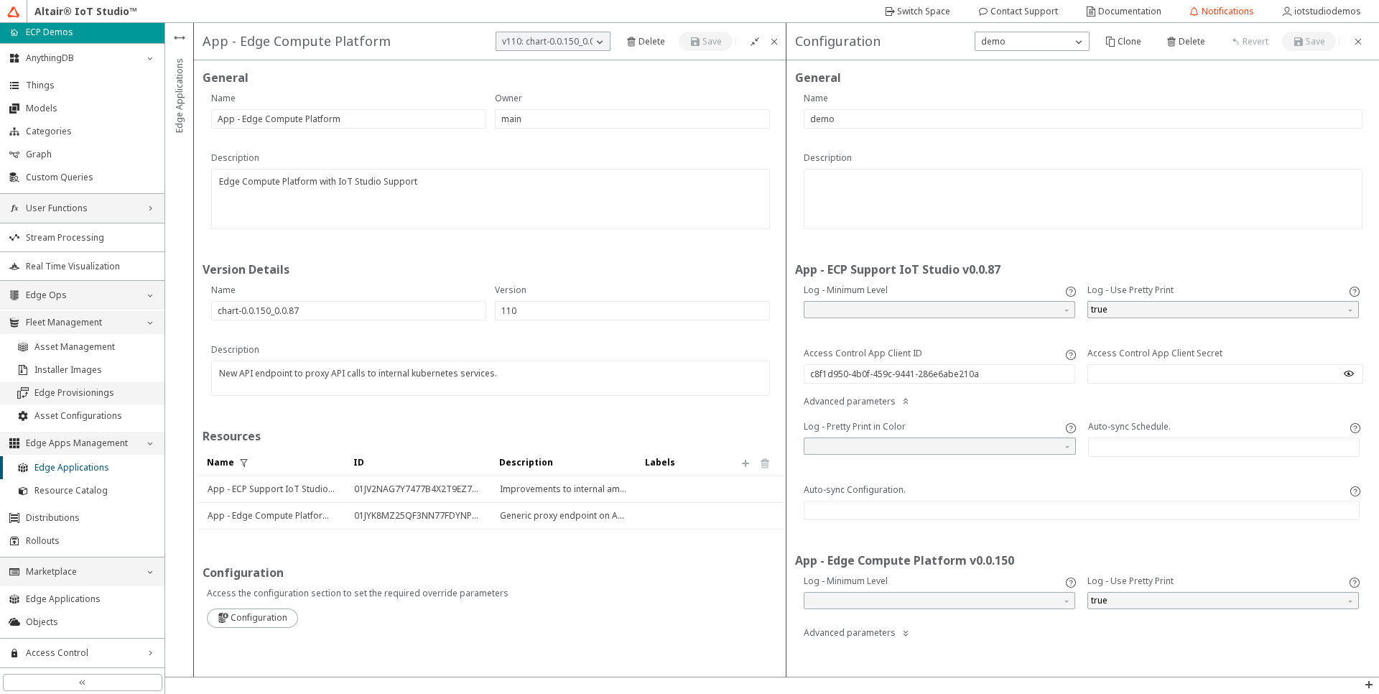
click at [98, 389] on span "Edge Provisionings" at bounding box center [94, 392] width 121 height 11
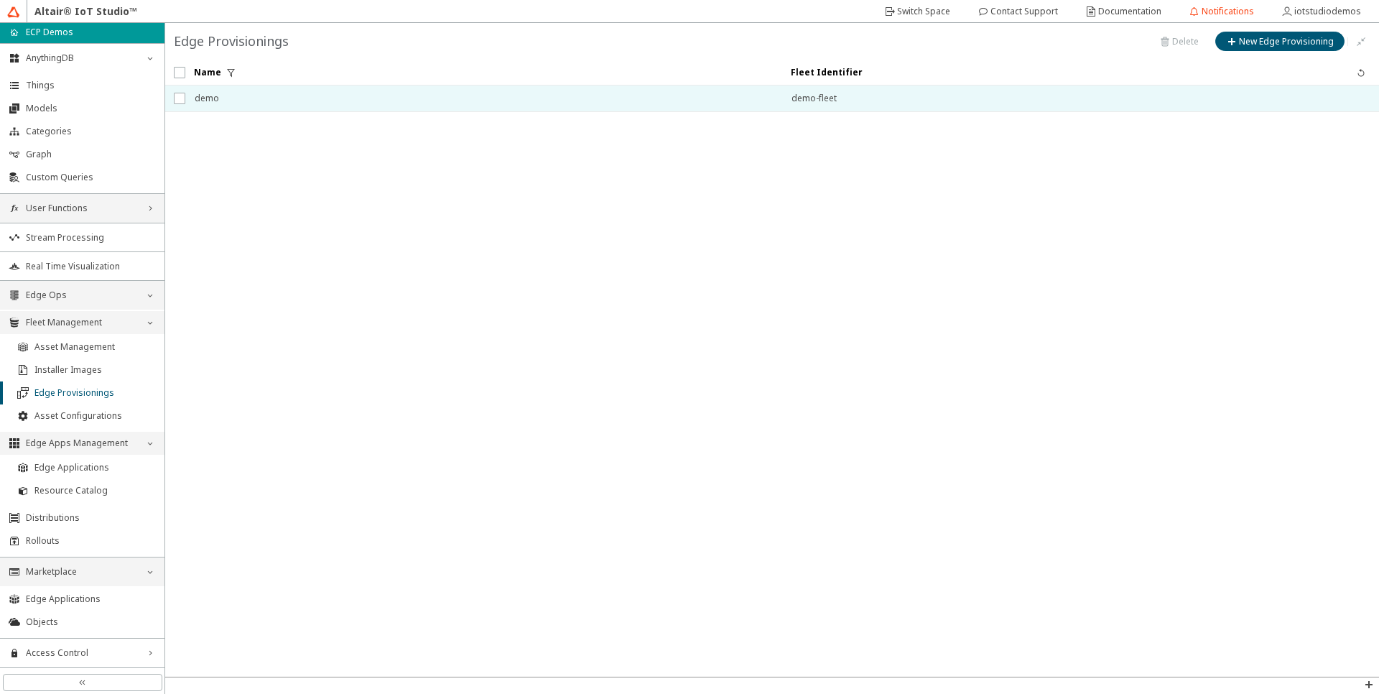
click at [467, 105] on span "demo" at bounding box center [484, 98] width 578 height 26
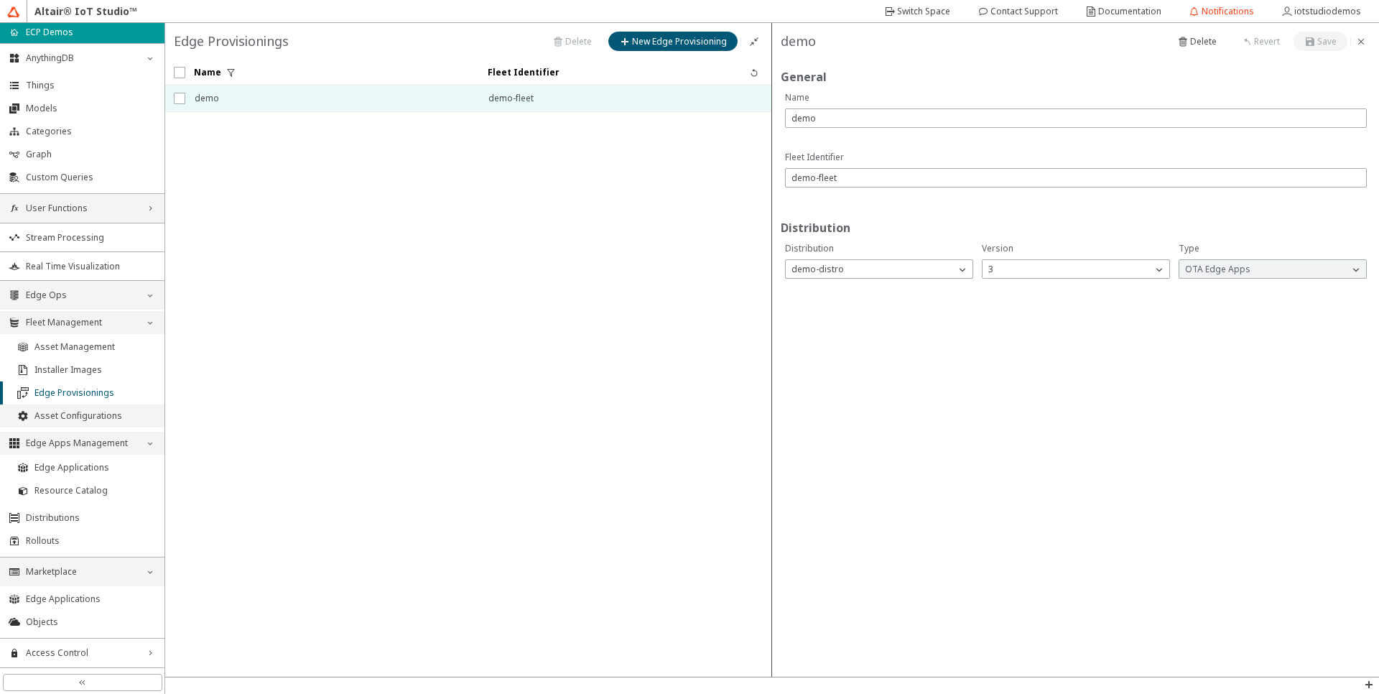
click at [88, 421] on span "Asset Configurations" at bounding box center [94, 415] width 121 height 11
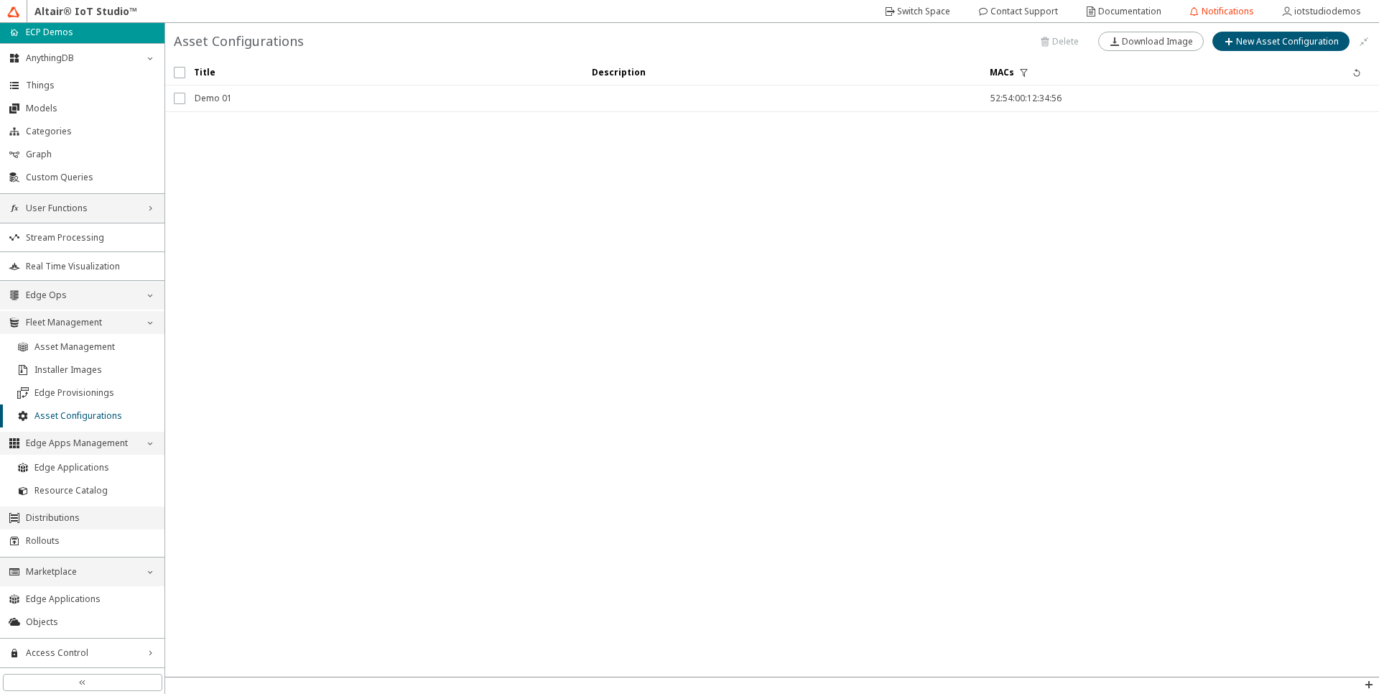
click at [60, 516] on span "Distributions" at bounding box center [91, 517] width 130 height 11
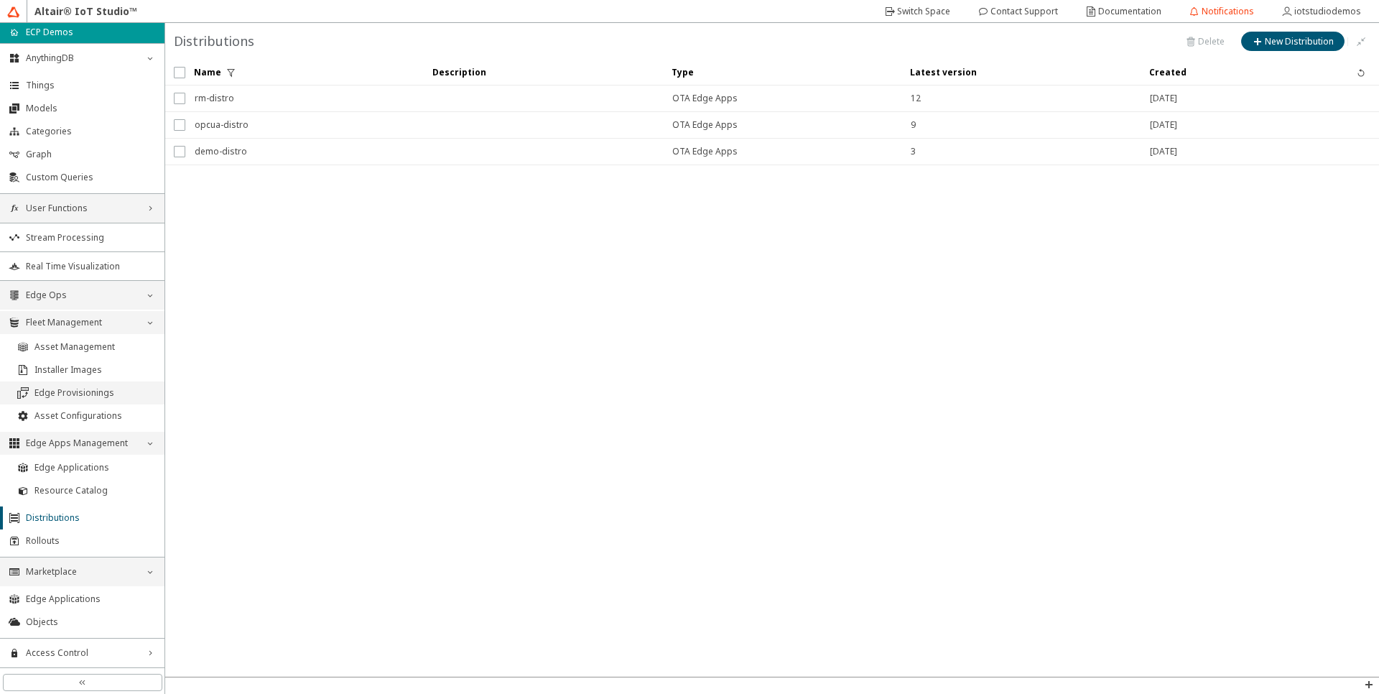
click at [75, 396] on span "Edge Provisionings" at bounding box center [94, 392] width 121 height 11
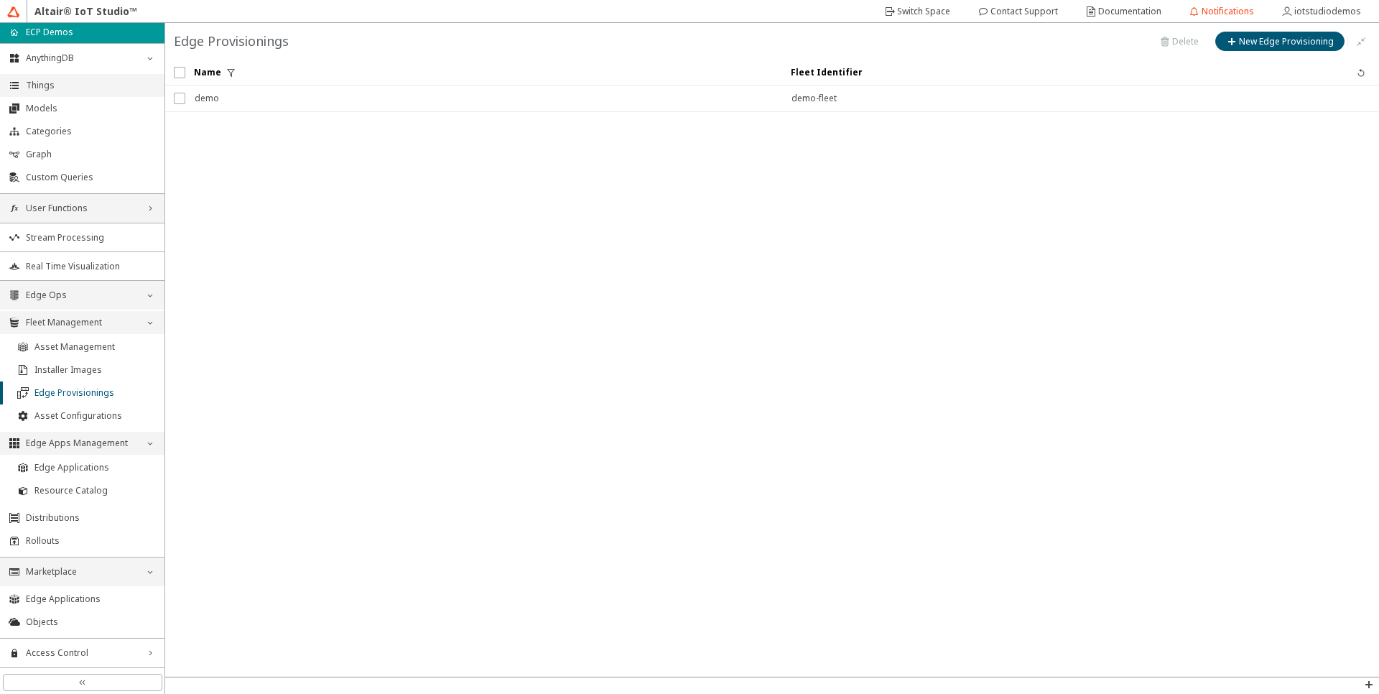
click at [78, 85] on span "Things" at bounding box center [91, 85] width 130 height 11
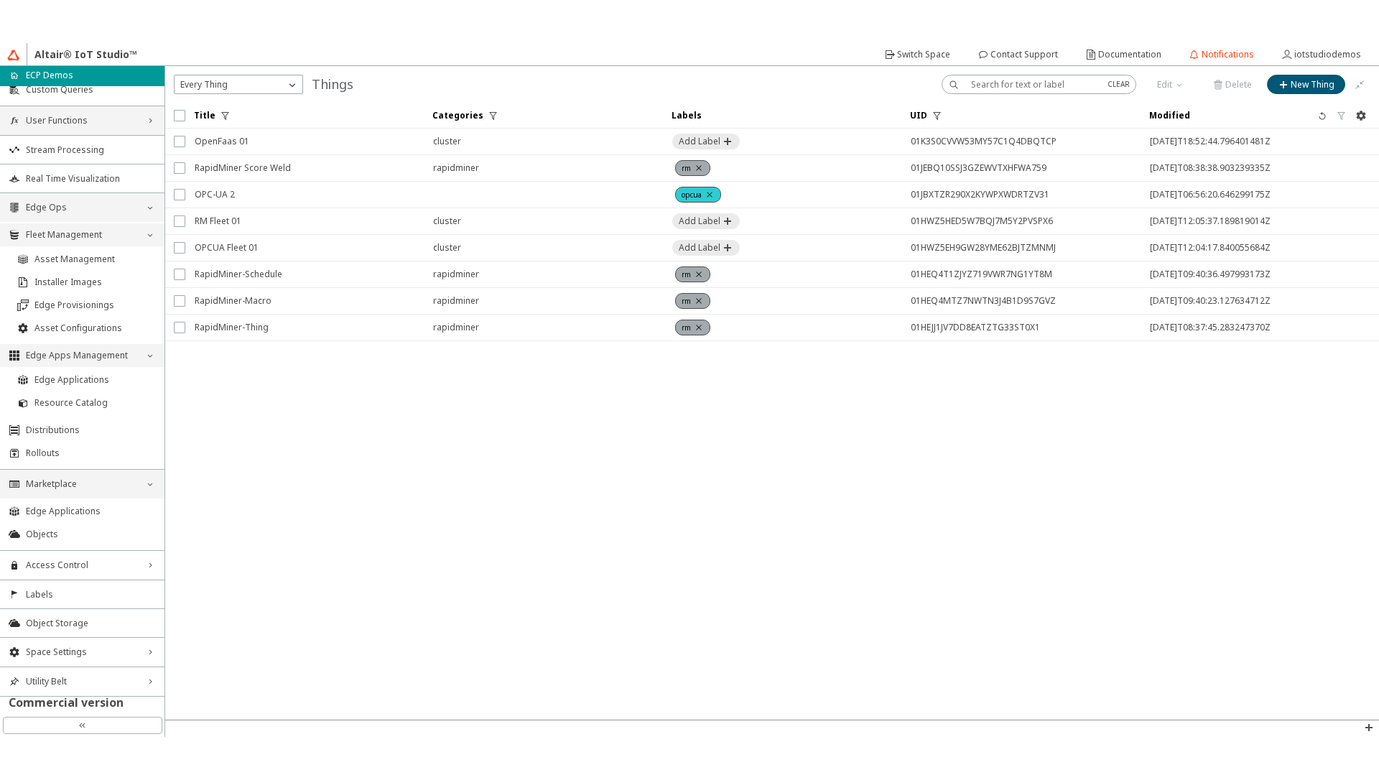
scroll to position [47, 0]
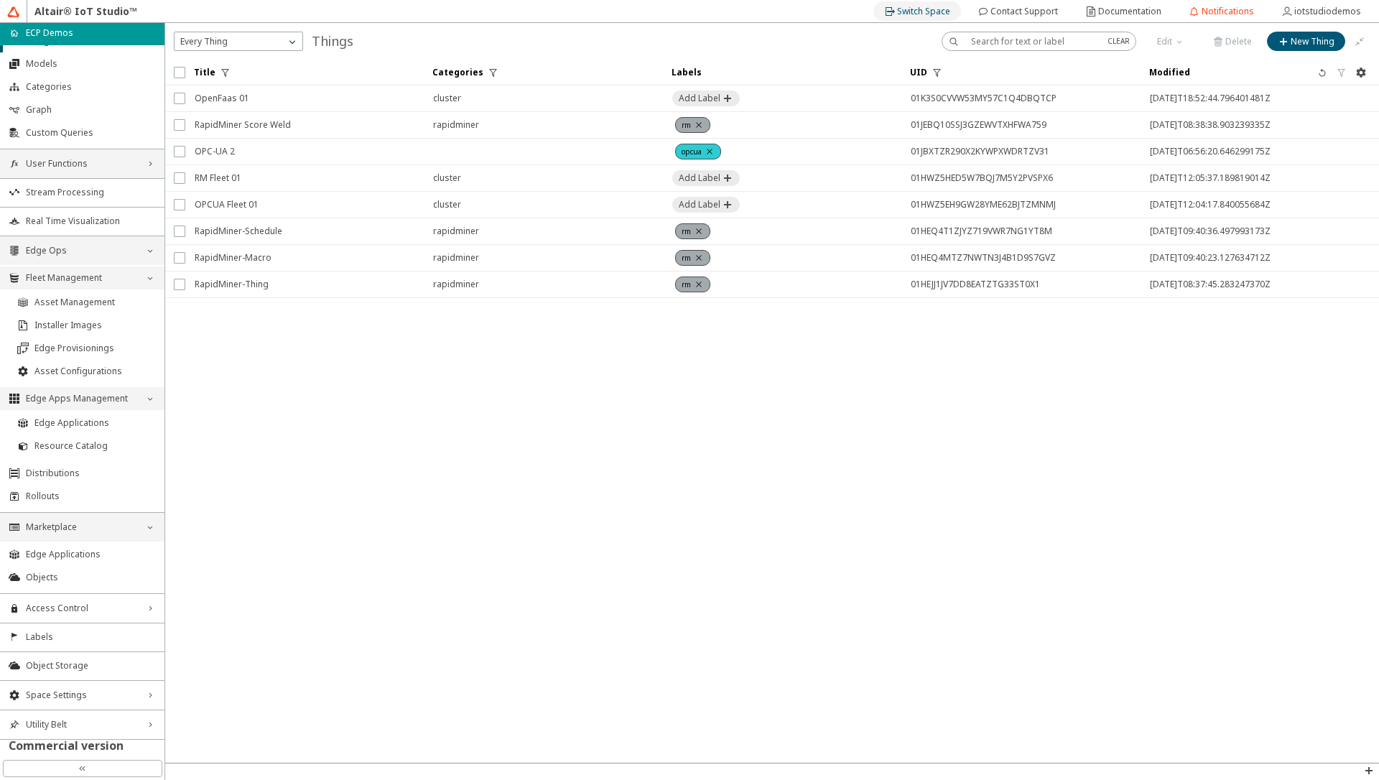
click at [0, 0] on slot "Switch Space" at bounding box center [0, 0] width 0 height 0
